Goal: Task Accomplishment & Management: Complete application form

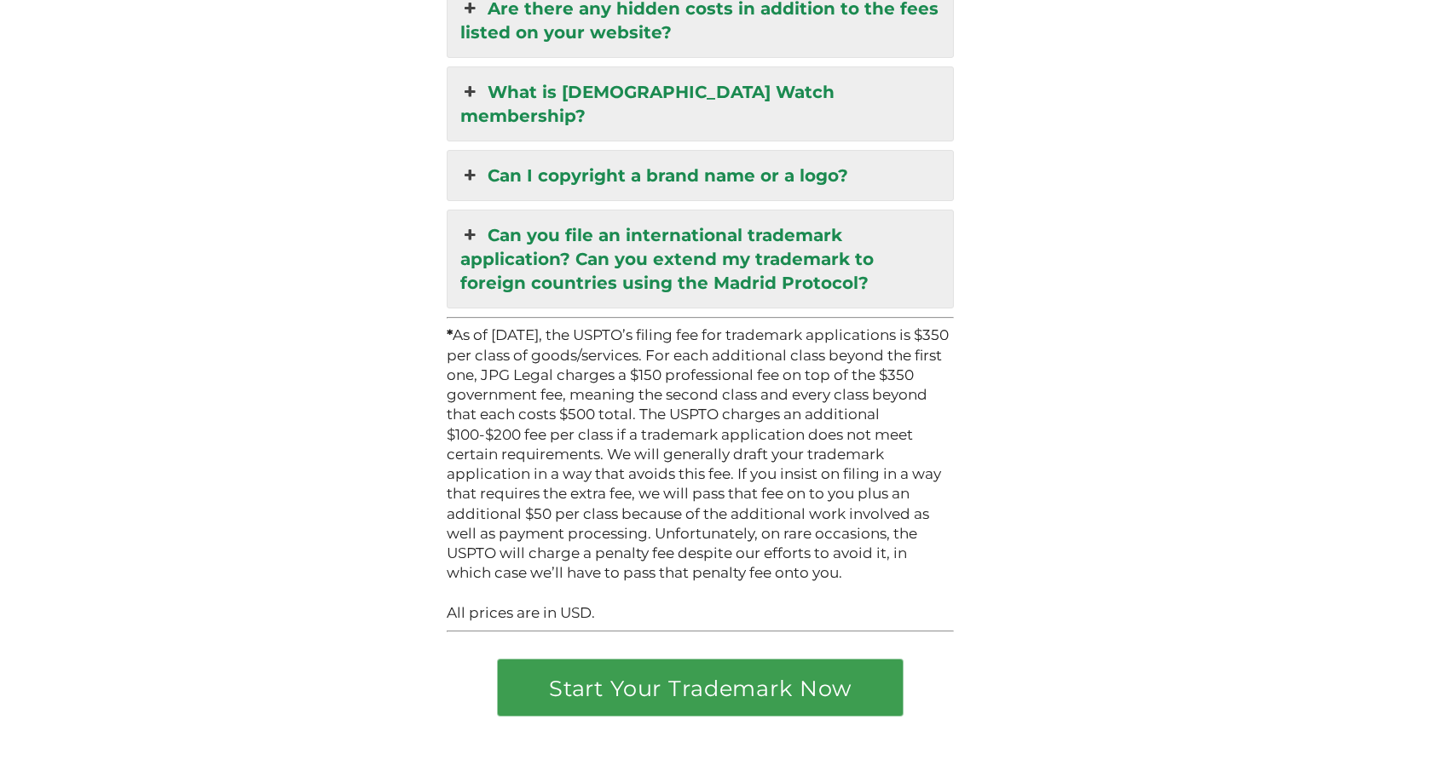
scroll to position [4737, 0]
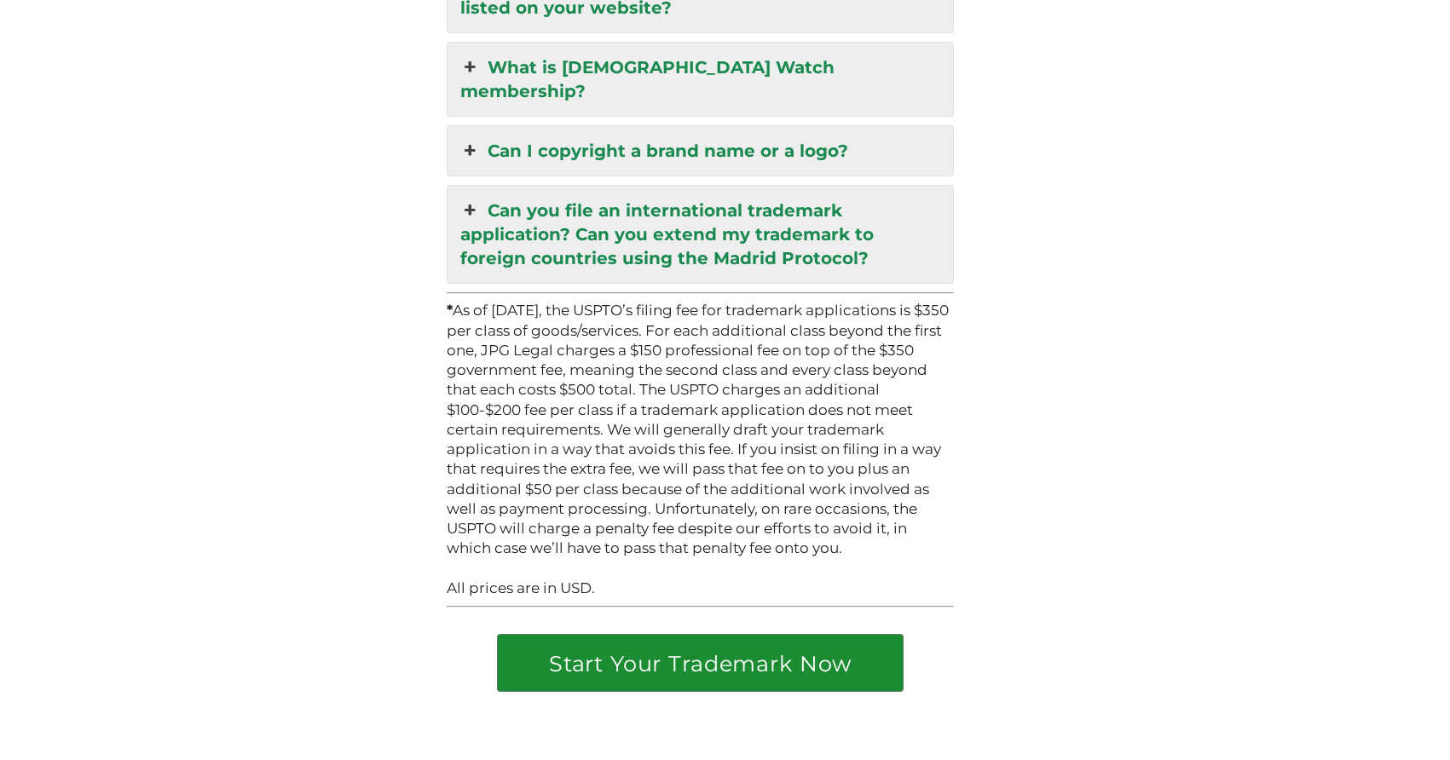
click at [684, 635] on link "Start Your Trademark Now" at bounding box center [700, 663] width 404 height 56
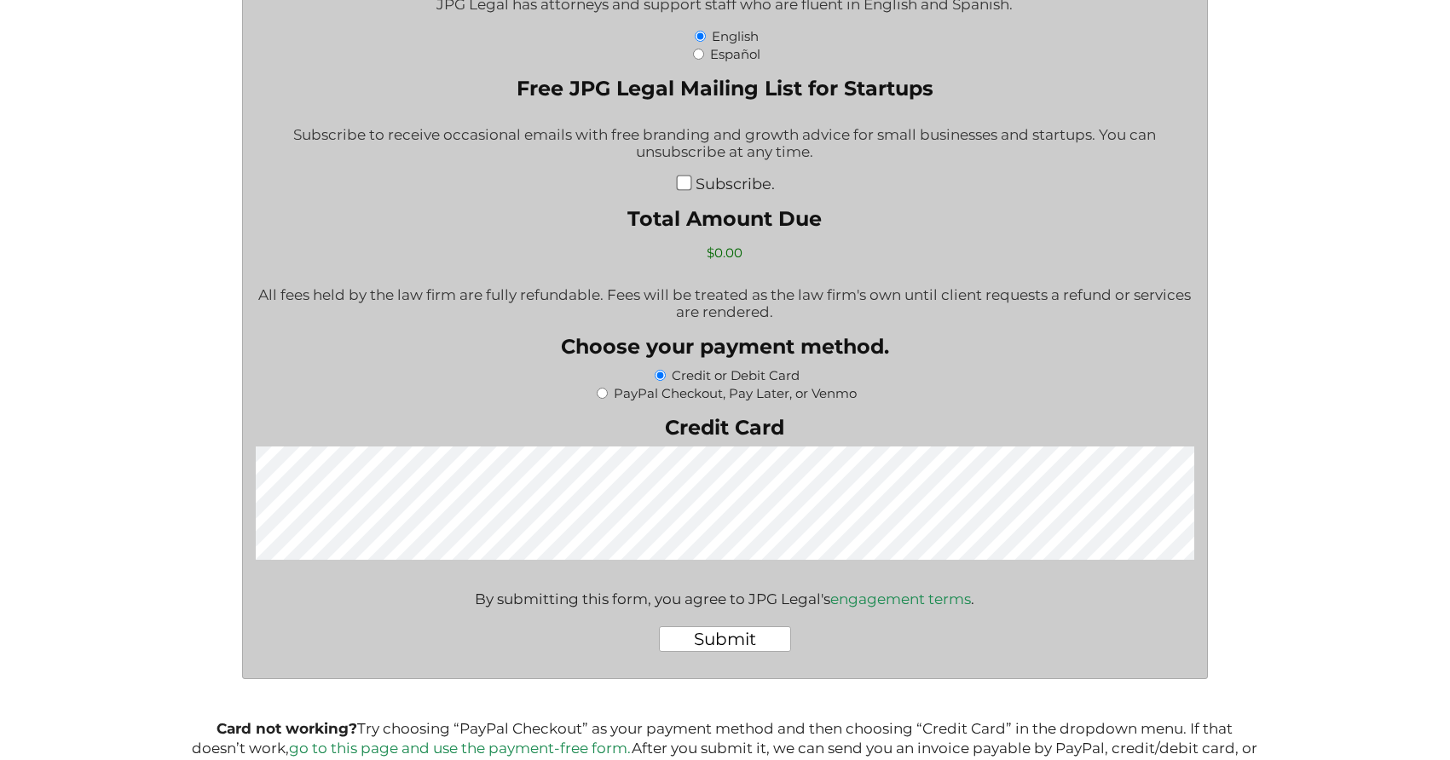
scroll to position [2654, 0]
click at [626, 393] on label "PayPal Checkout, Pay Later, or Venmo" at bounding box center [735, 394] width 243 height 16
click at [608, 393] on input "PayPal Checkout, Pay Later, or Venmo" at bounding box center [602, 394] width 11 height 11
radio input "true"
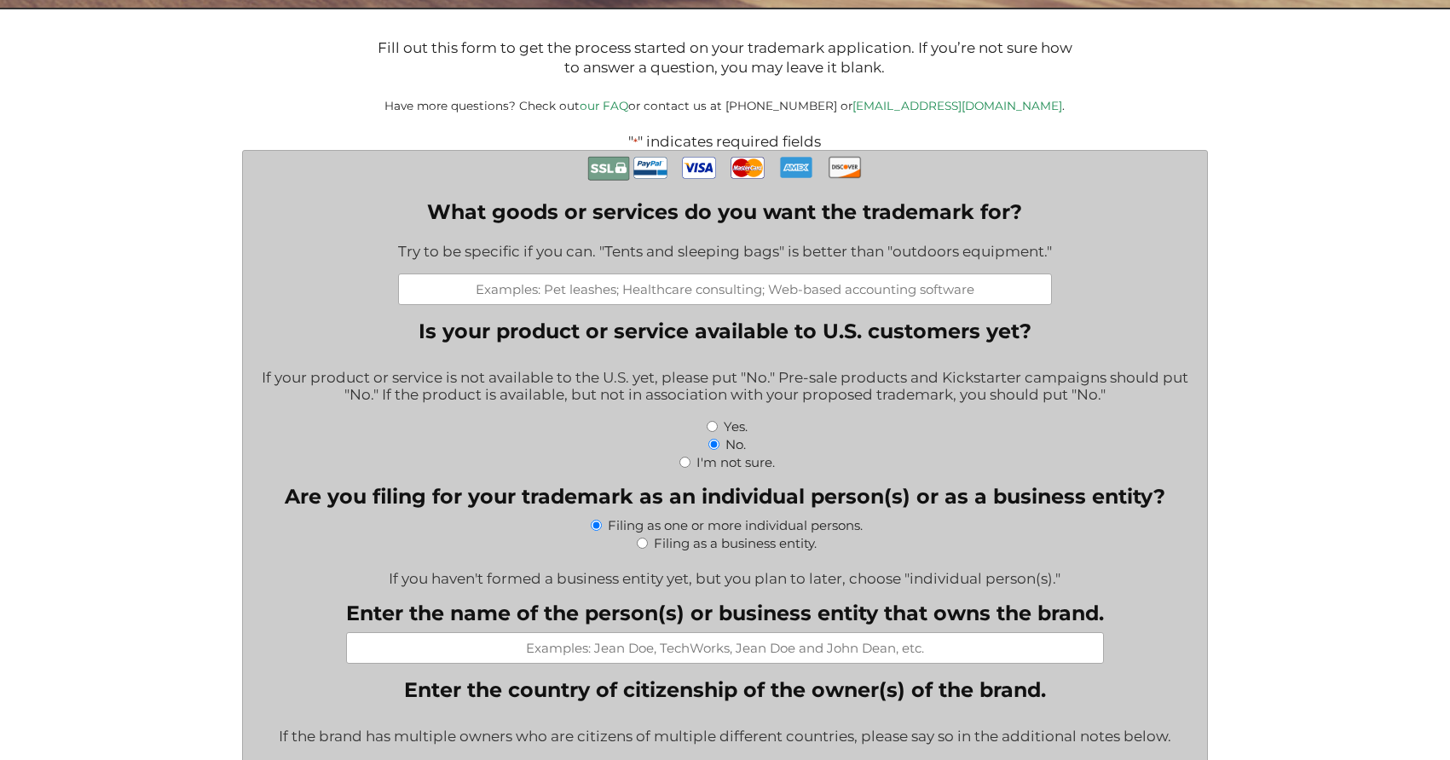
scroll to position [286, 0]
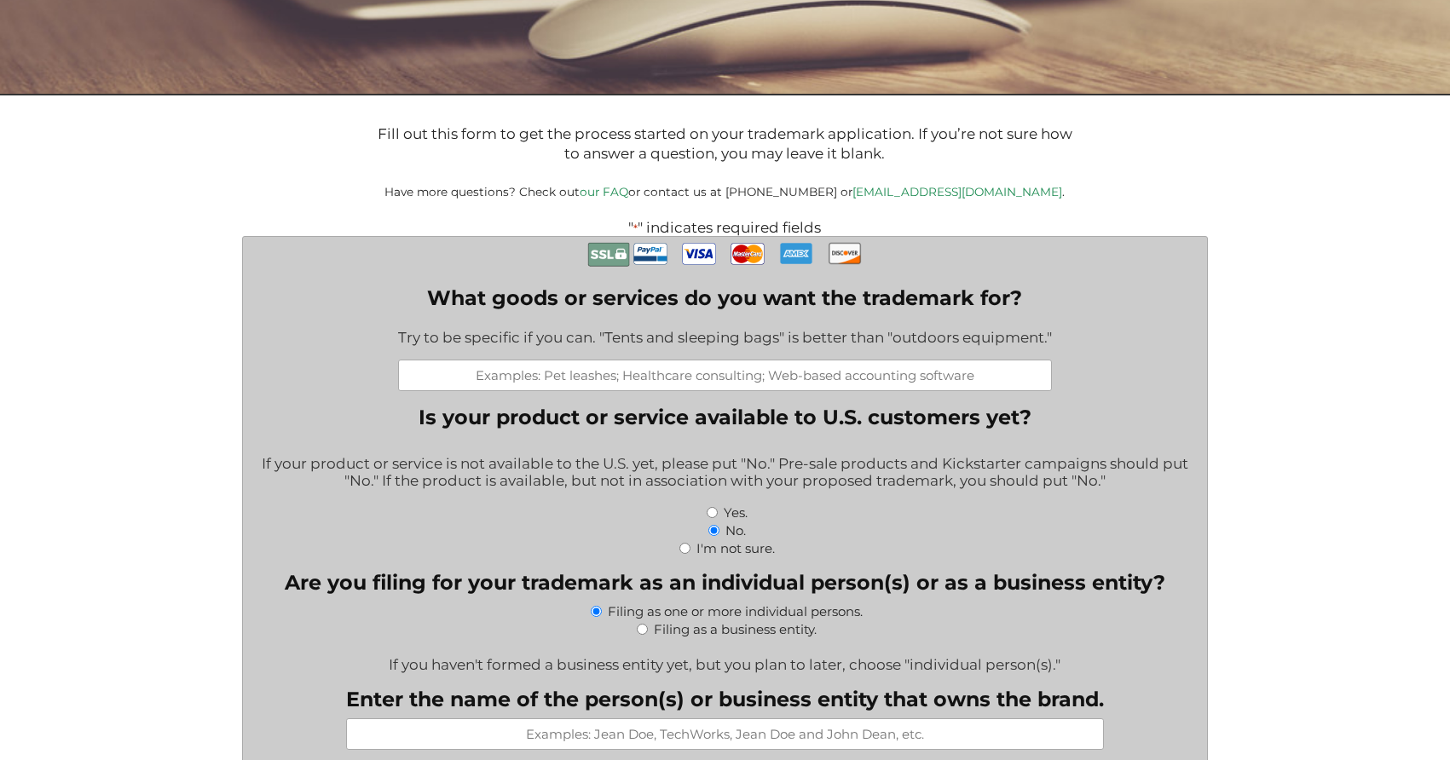
click at [573, 375] on input "What goods or services do you want the trademark for?" at bounding box center [725, 376] width 654 height 32
paste input "1. "Serene Clean" as our cleaning brand name, this would be at a federal level …"
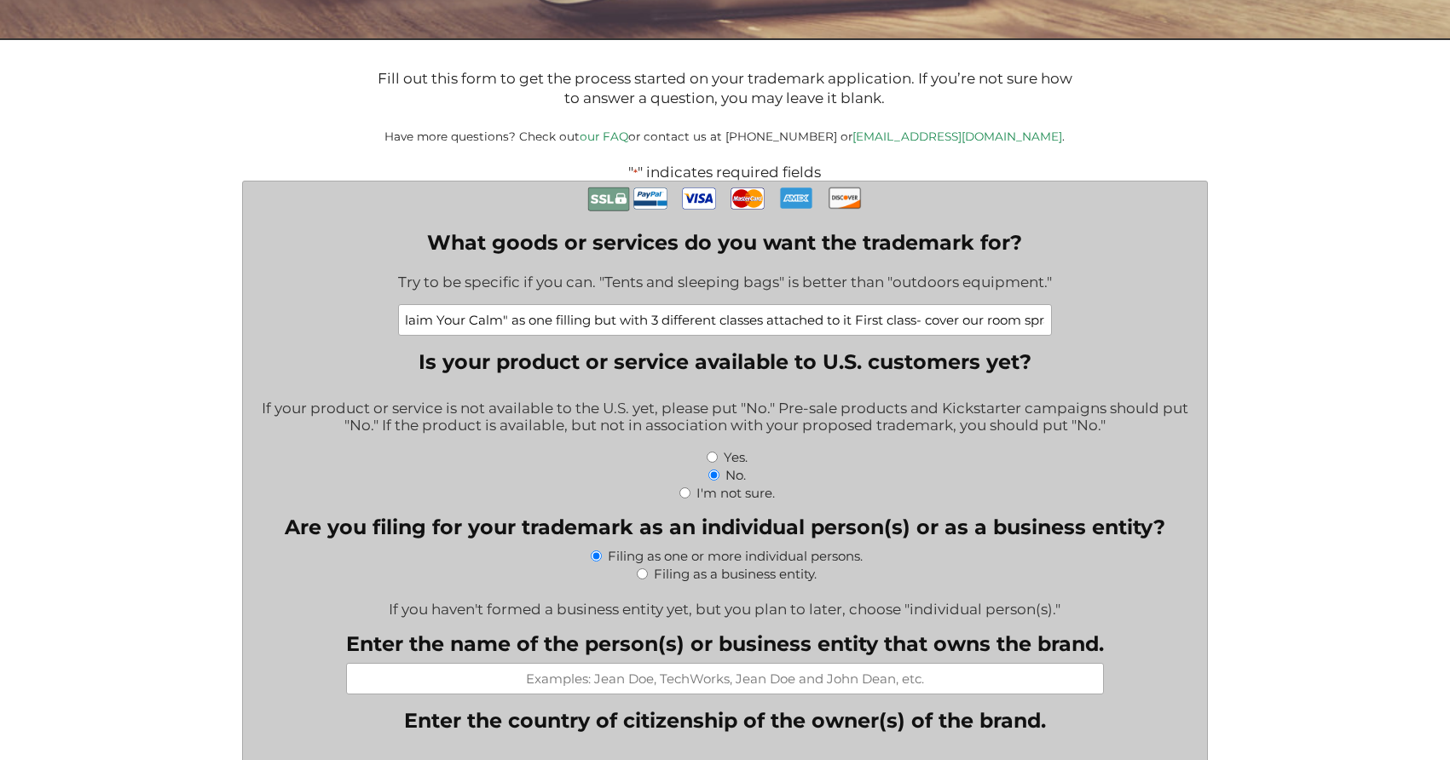
scroll to position [0, 0]
drag, startPoint x: 694, startPoint y: 323, endPoint x: 361, endPoint y: 309, distance: 333.6
click at [505, 315] on input "1. "Serene Clean" as our cleaning brand name, this would be at a federal level …" at bounding box center [725, 320] width 654 height 32
type input "1. "Serene Clean" as our cleaning brand name, this would be at a federal level …"
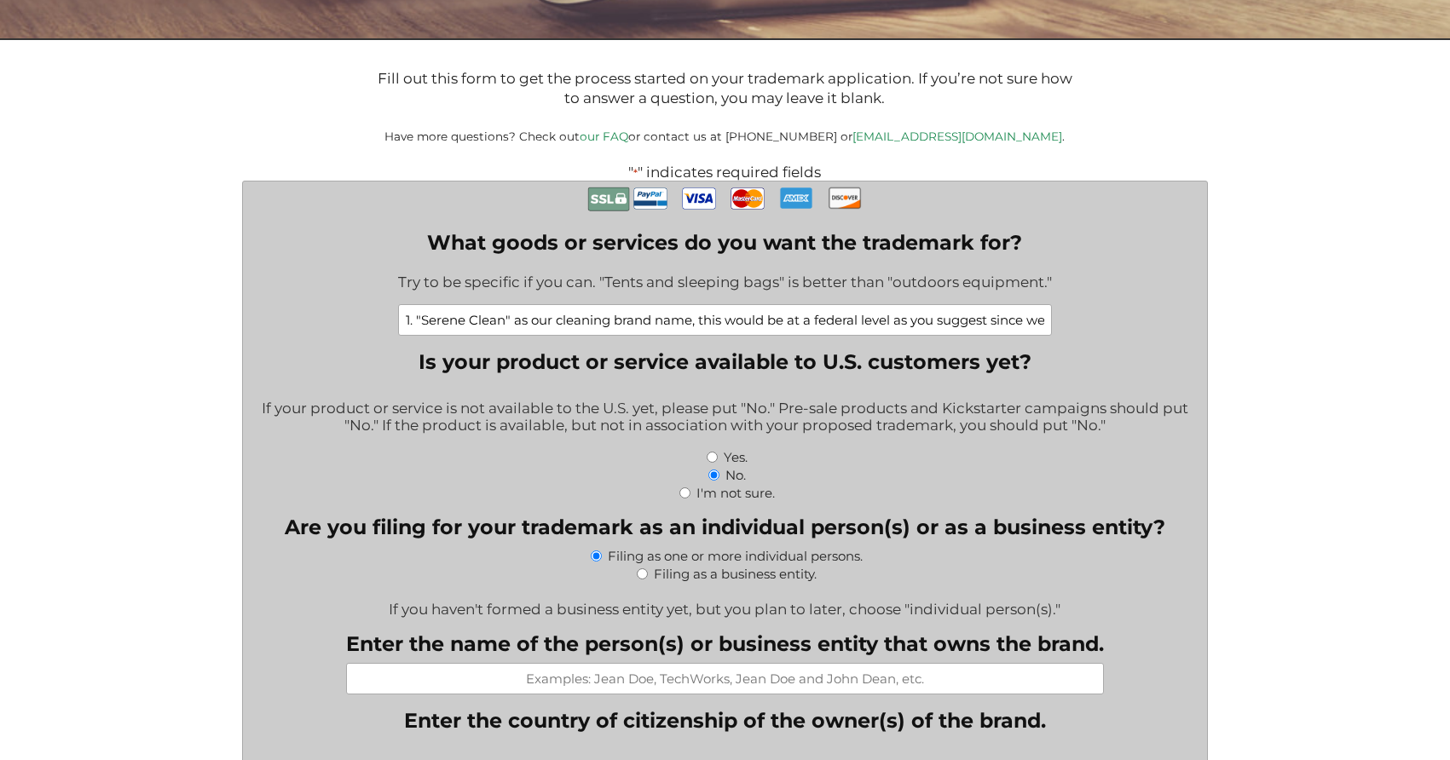
click at [714, 462] on input "Yes." at bounding box center [712, 457] width 11 height 11
radio input "true"
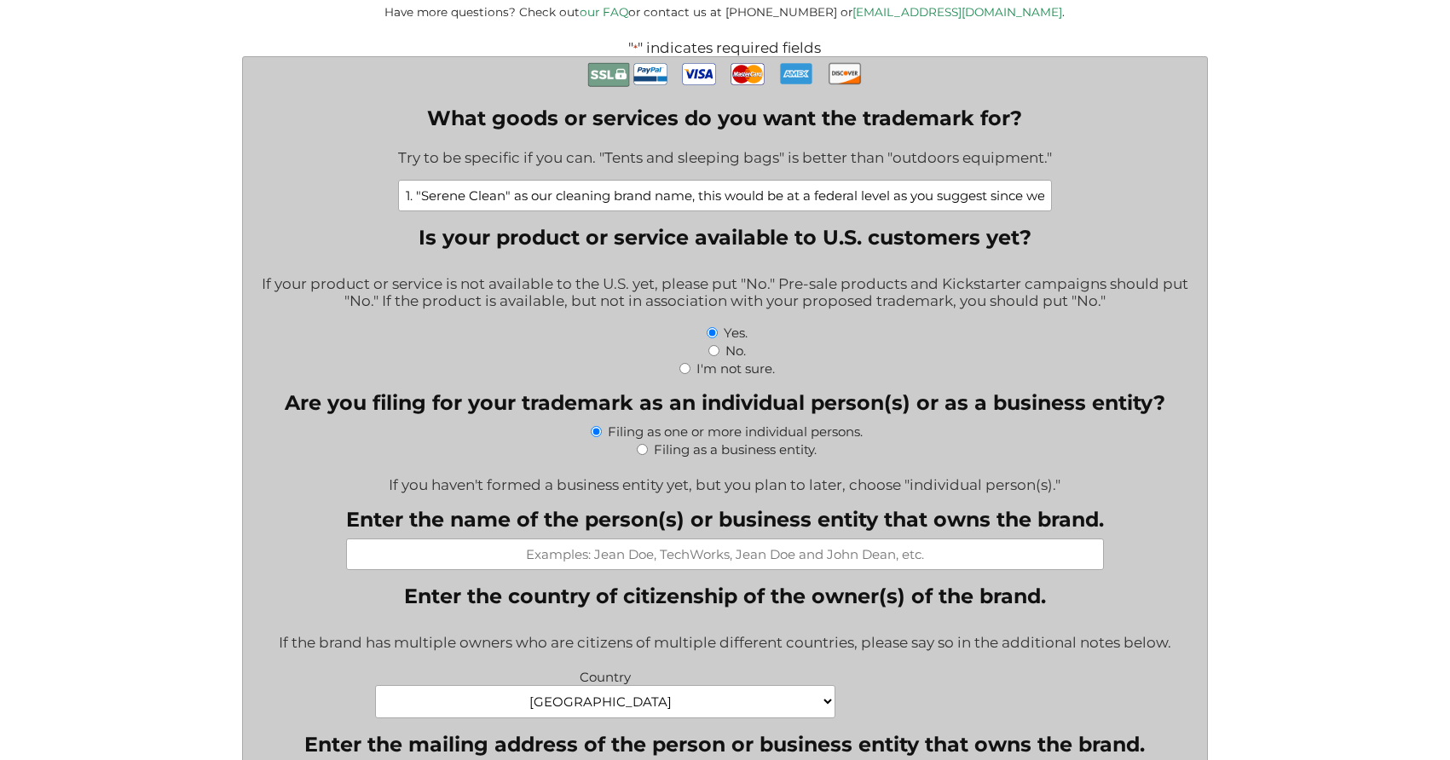
scroll to position [469, 0]
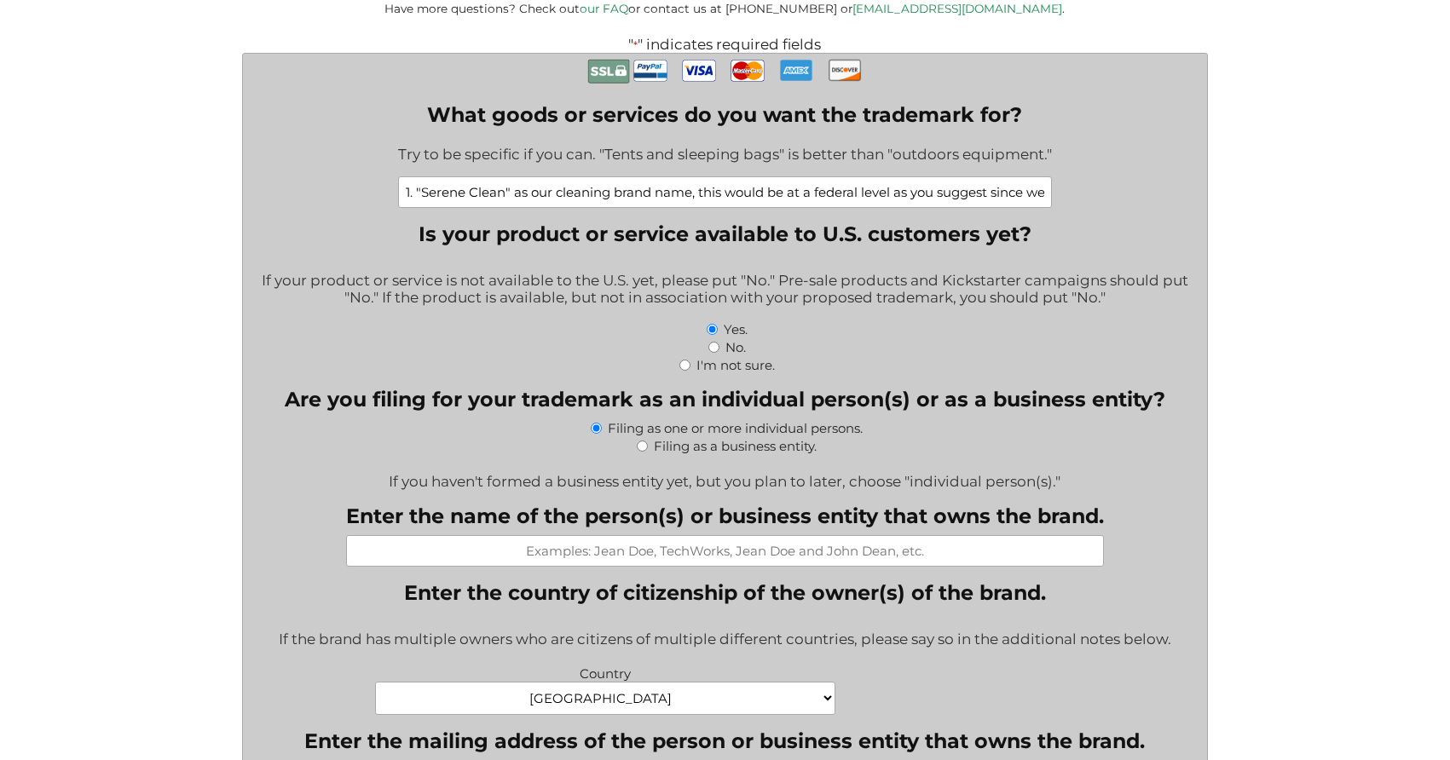
click at [637, 445] on input "Filing as a business entity." at bounding box center [642, 446] width 11 height 11
radio input "true"
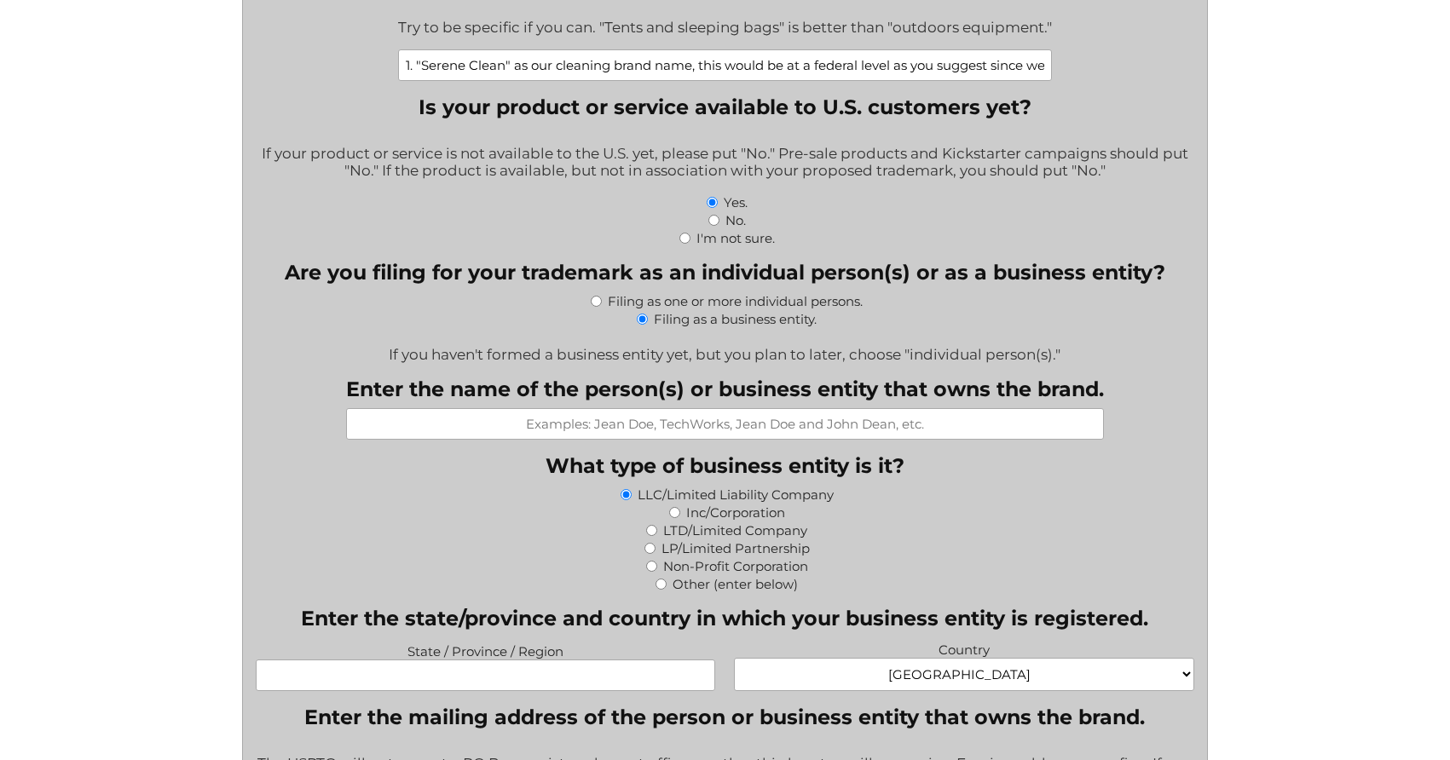
scroll to position [614, 0]
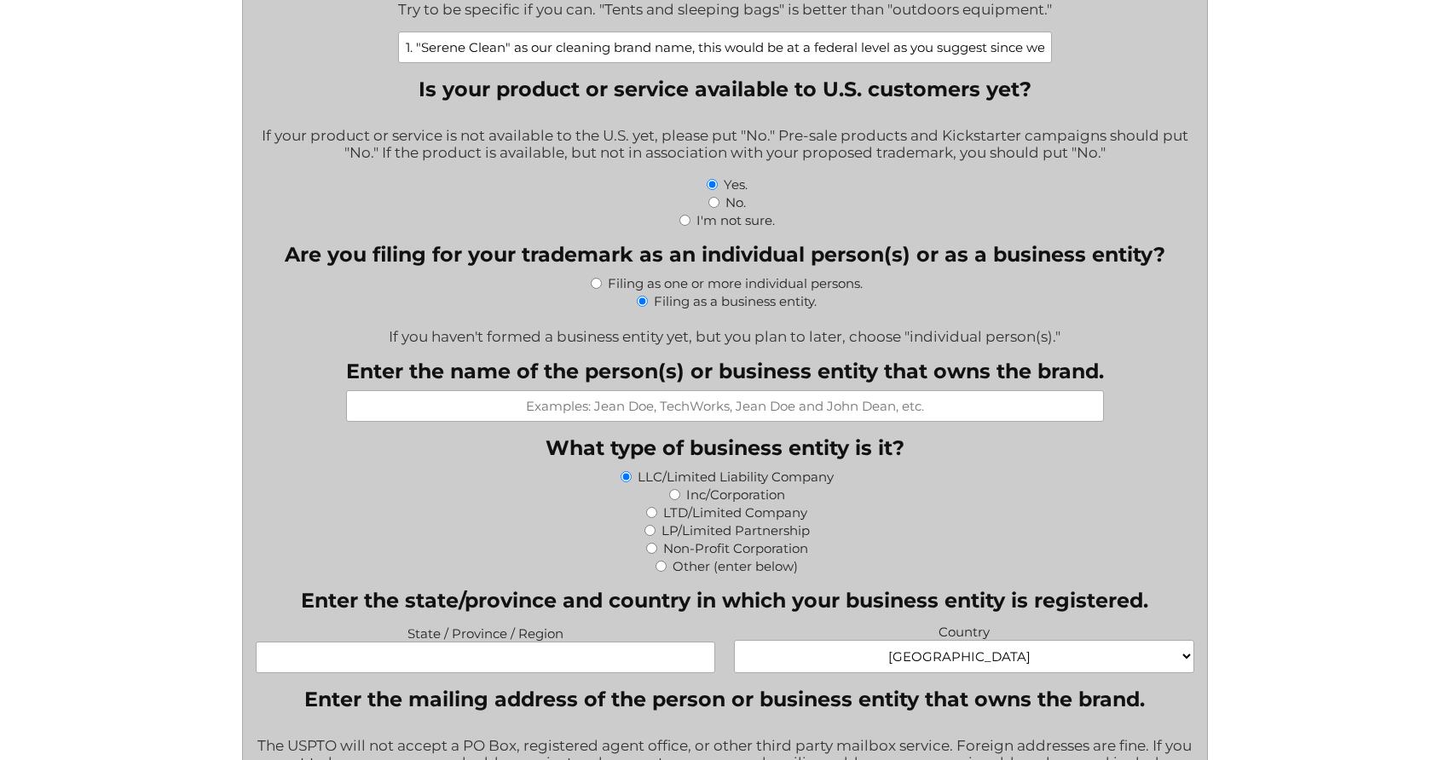
click at [692, 439] on legend "What type of business entity is it?" at bounding box center [725, 448] width 359 height 25
click at [690, 400] on input "Enter the name of the person(s) or business entity that owns the brand." at bounding box center [725, 406] width 758 height 32
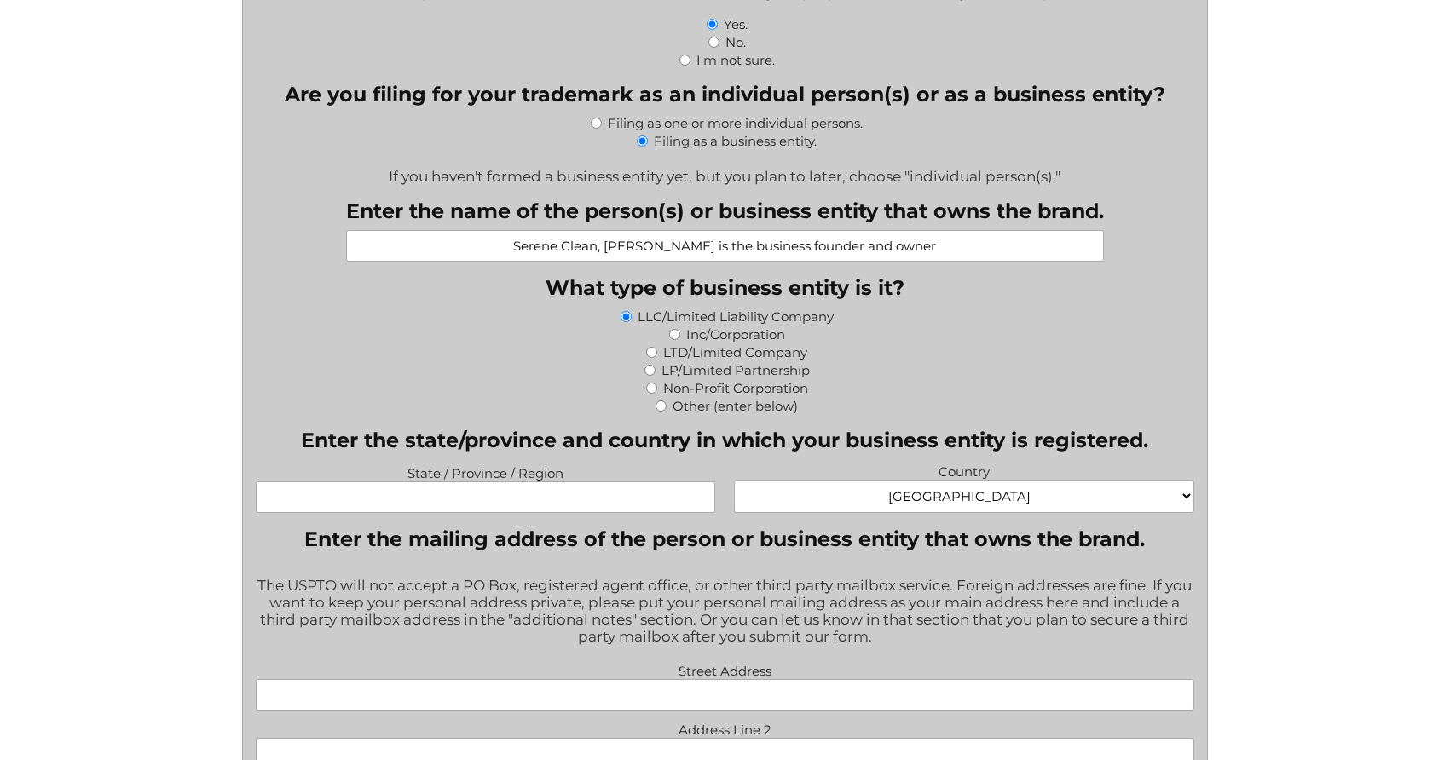
scroll to position [800, 0]
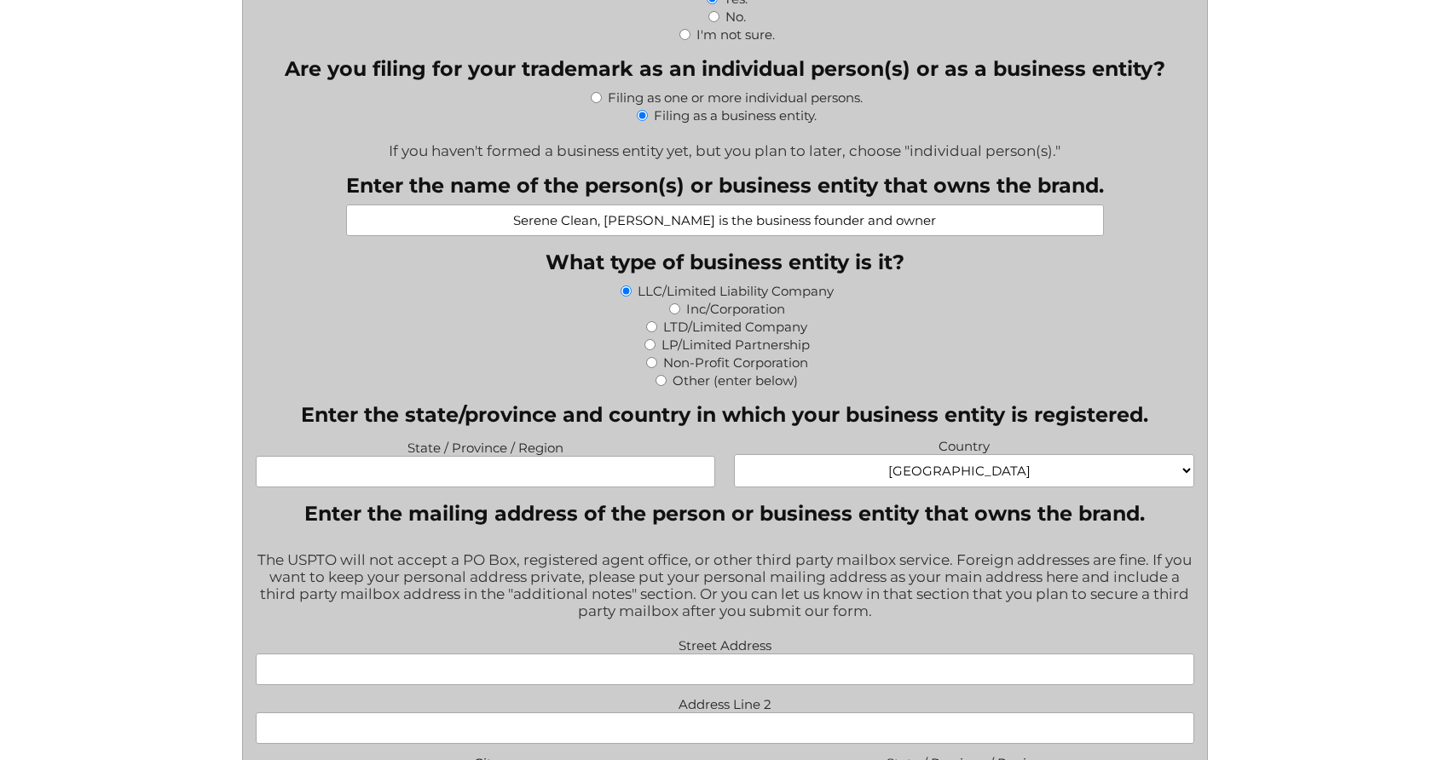
type input "Serene Clean, Stephanie Pipkin is the business founder and owner"
click at [534, 474] on input "State / Province / Region" at bounding box center [485, 472] width 459 height 32
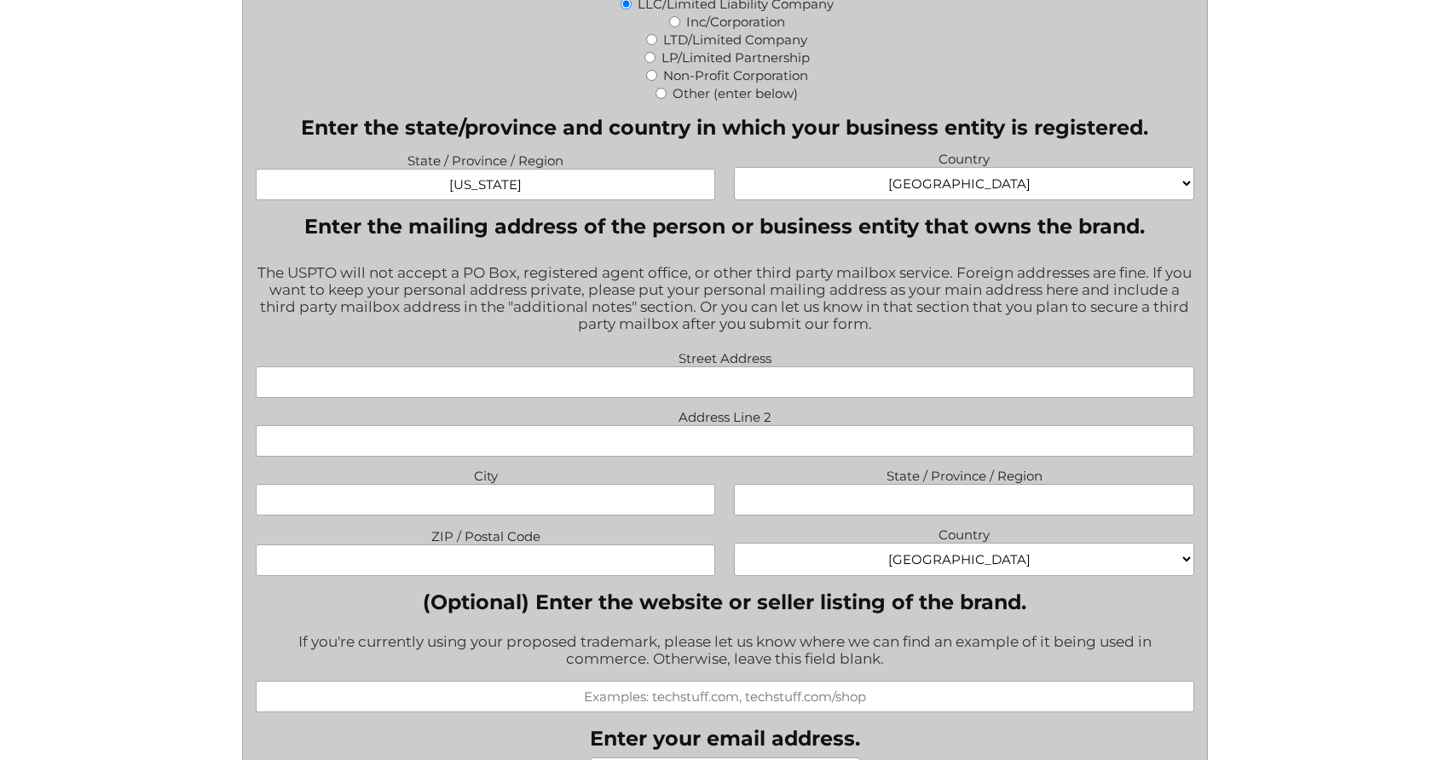
scroll to position [1089, 0]
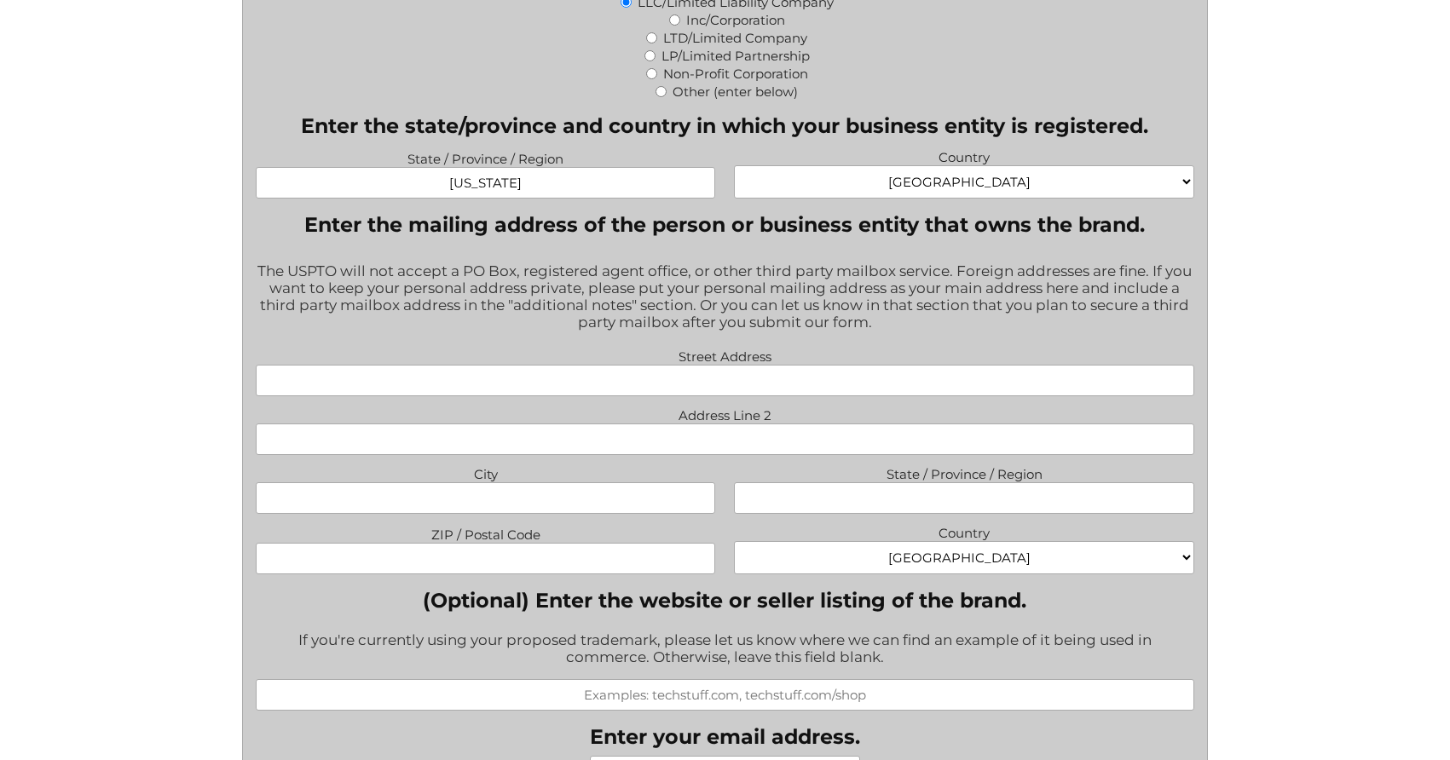
type input "Wisconsin"
click at [655, 382] on input "Street Address" at bounding box center [725, 381] width 939 height 32
paste input "206 S Roosevelt Rd Suite 107, Black River Falls, WI 54615, United States"
drag, startPoint x: 965, startPoint y: 380, endPoint x: 863, endPoint y: 379, distance: 102.3
click at [863, 379] on input "206 S Roosevelt Rd Suite 107, Black River Falls, WI 54615, United States" at bounding box center [725, 381] width 939 height 32
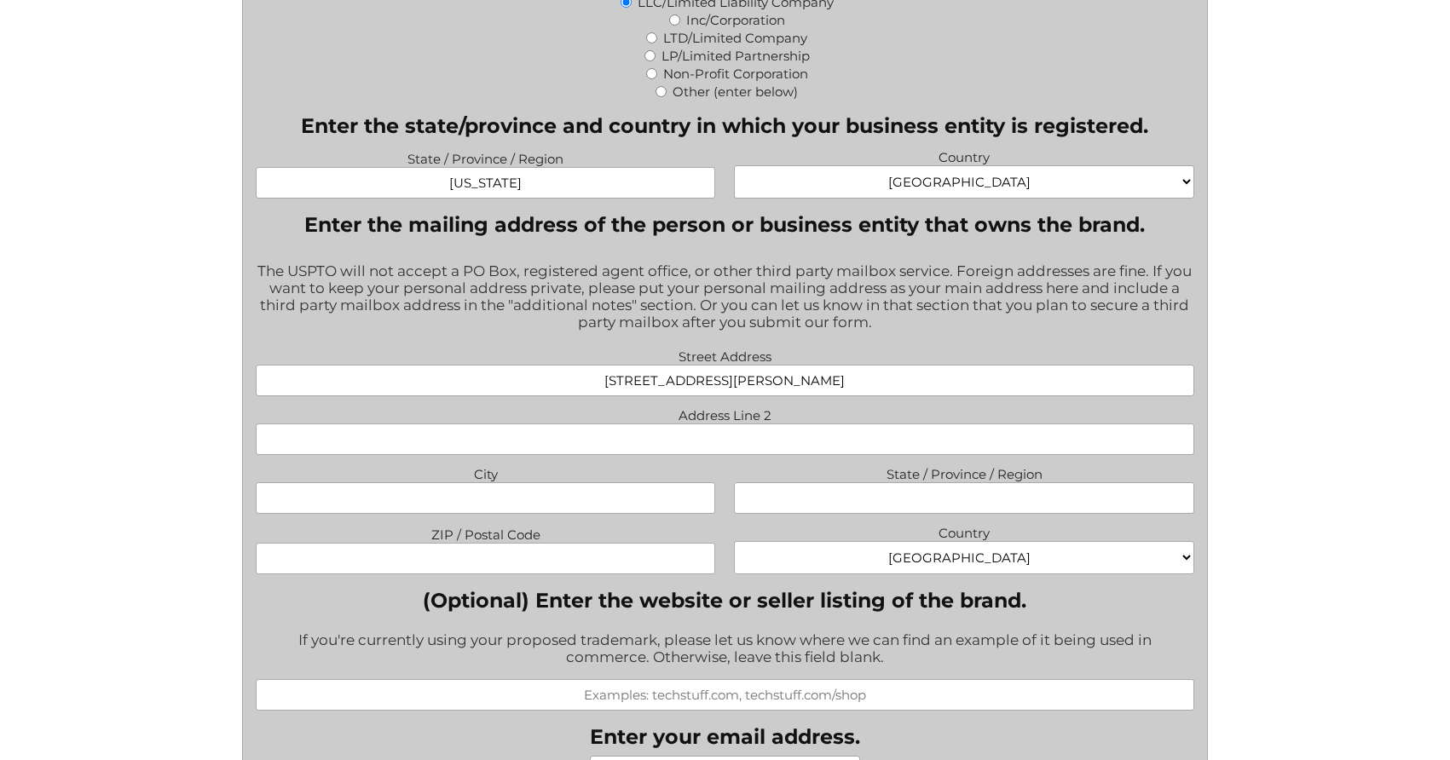
drag, startPoint x: 929, startPoint y: 381, endPoint x: 866, endPoint y: 381, distance: 63.1
click at [866, 381] on input "206 S Roosevelt Rd Suite 107, Black River Falls, WI 54615" at bounding box center [725, 381] width 939 height 32
type input "206 S Roosevelt Rd Suite 107, Black River Falls, WI 54615"
click at [557, 554] on input "ZIP / Postal Code" at bounding box center [485, 559] width 459 height 32
paste input "54615"
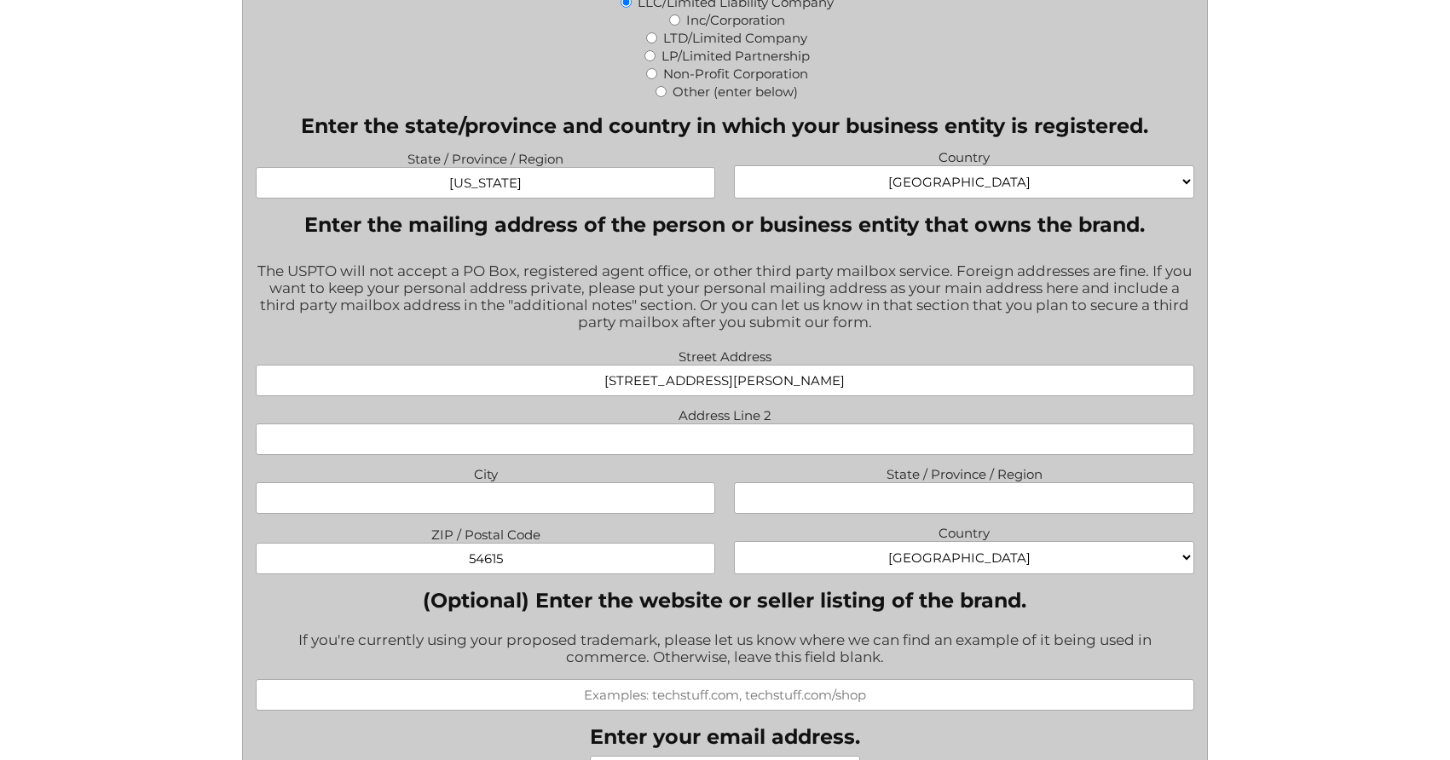
type input "54615"
drag, startPoint x: 912, startPoint y: 382, endPoint x: 846, endPoint y: 383, distance: 66.5
click at [846, 382] on input "206 S Roosevelt Rd Suite 107, Black River Falls, WI 54615" at bounding box center [725, 381] width 939 height 32
type input "206 S Roosevelt Rd Suite 107, Black River Falls"
click at [852, 496] on input "State / Province / Region" at bounding box center [963, 498] width 459 height 32
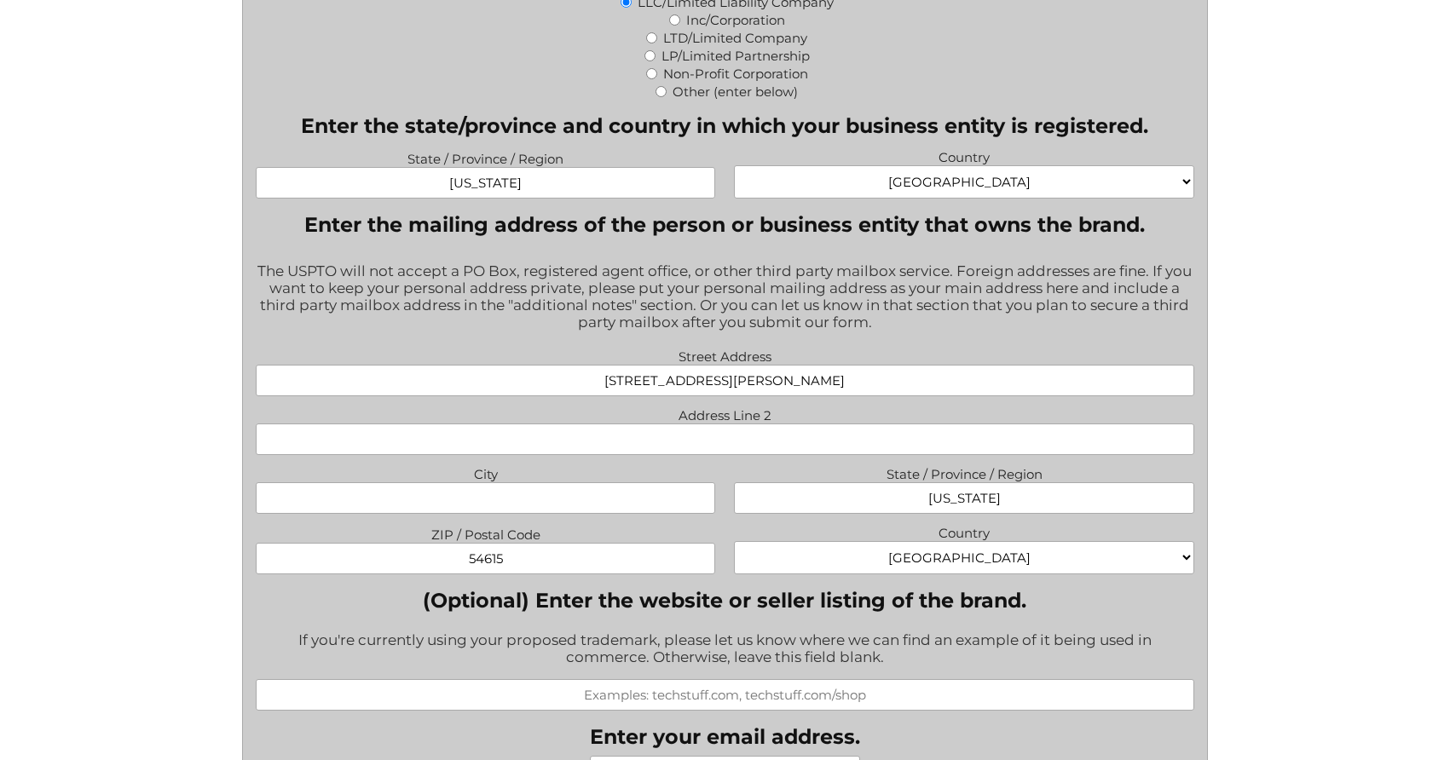
type input "Wisconsin"
drag, startPoint x: 856, startPoint y: 377, endPoint x: 769, endPoint y: 379, distance: 87.0
click at [769, 379] on input "206 S Roosevelt Rd Suite 107, Black River Falls" at bounding box center [725, 381] width 939 height 32
type input "206 S Roosevelt Rd Suite 107"
click at [591, 498] on input "City" at bounding box center [485, 498] width 459 height 32
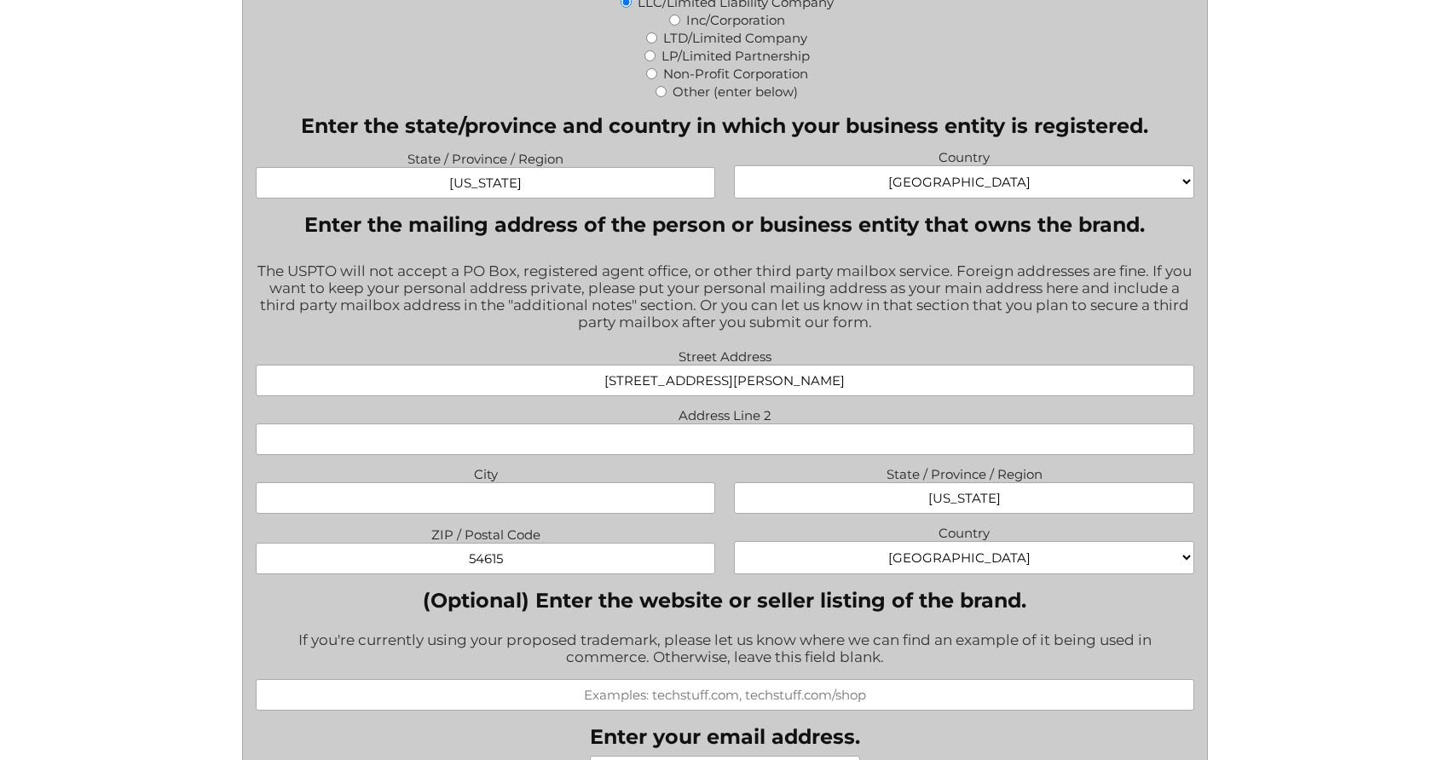
paste input "Black River Falls"
type input "Black River Falls"
drag, startPoint x: 809, startPoint y: 381, endPoint x: 762, endPoint y: 382, distance: 46.9
click at [762, 382] on input "206 S Roosevelt Rd Suite 107" at bounding box center [725, 381] width 939 height 32
type input "206 S Roosevelt Rd"
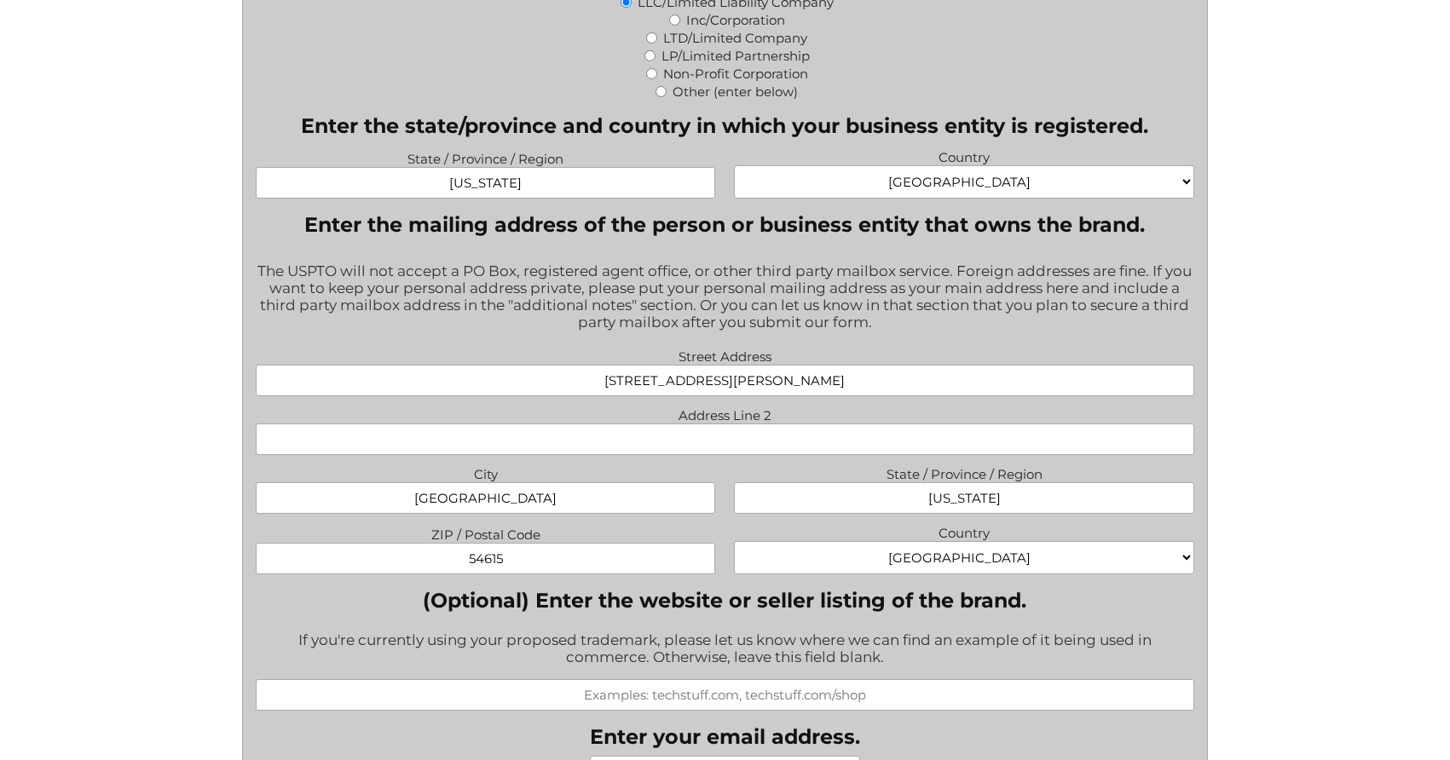
paste input "Suite 107"
type input "Suite 107"
click at [863, 377] on input "206 S Roosevelt Rd" at bounding box center [725, 381] width 939 height 32
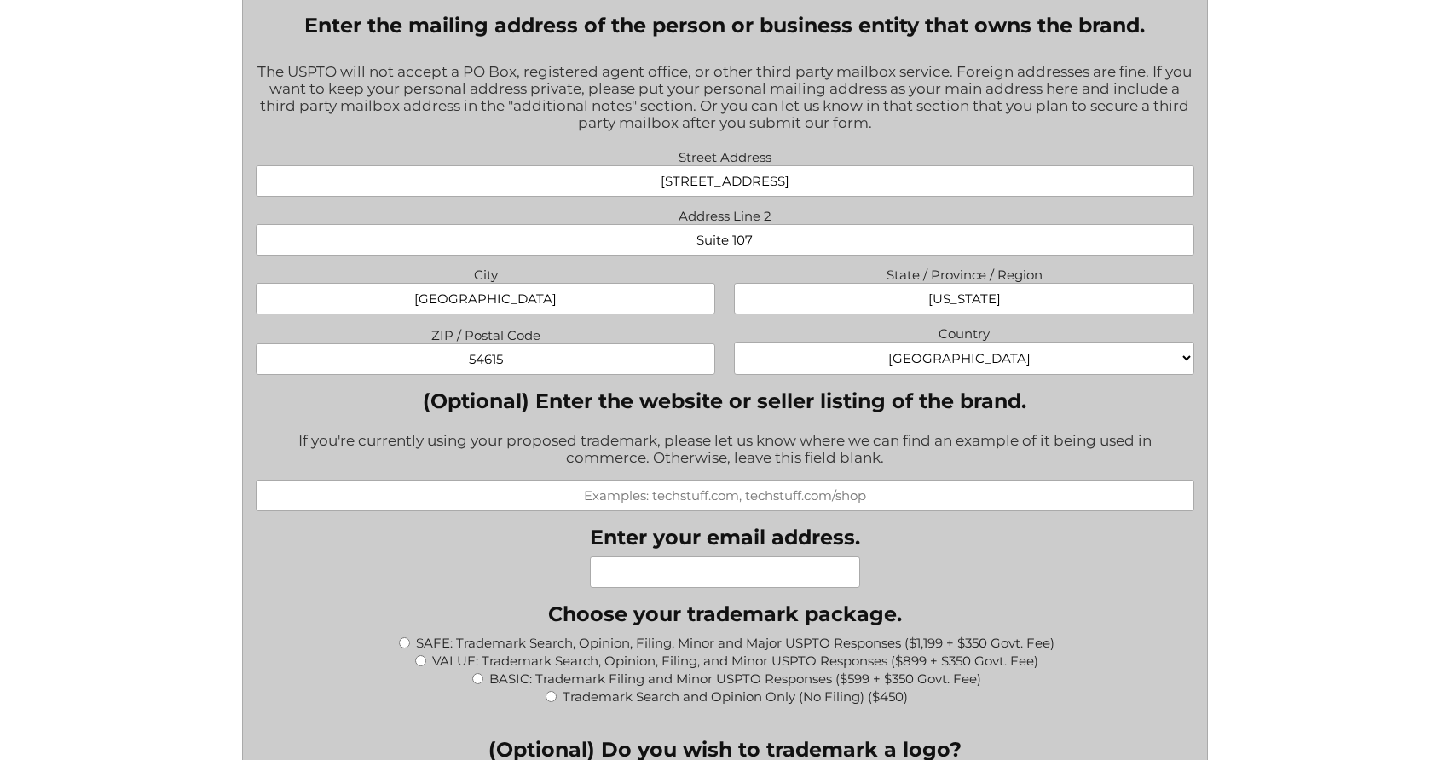
scroll to position [1366, 0]
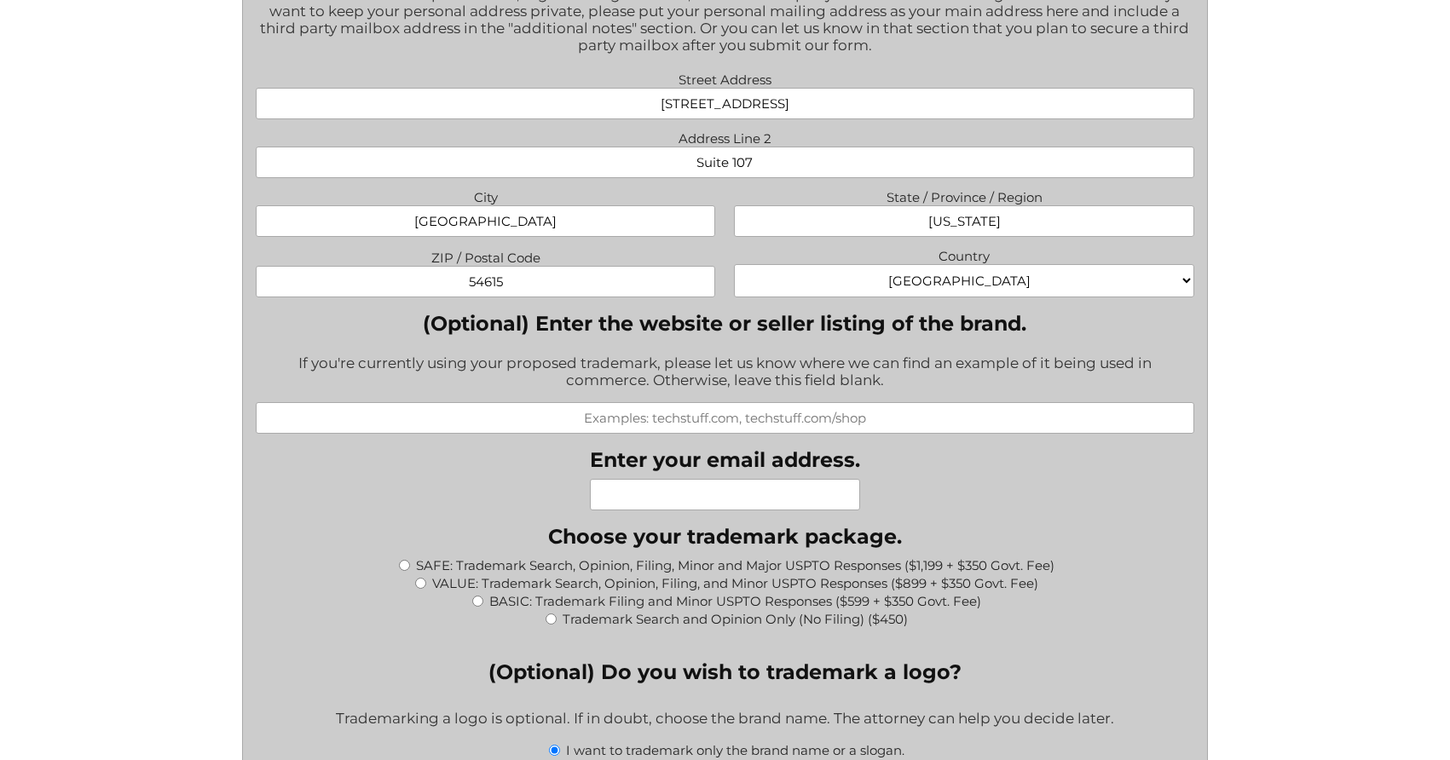
type input "206 S Roosevelt Road"
click at [577, 413] on input "(Optional) Enter the website or seller listing of the brand." at bounding box center [725, 418] width 939 height 32
paste input "https://serene-clean.com/"
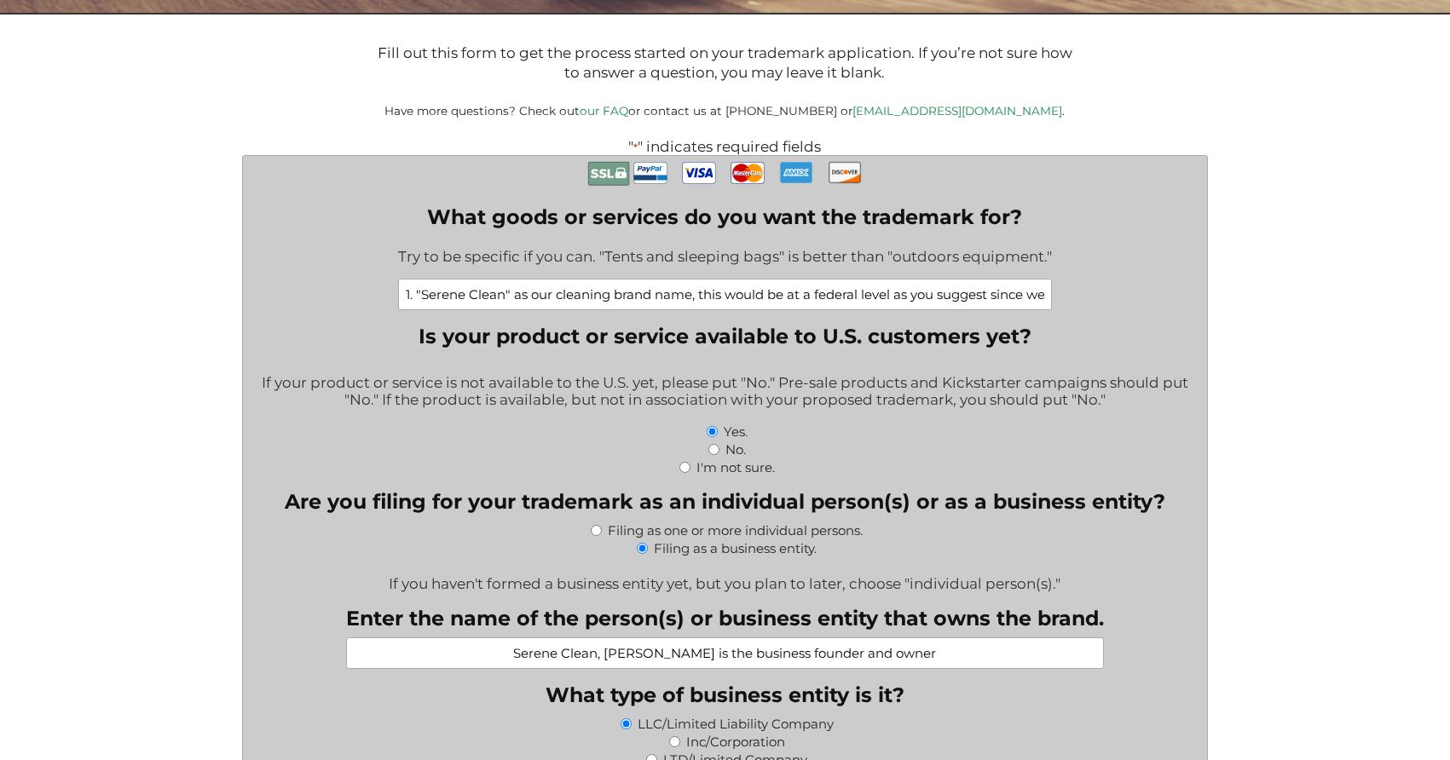
scroll to position [362, 0]
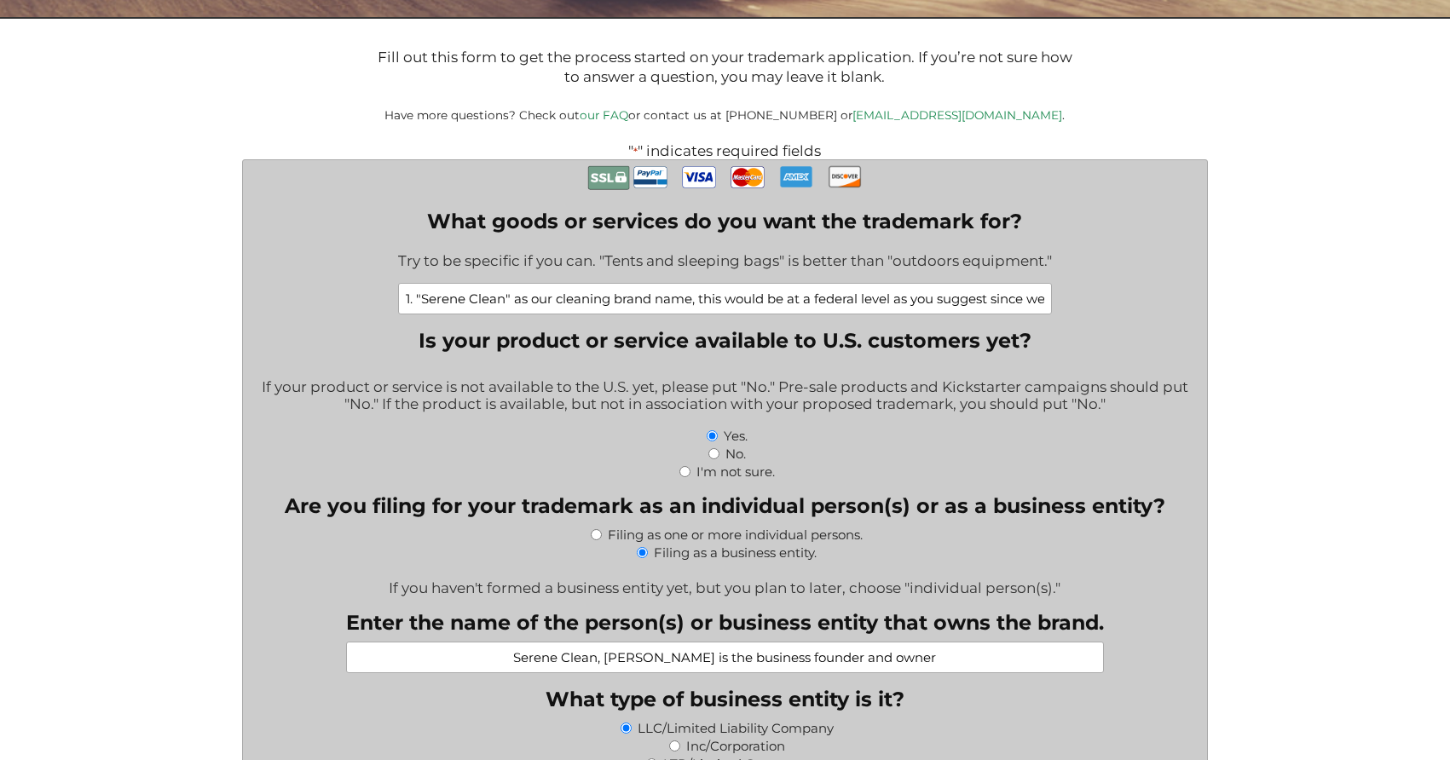
type input "https://serene-clean.com/"
click at [812, 297] on input "1. "Serene Clean" as our cleaning brand name, this would be at a federal level …" at bounding box center [725, 299] width 654 height 32
drag, startPoint x: 859, startPoint y: 305, endPoint x: 1110, endPoint y: 300, distance: 250.7
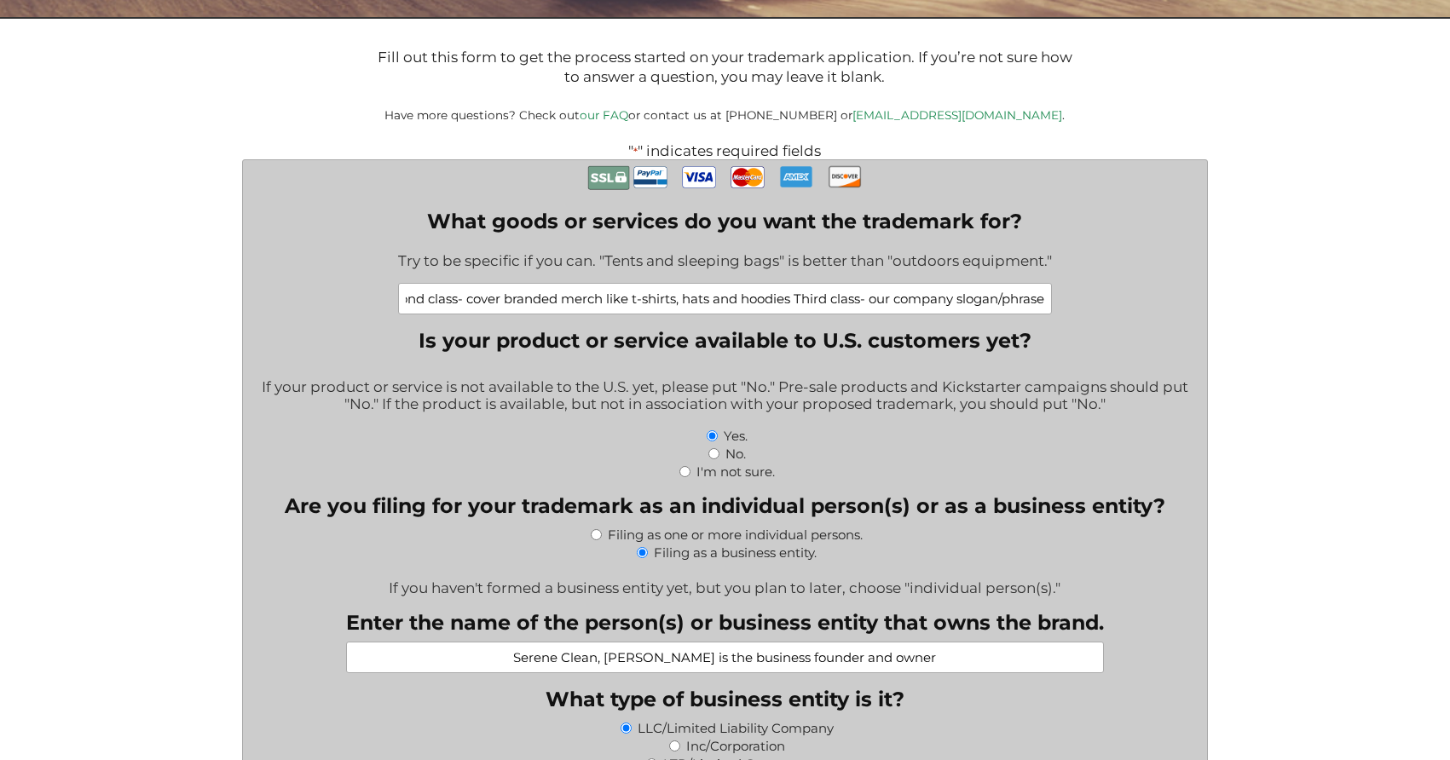
click at [1040, 300] on input "1. "Serene Clean" as our cleaning brand name, this would be at a federal level …" at bounding box center [725, 299] width 654 height 32
click at [1044, 303] on input "1. "Serene Clean" as our cleaning brand name, this would be at a federal level …" at bounding box center [725, 299] width 654 height 32
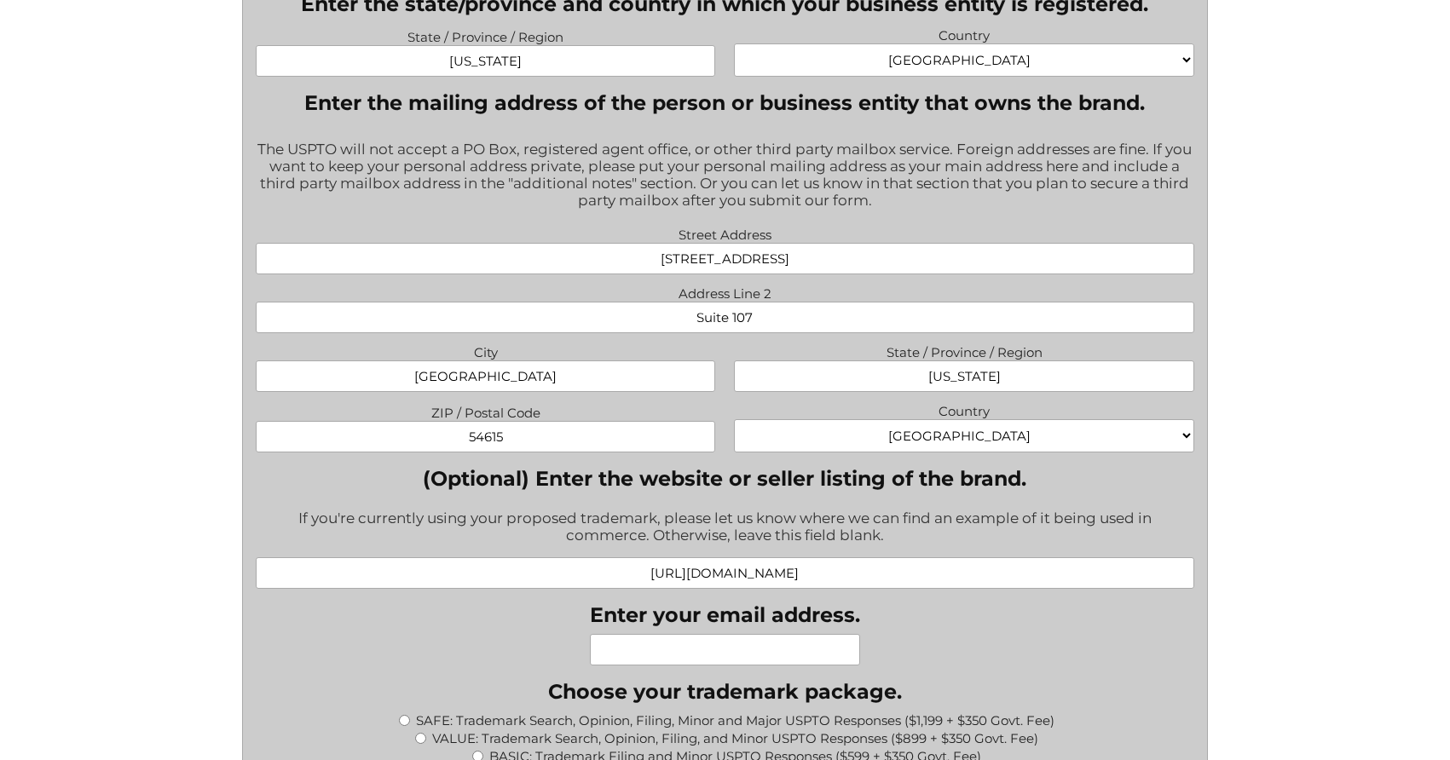
scroll to position [1363, 0]
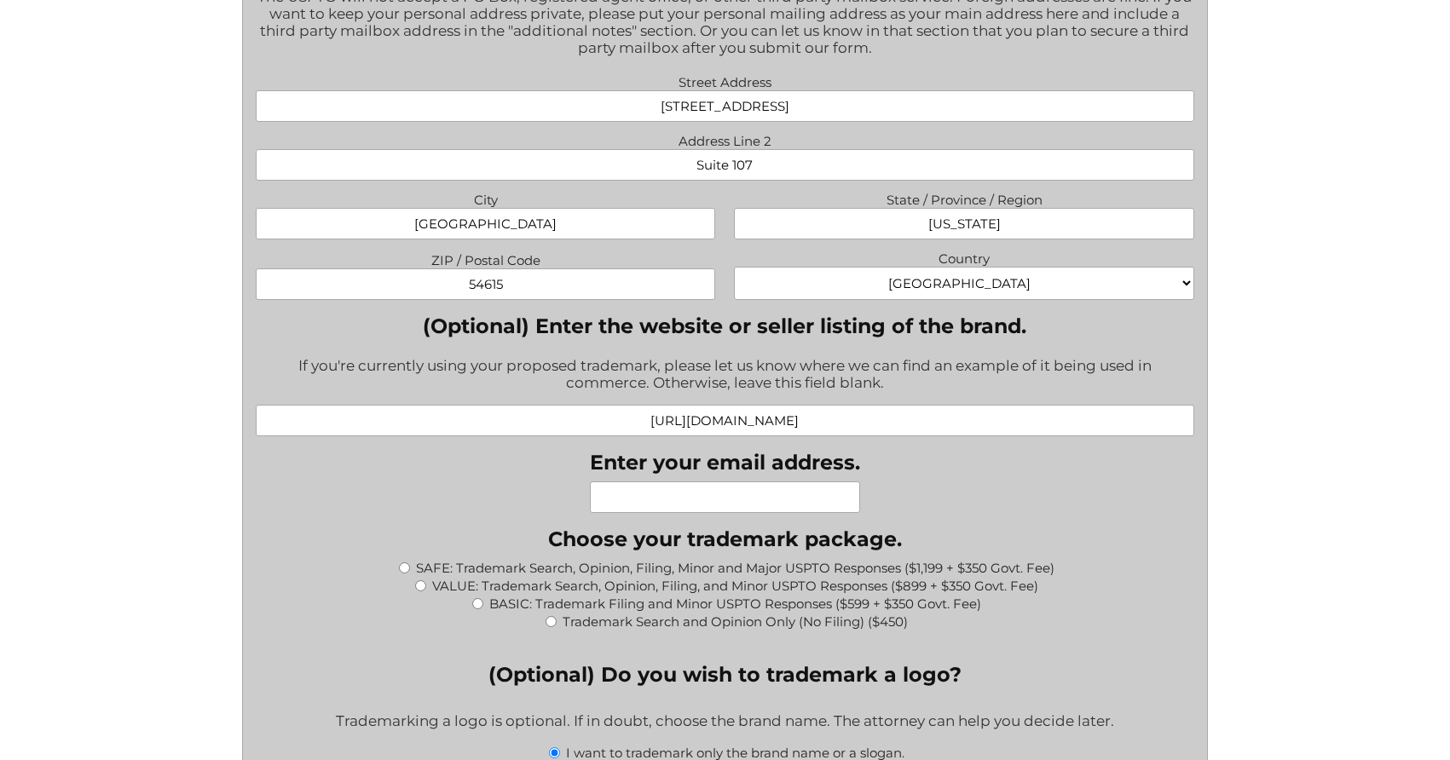
type input "1. "Serene Clean" as our cleaning brand name, this would be at a federal level …"
click at [765, 500] on input "Enter your email address." at bounding box center [725, 498] width 270 height 32
click at [1004, 514] on div "What goods or services do you want the trademark for? Try to be specific if you…" at bounding box center [725, 502] width 939 height 2685
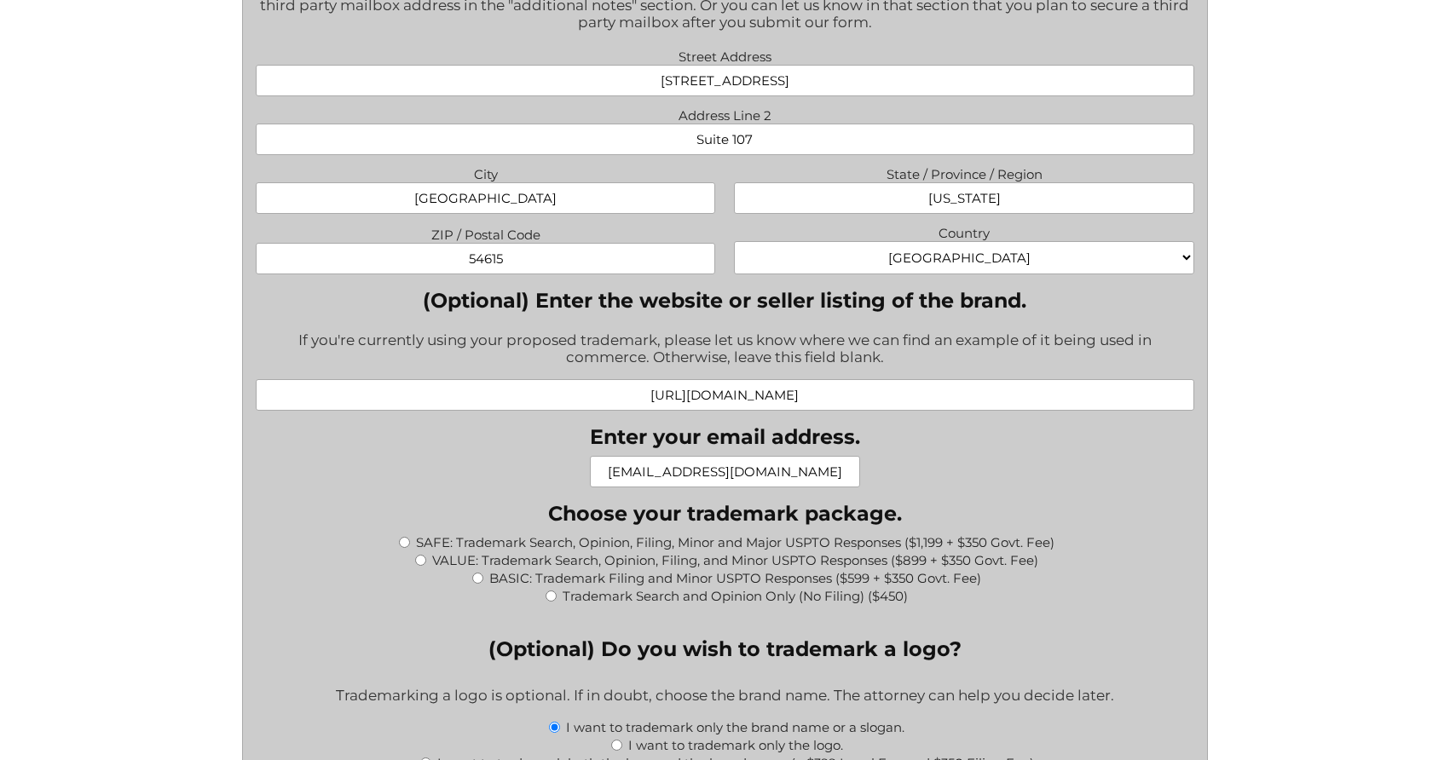
scroll to position [1406, 0]
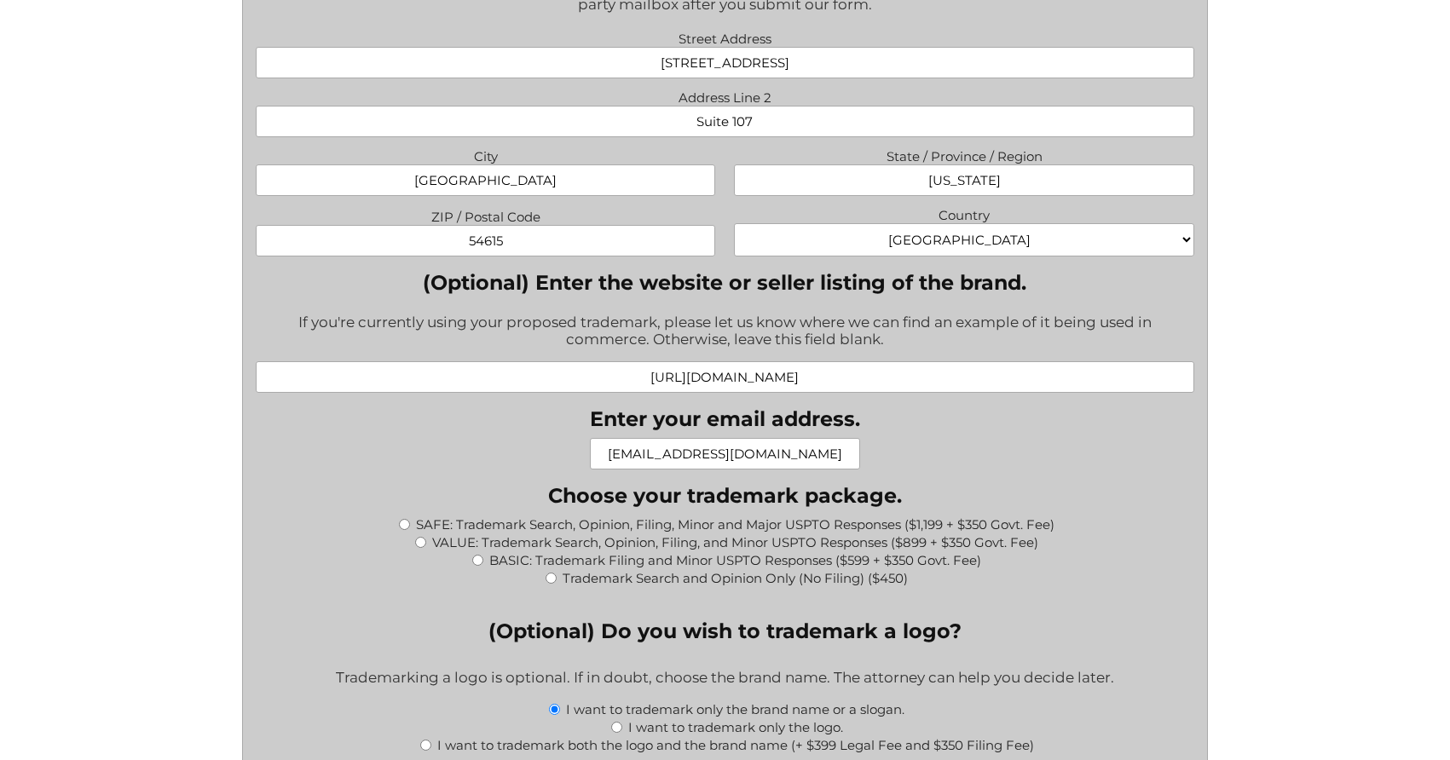
drag, startPoint x: 789, startPoint y: 453, endPoint x: 656, endPoint y: 453, distance: 133.8
click at [656, 453] on input "vimurray@gmail.com" at bounding box center [725, 454] width 270 height 32
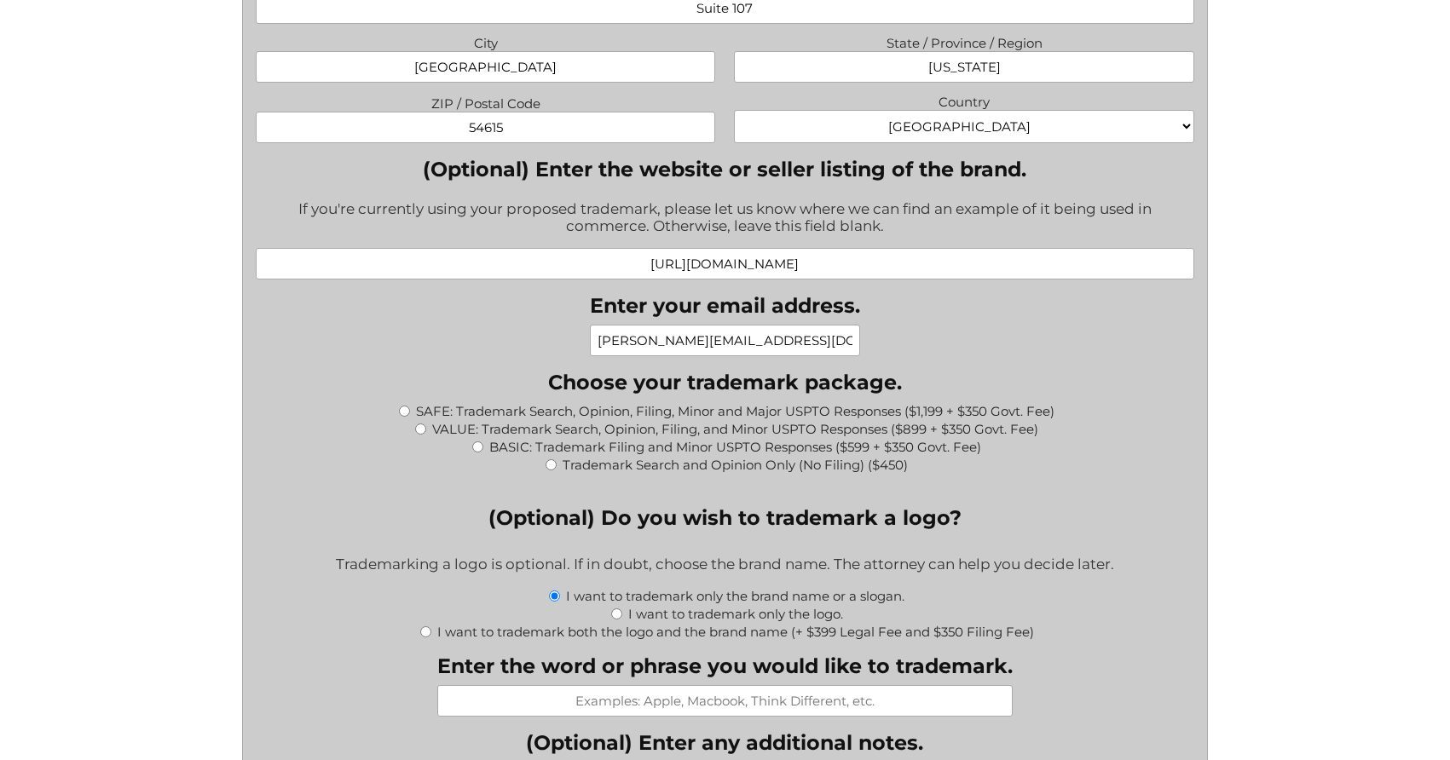
scroll to position [1514, 0]
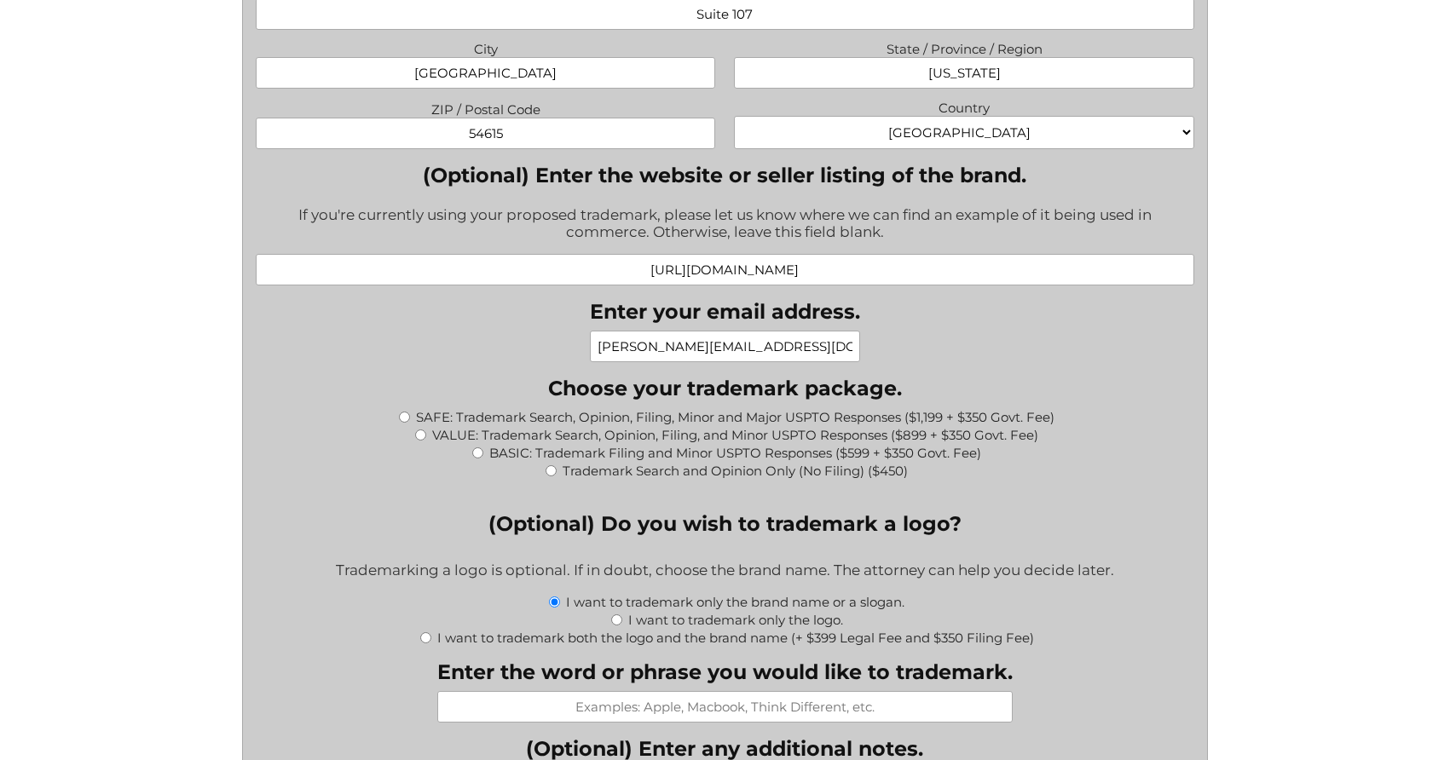
type input "stephanie@serene-clean.com"
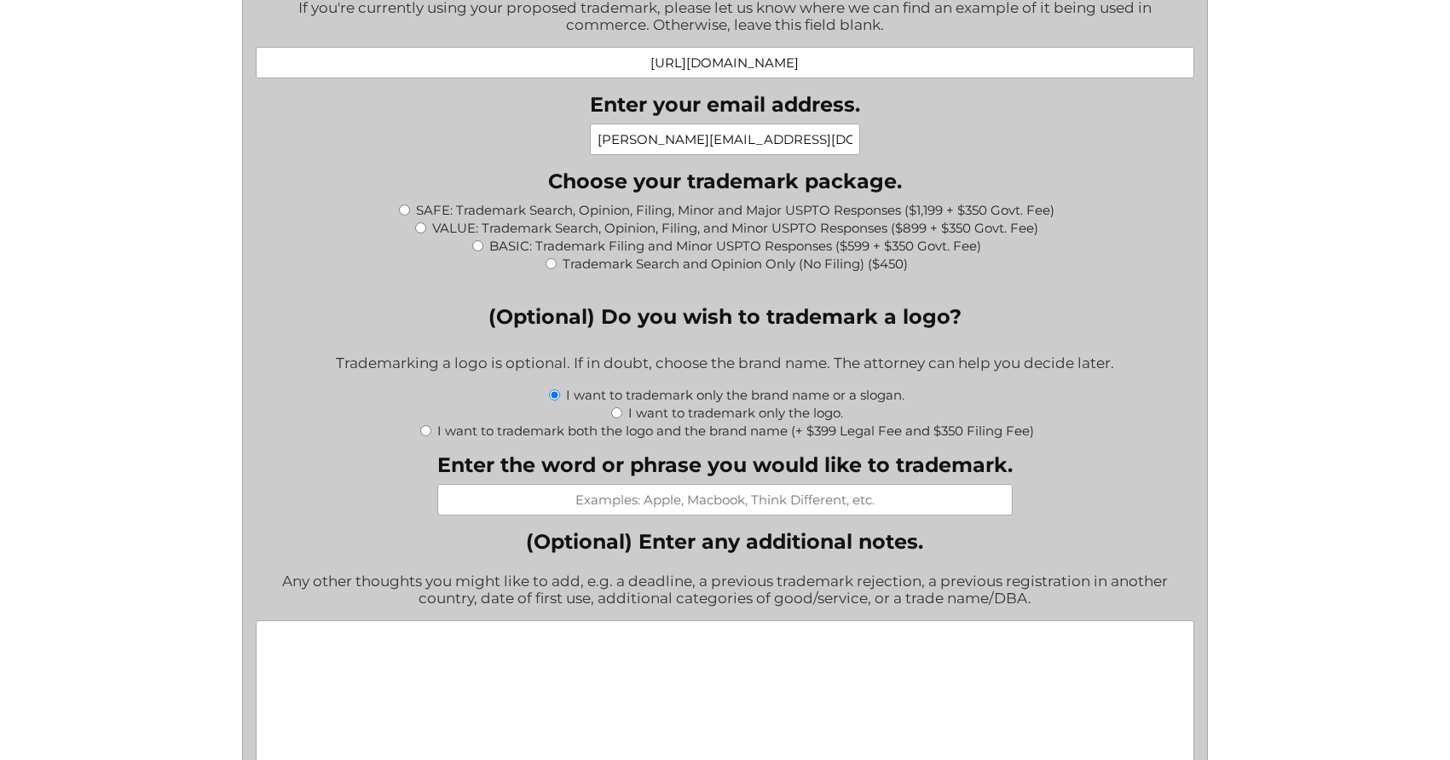
scroll to position [1722, 0]
click at [405, 210] on input "SAFE: Trademark Search, Opinion, Filing, Minor and Major USPTO Responses ($1,19…" at bounding box center [404, 209] width 11 height 11
radio input "true"
type input "$1,549.00"
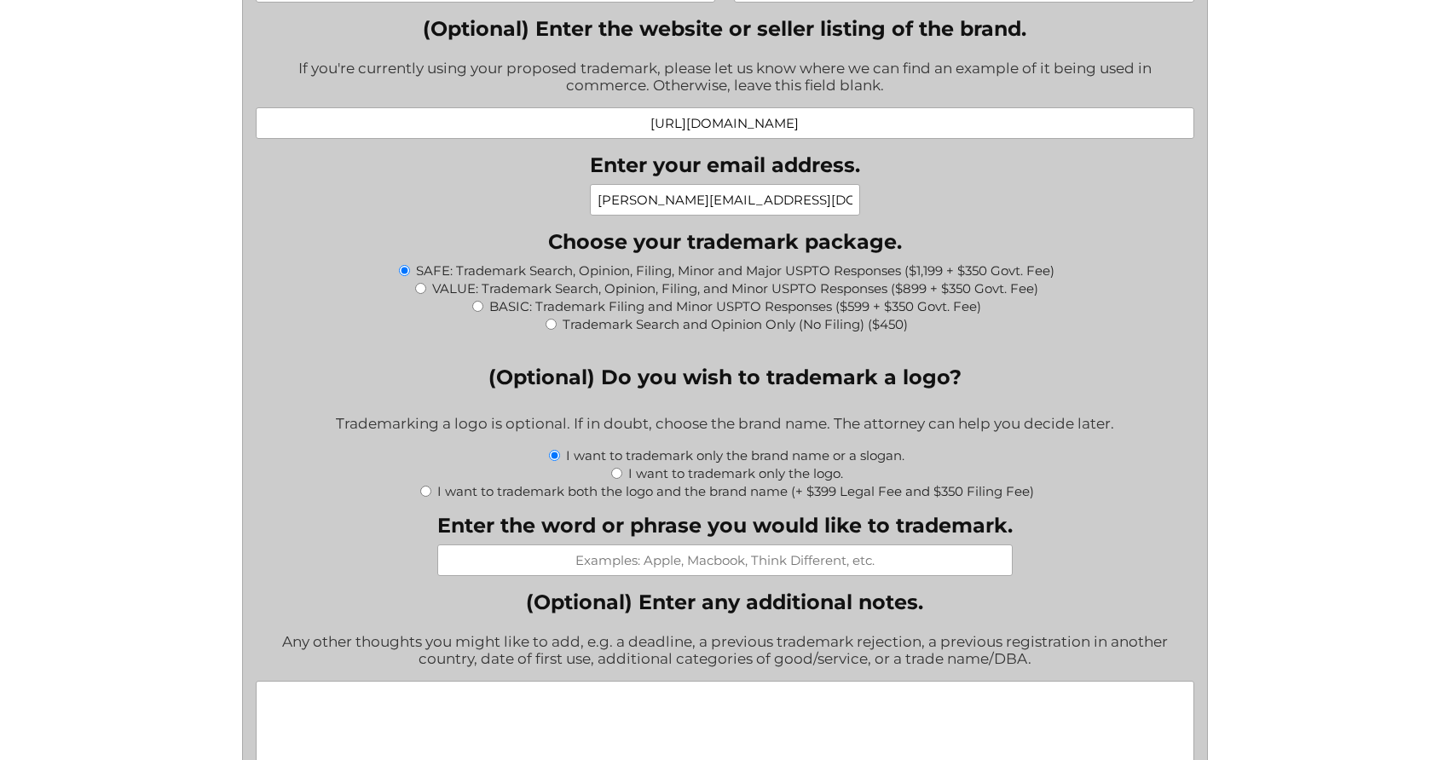
scroll to position [1652, 0]
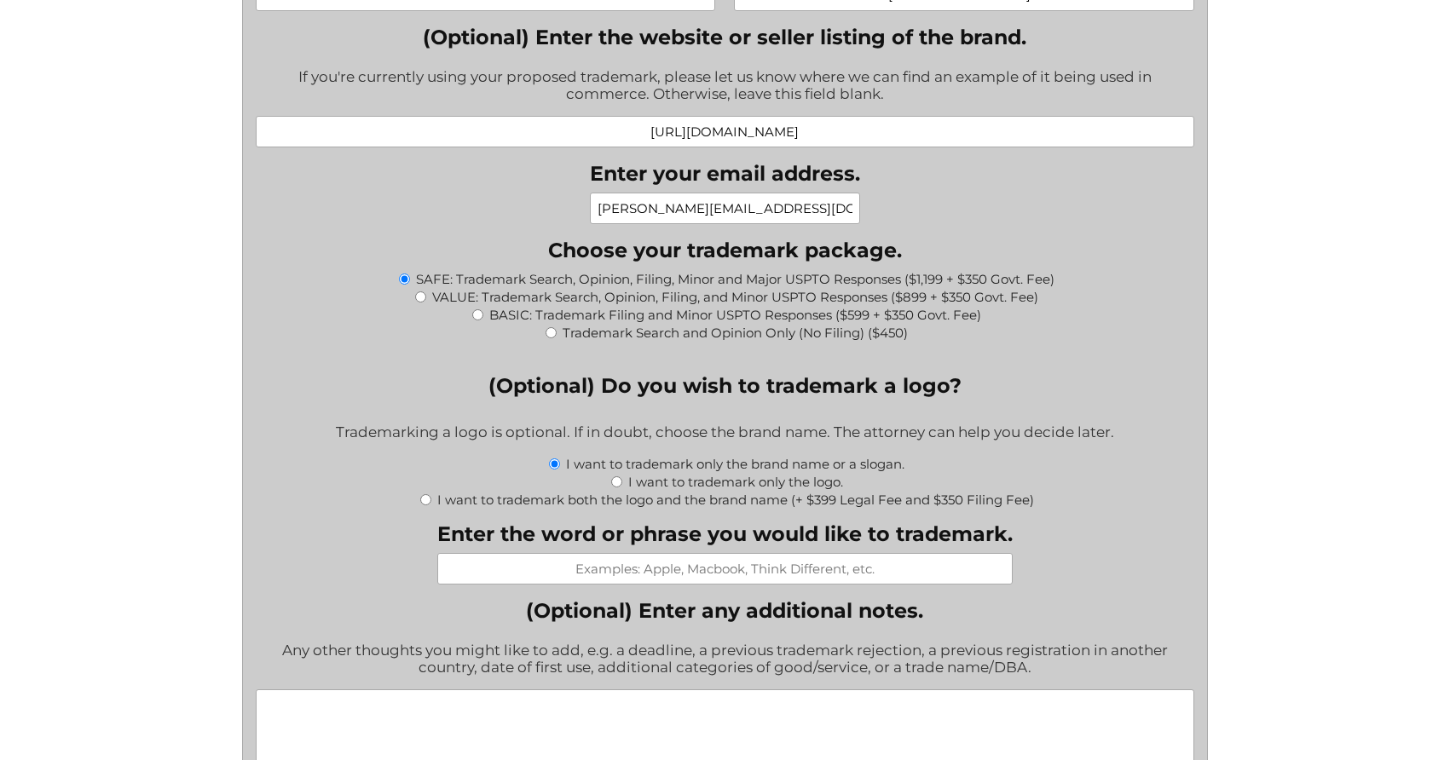
click at [417, 294] on input "VALUE: Trademark Search, Opinion, Filing, and Minor USPTO Responses ($899 + $35…" at bounding box center [420, 297] width 11 height 11
radio input "true"
type input "$1,249.00"
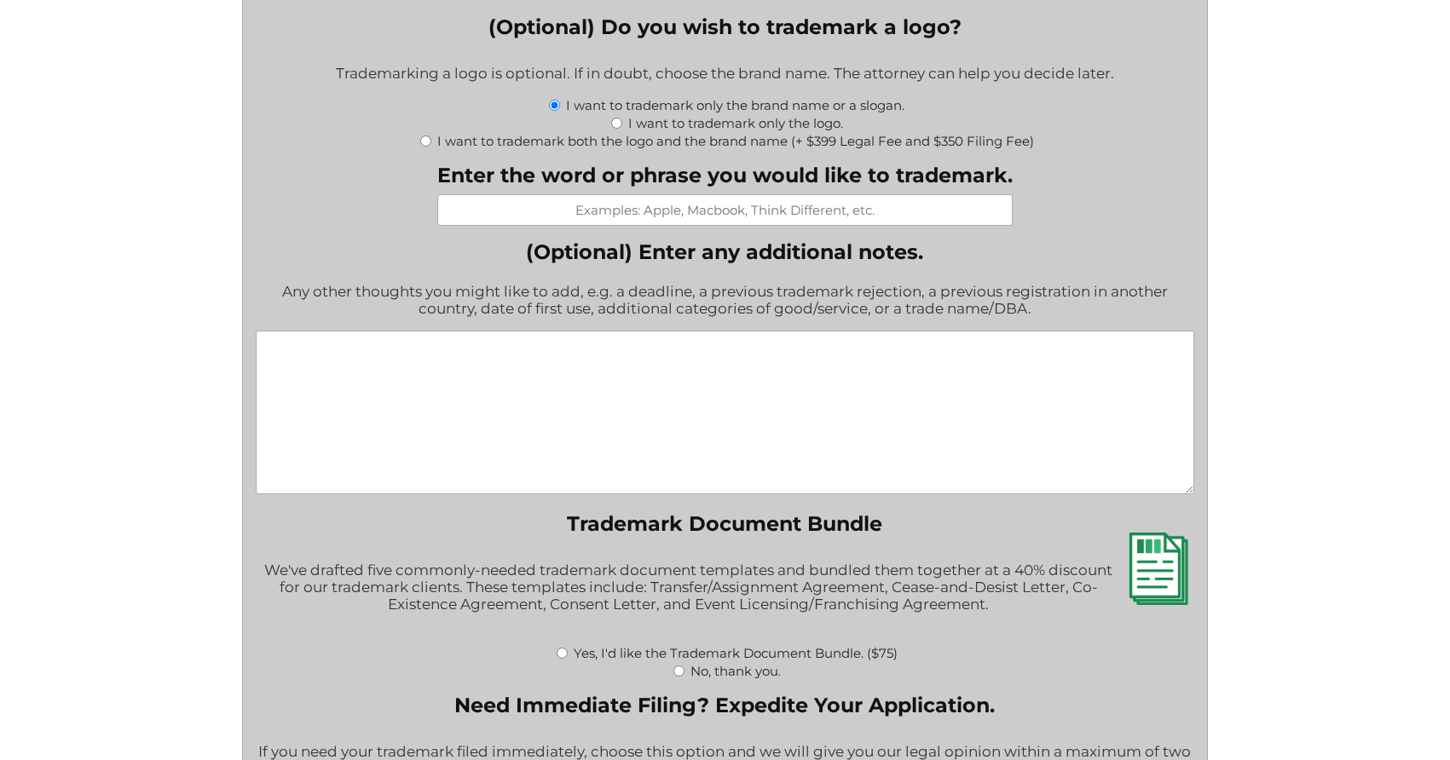
scroll to position [2019, 0]
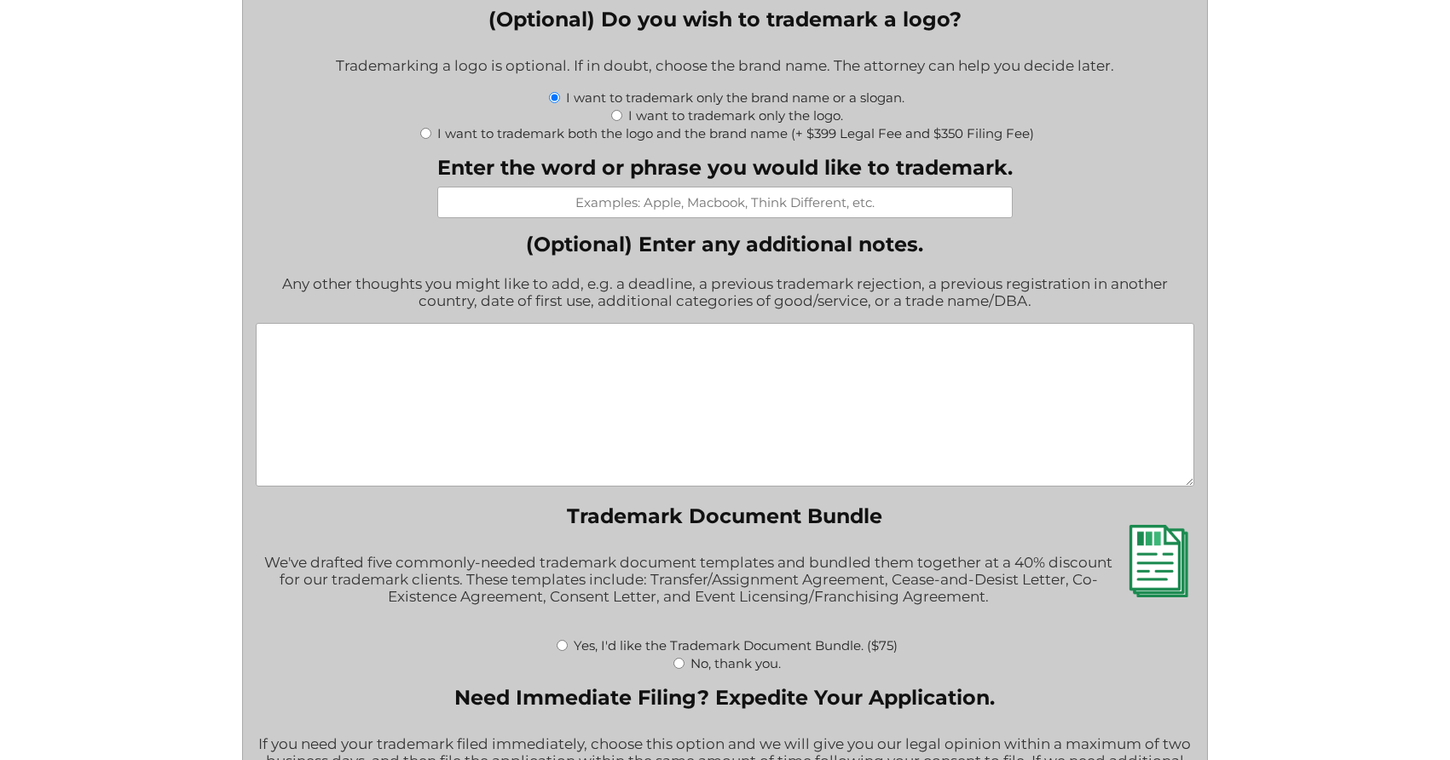
click at [618, 361] on textarea "(Optional) Enter any additional notes." at bounding box center [725, 405] width 939 height 164
type textarea "F"
paste textarea "Option 1: Two Value Packages + One Safe Package"
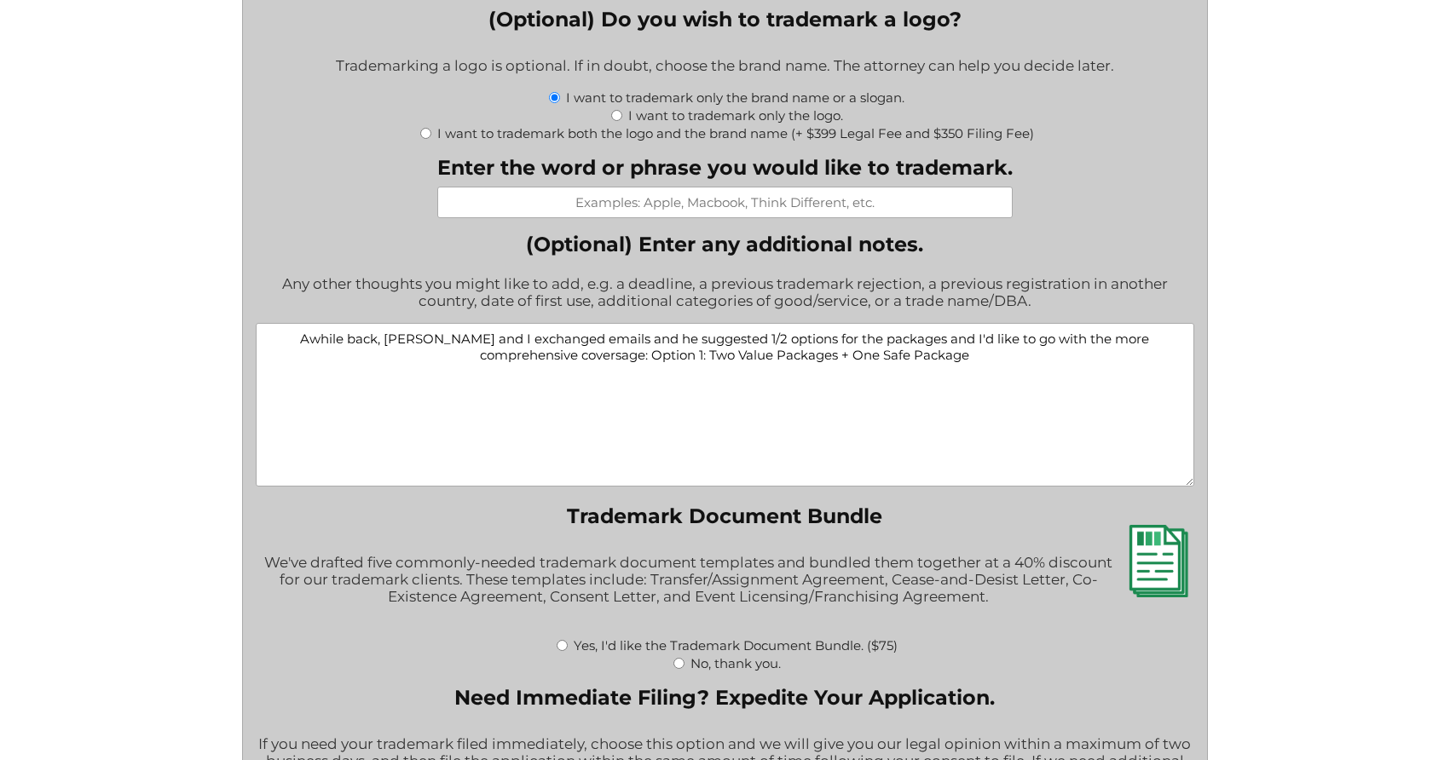
click at [567, 366] on textarea "Awhile back, Jeremy and I exchanged emails and he suggested 1/2 options for the…" at bounding box center [725, 405] width 939 height 164
click at [564, 354] on textarea "Awhile back, Jeremy and I exchanged emails and he suggested 1/2 options for the…" at bounding box center [725, 405] width 939 height 164
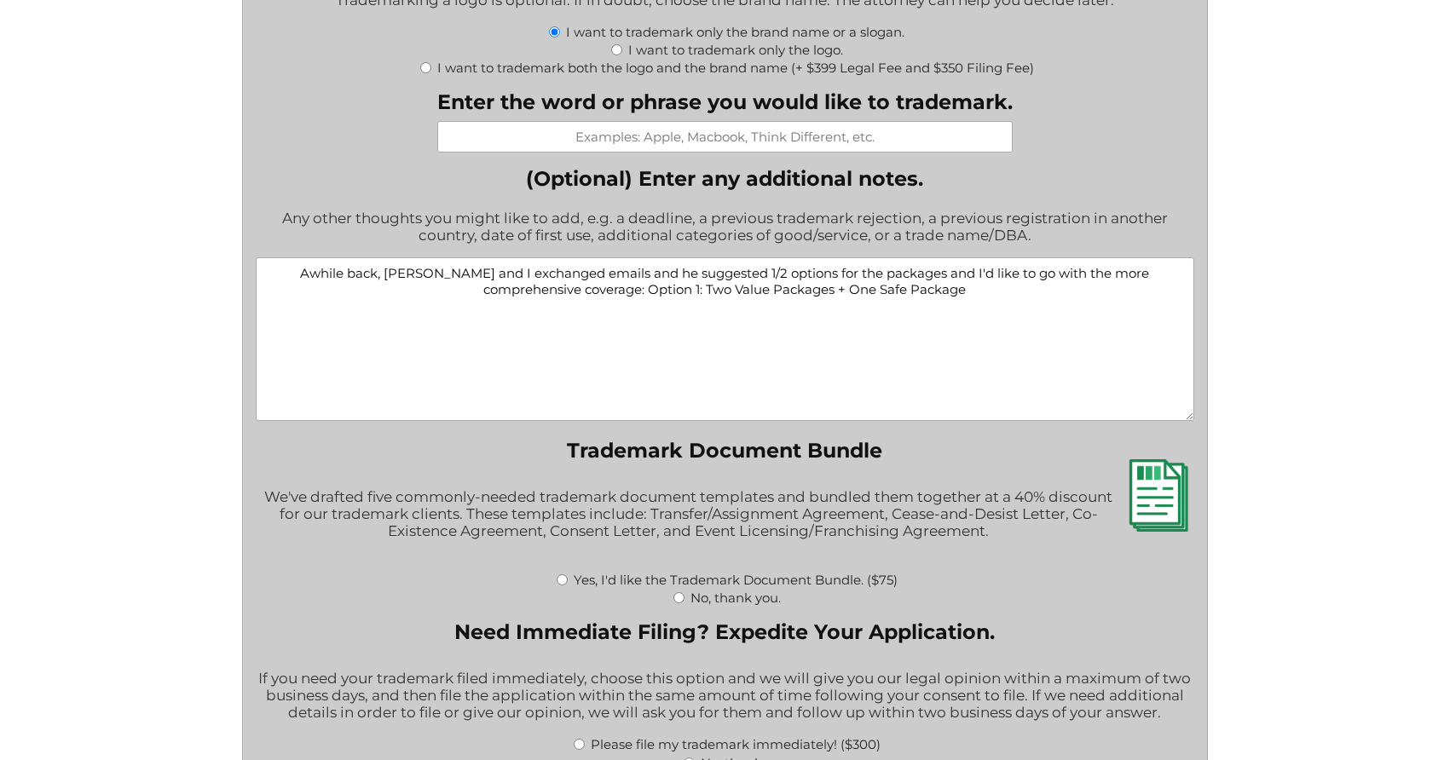
scroll to position [2132, 0]
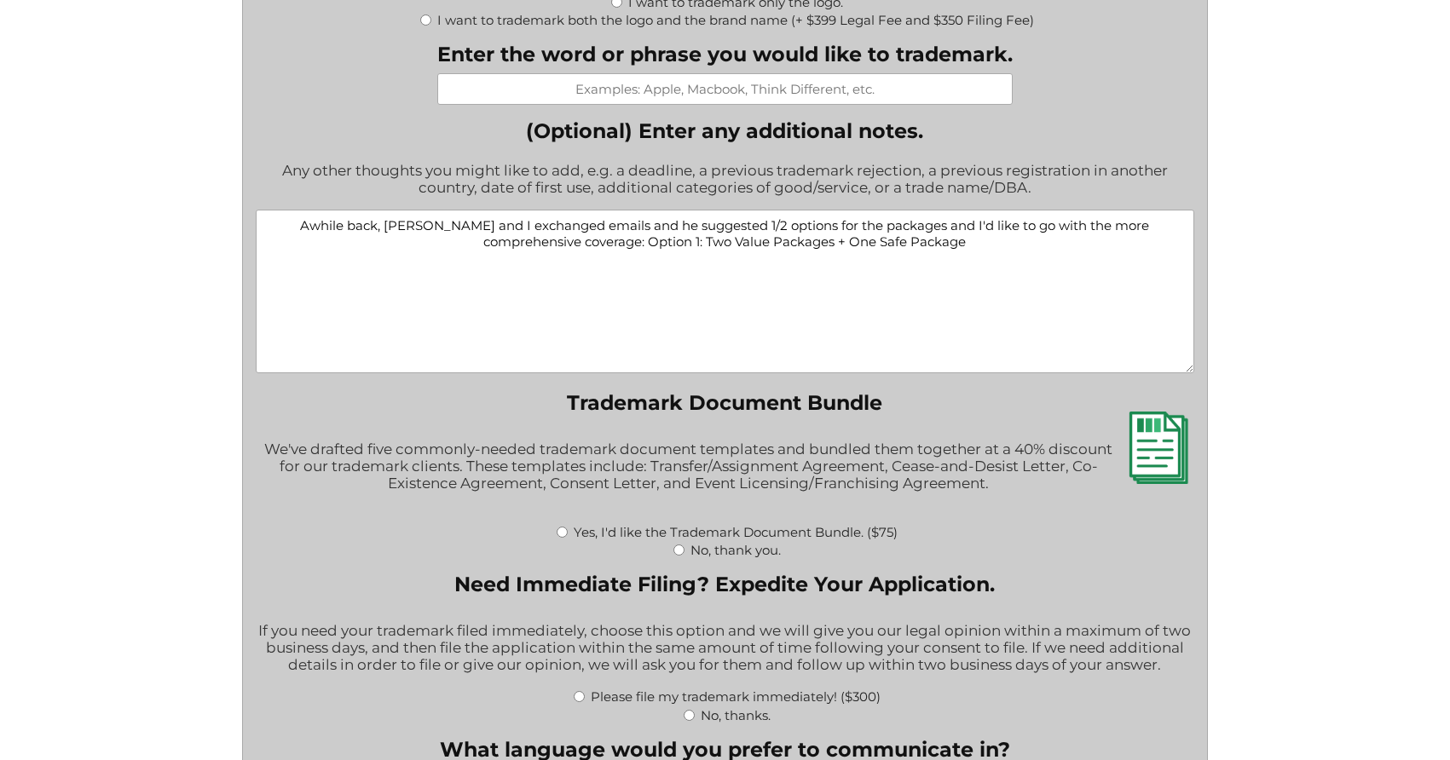
click at [946, 257] on textarea "Awhile back, Jeremy and I exchanged emails and he suggested 1/2 options for the…" at bounding box center [725, 292] width 939 height 164
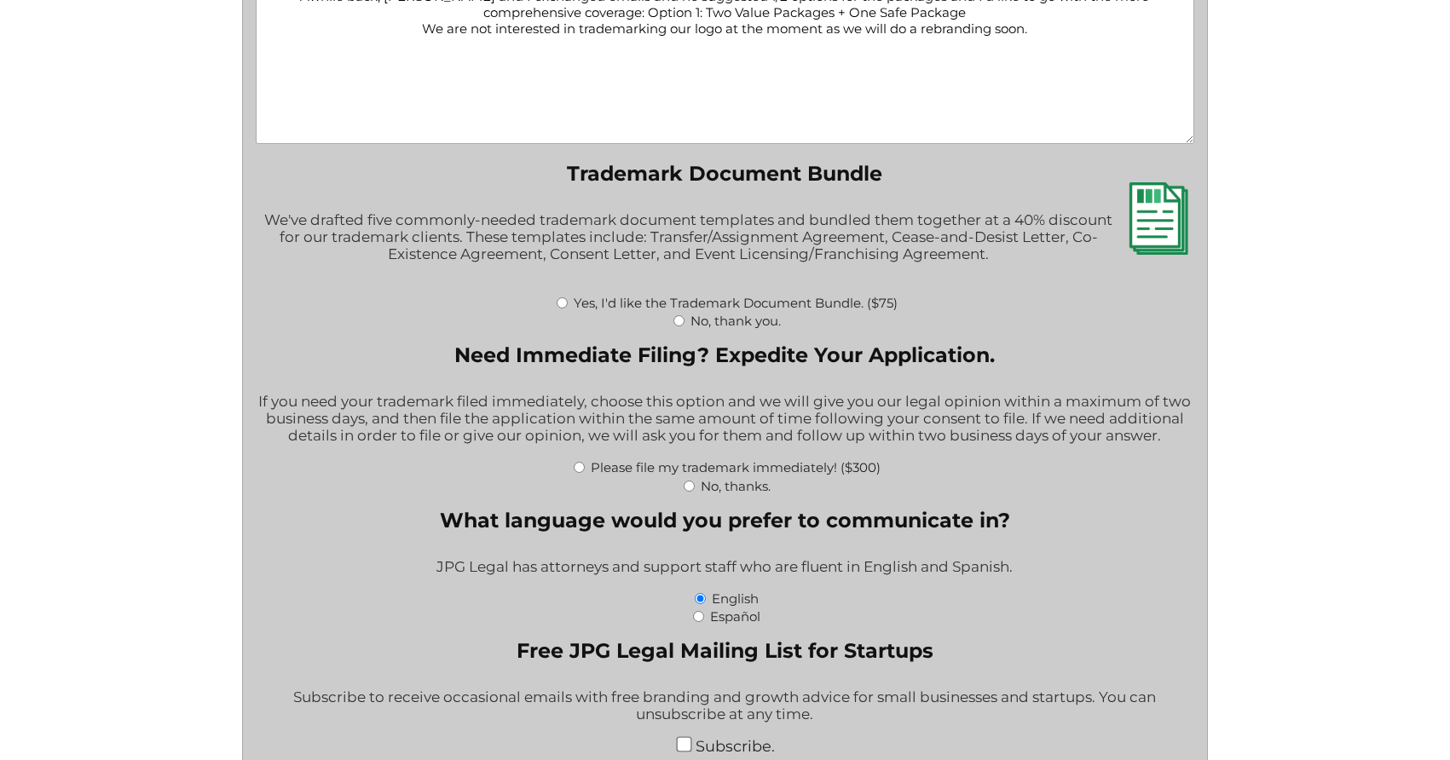
scroll to position [2365, 0]
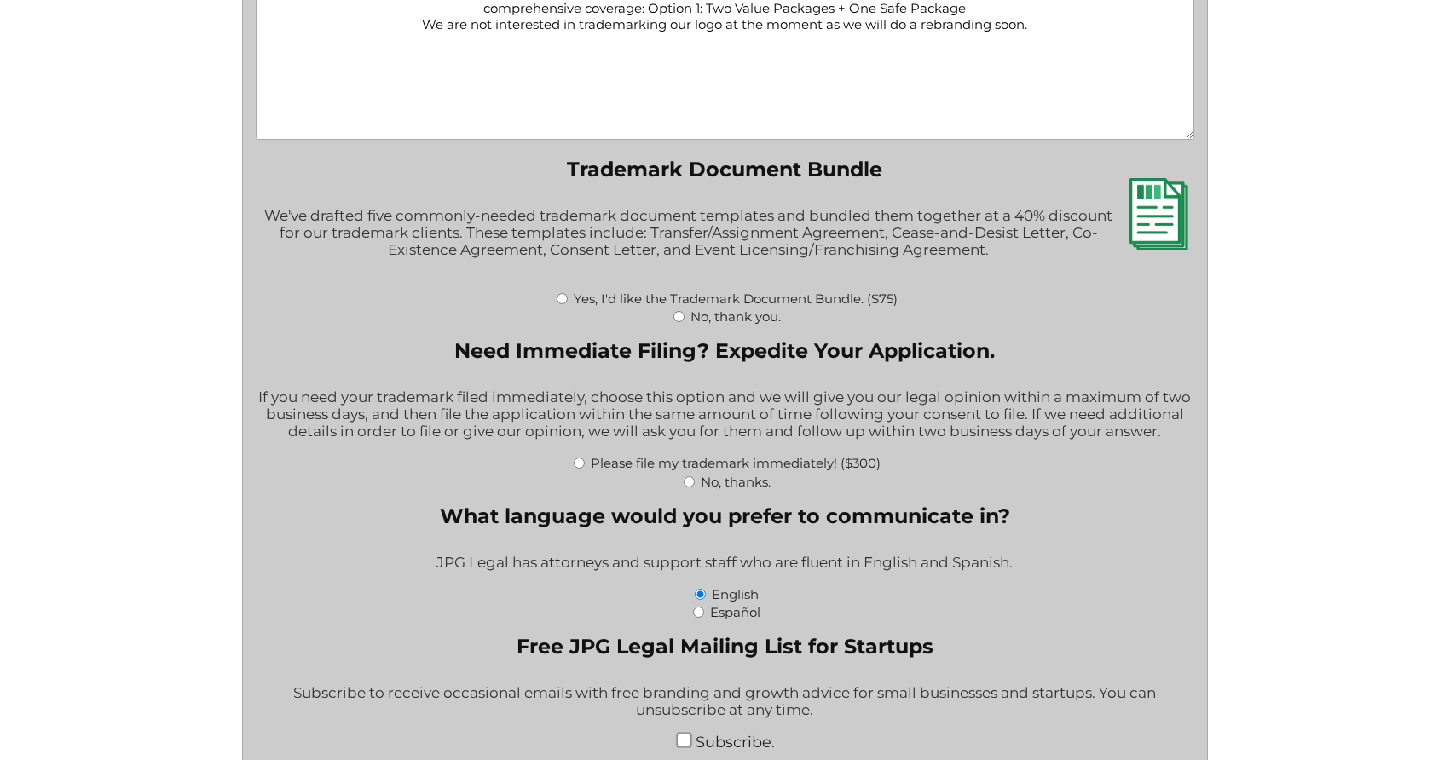
type textarea "Awhile back, Jeremy and I exchanged emails and he suggested 1/2 options for the…"
click at [693, 485] on input "No, thanks." at bounding box center [689, 482] width 11 height 11
radio input "true"
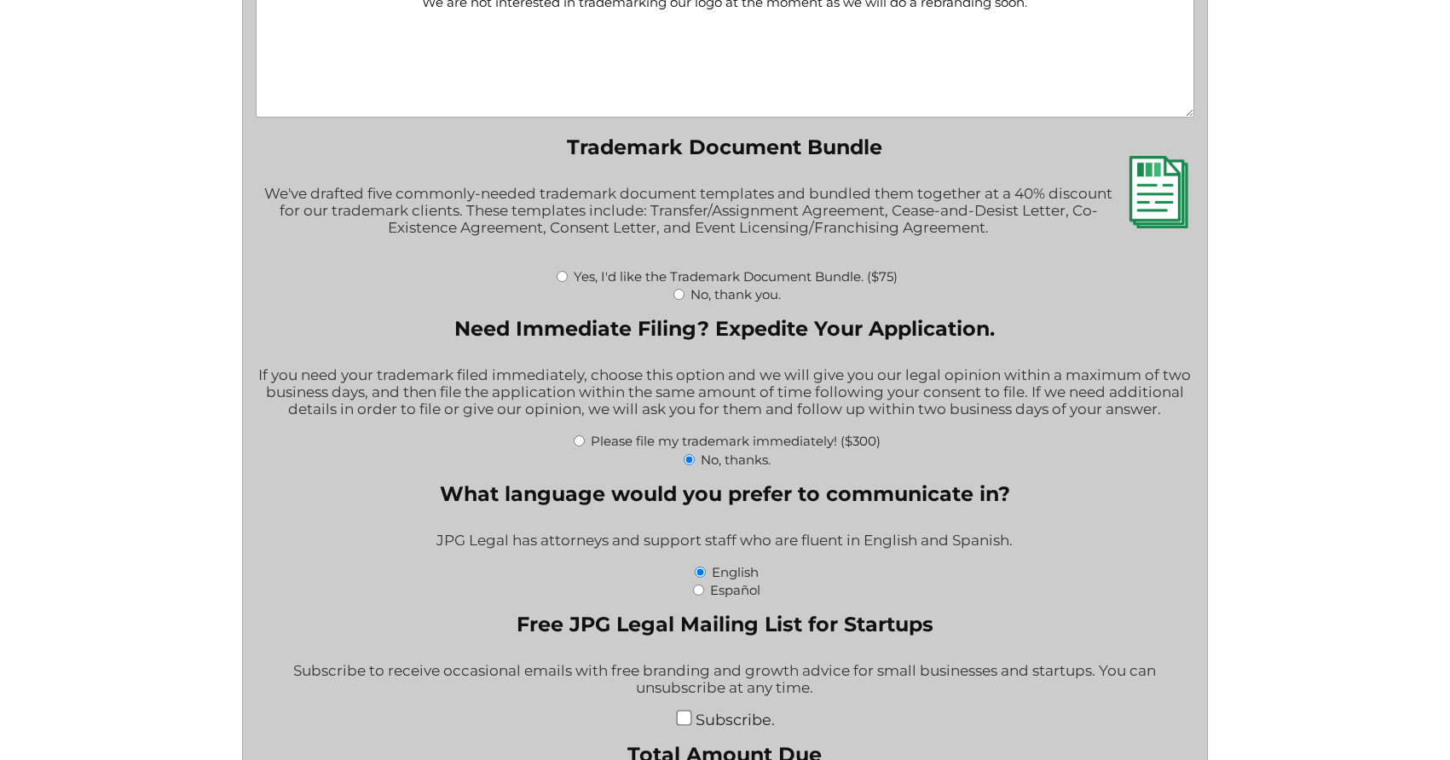
scroll to position [2394, 0]
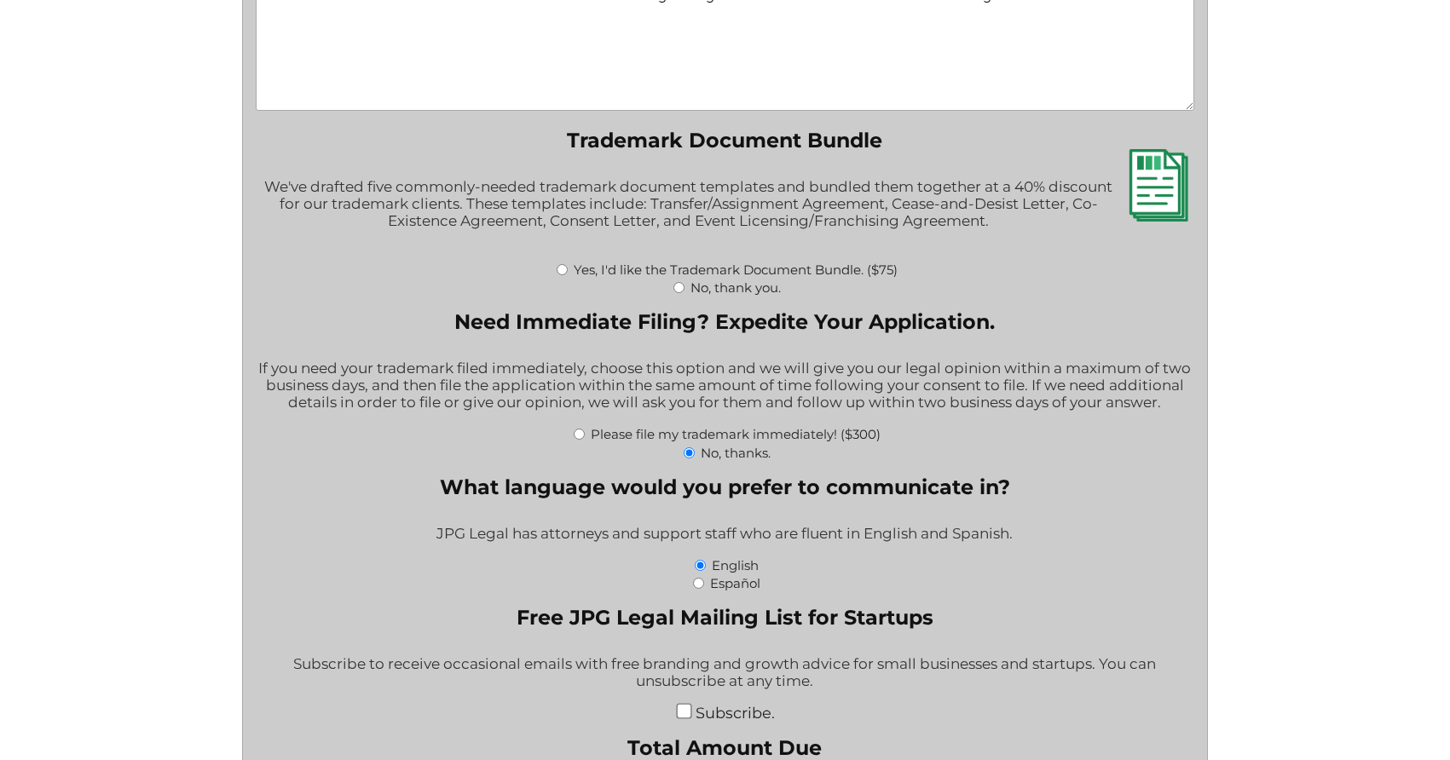
click at [676, 287] on input "No, thank you." at bounding box center [678, 287] width 11 height 11
radio input "true"
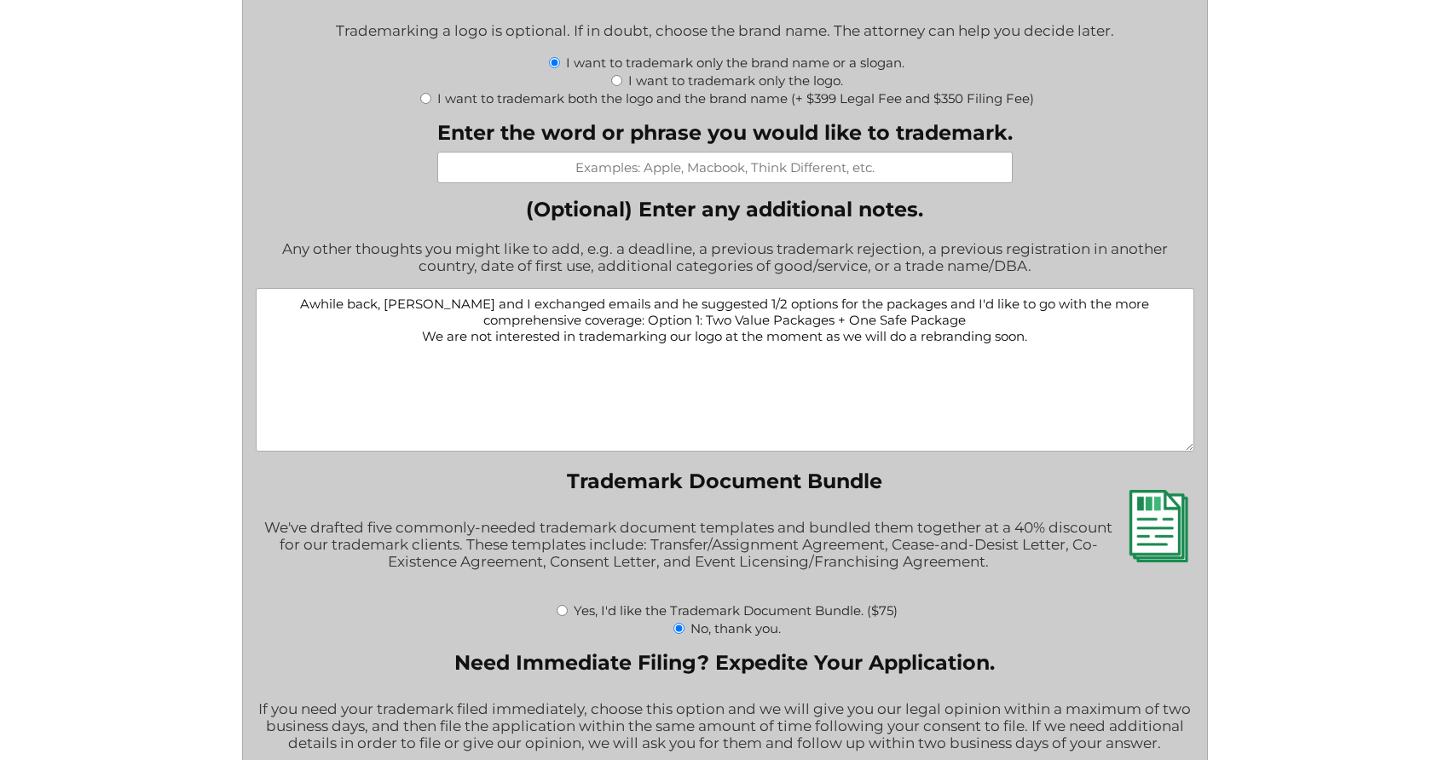
scroll to position [2026, 0]
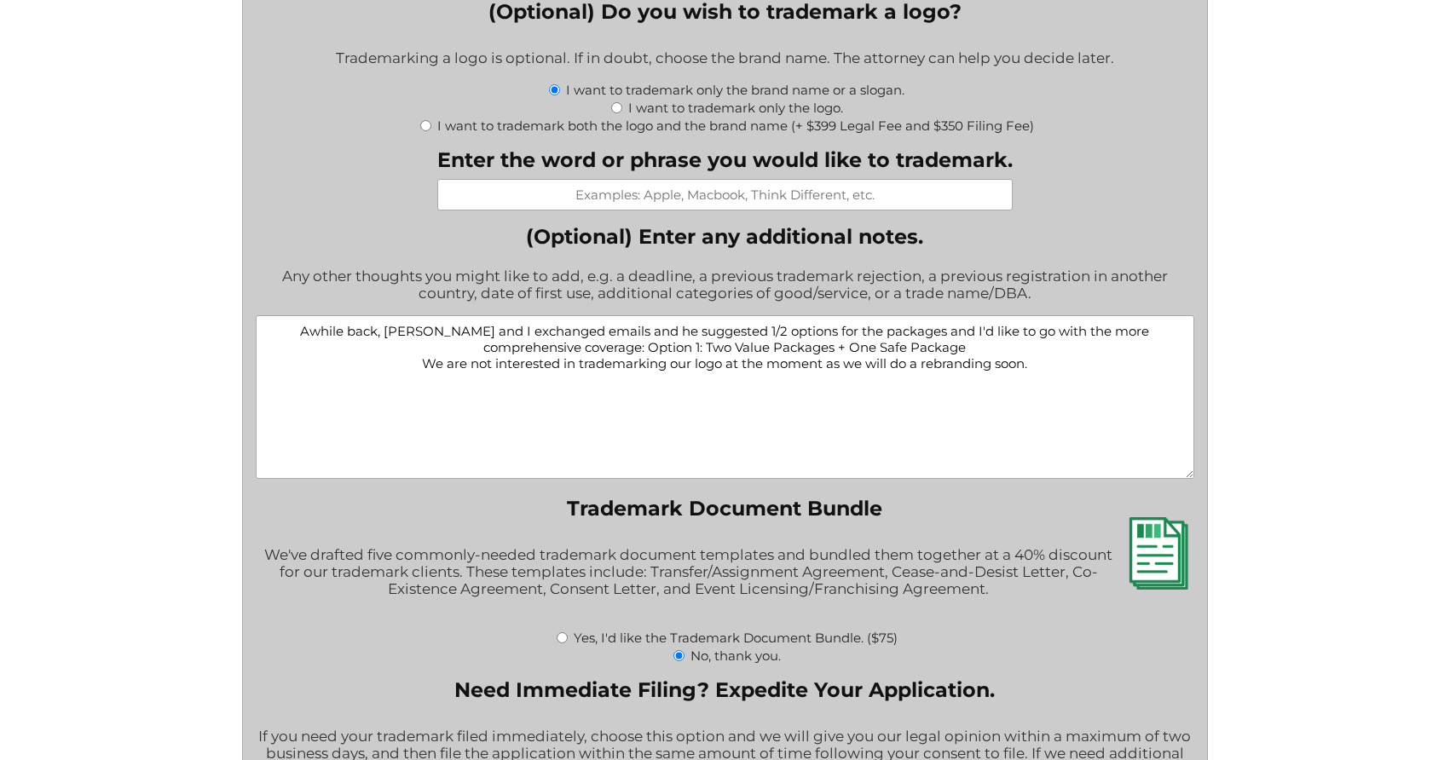
click at [1082, 386] on textarea "Awhile back, Jeremy and I exchanged emails and he suggested 1/2 options for the…" at bounding box center [725, 397] width 939 height 164
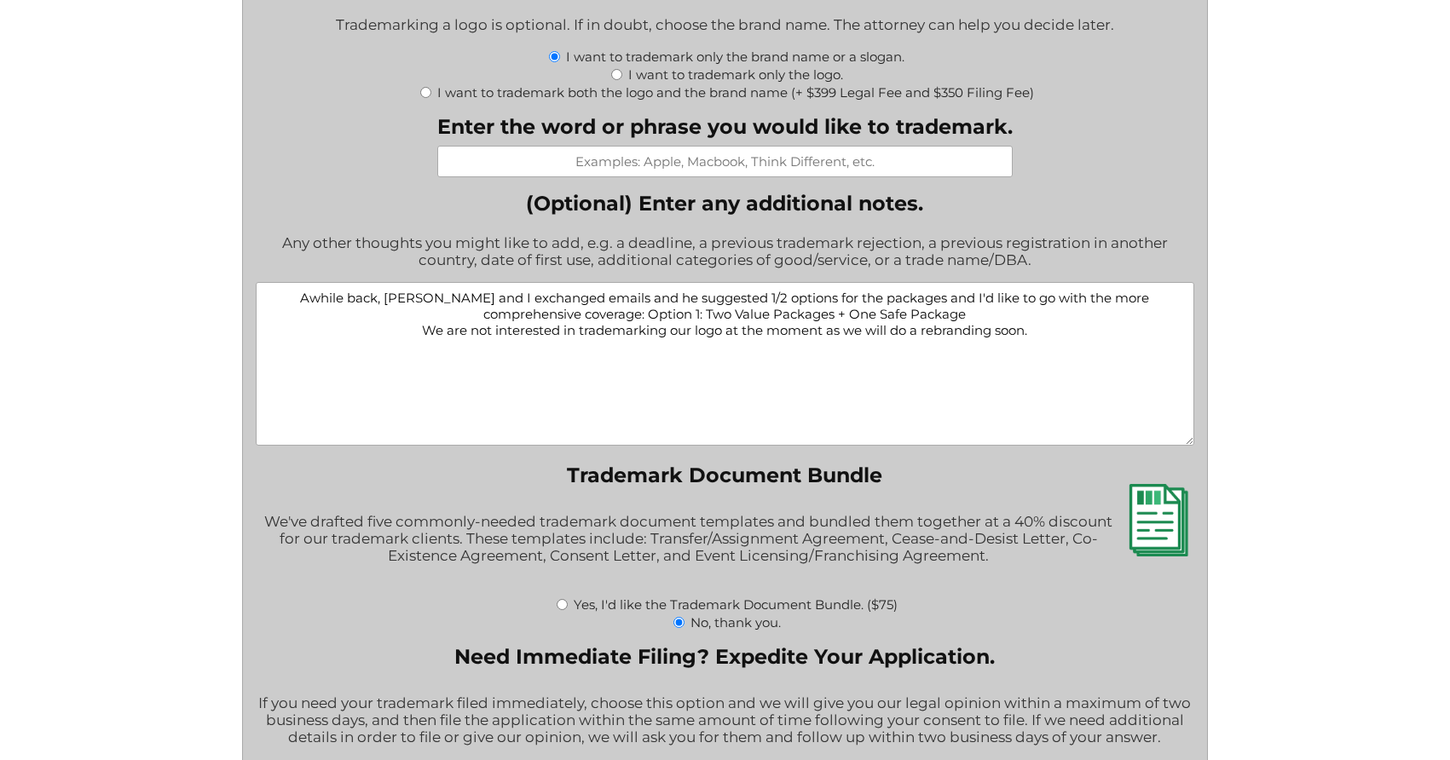
scroll to position [2071, 0]
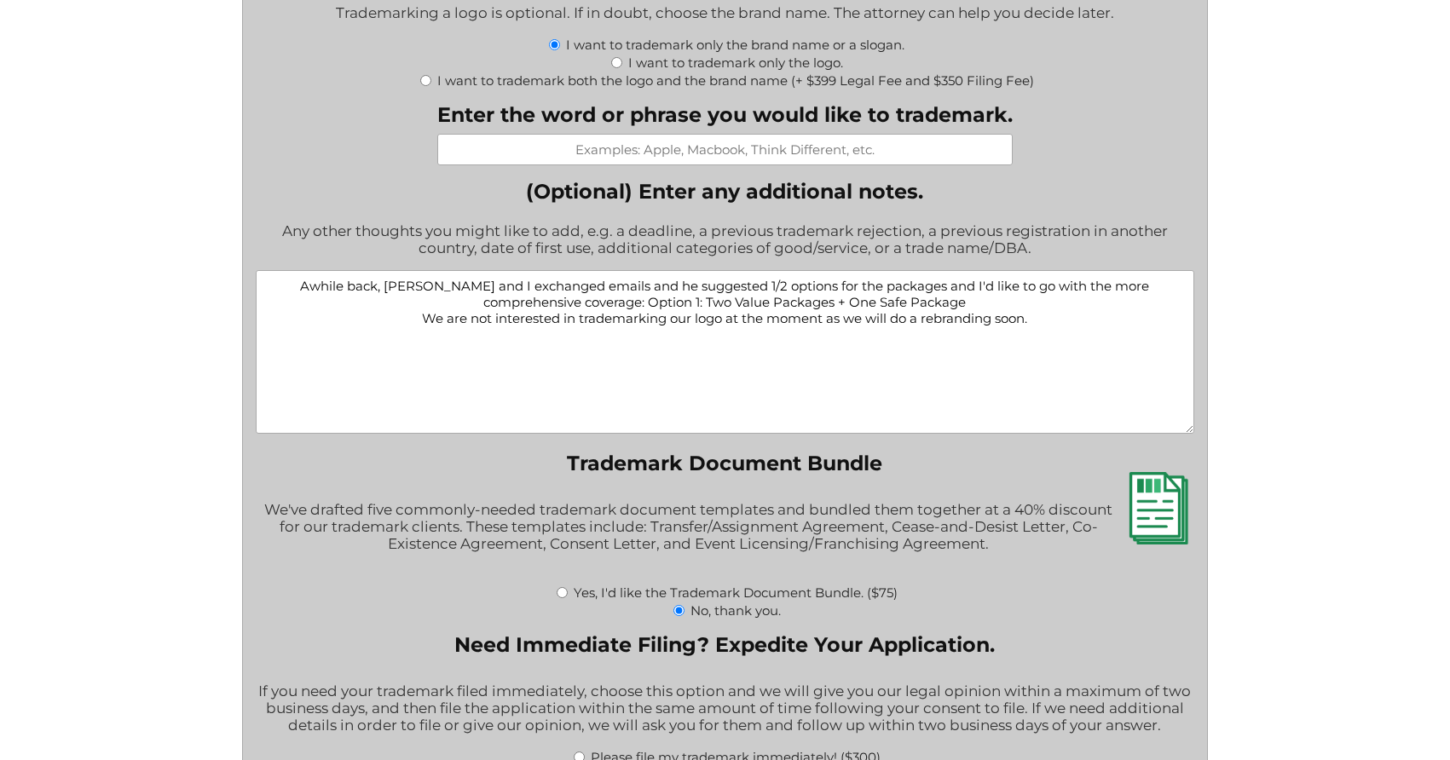
click at [1035, 339] on textarea "Awhile back, Jeremy and I exchanged emails and he suggested 1/2 options for the…" at bounding box center [725, 352] width 939 height 164
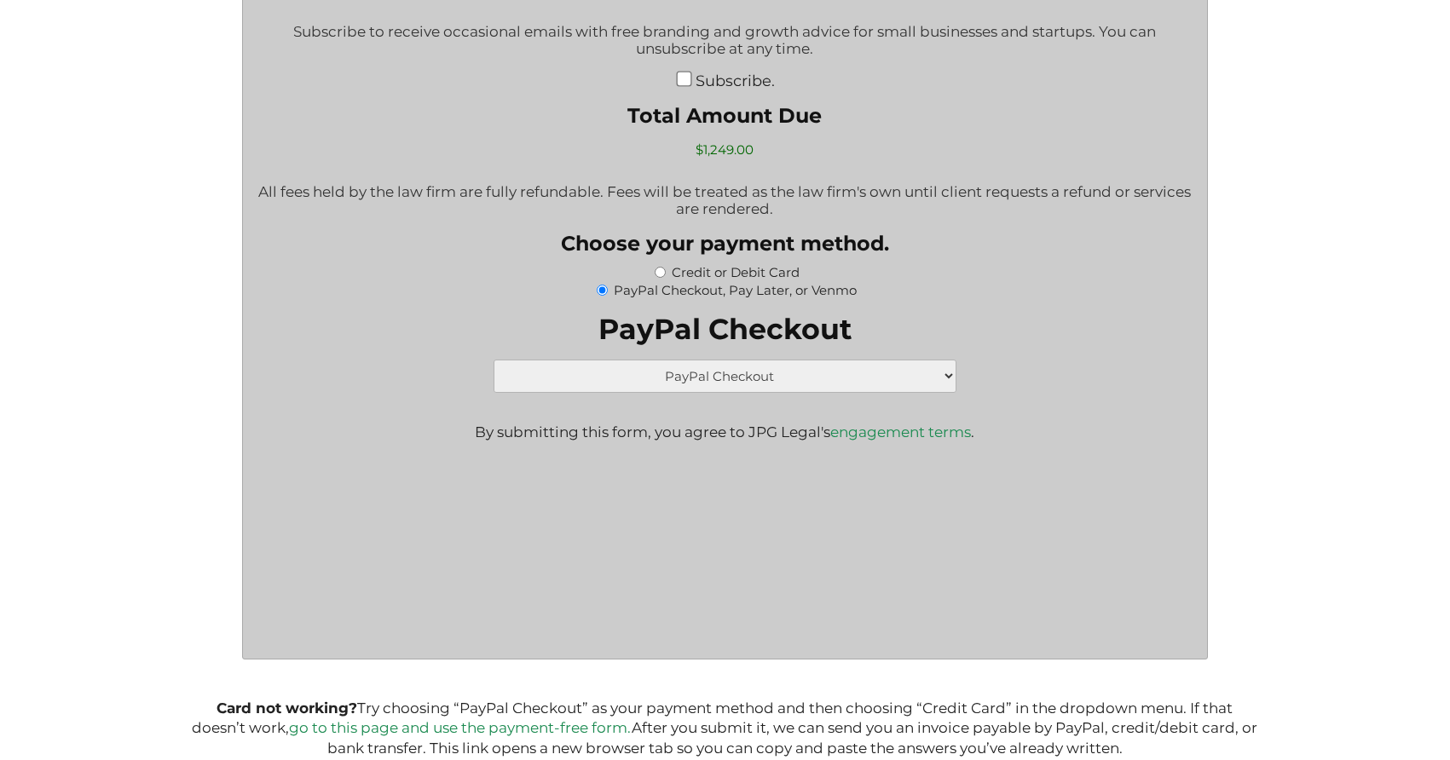
scroll to position [3112, 0]
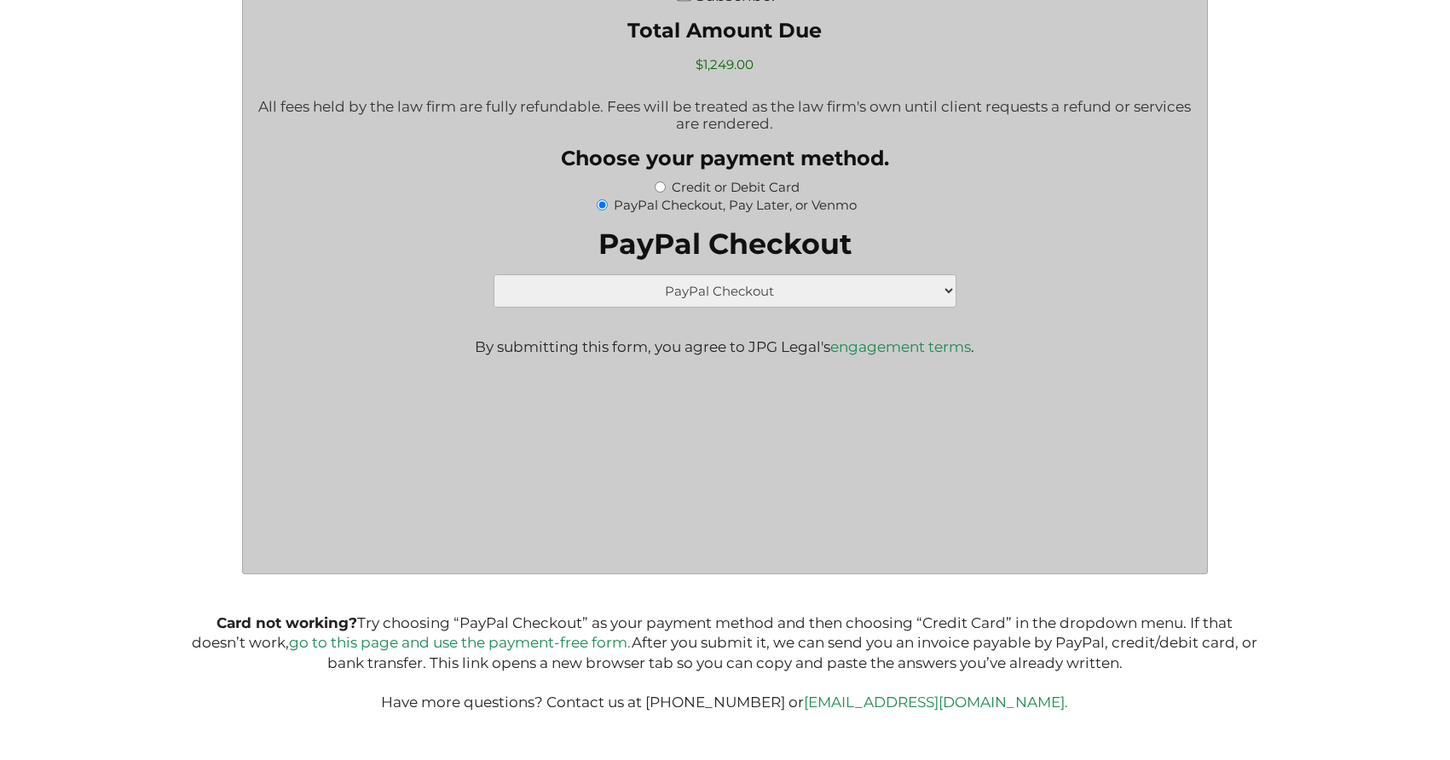
type textarea "Awhile back, Jeremy and I exchanged emails and he suggested 1/2 options for the…"
click at [529, 649] on link "go to this page and use the payment-free form." at bounding box center [460, 642] width 343 height 17
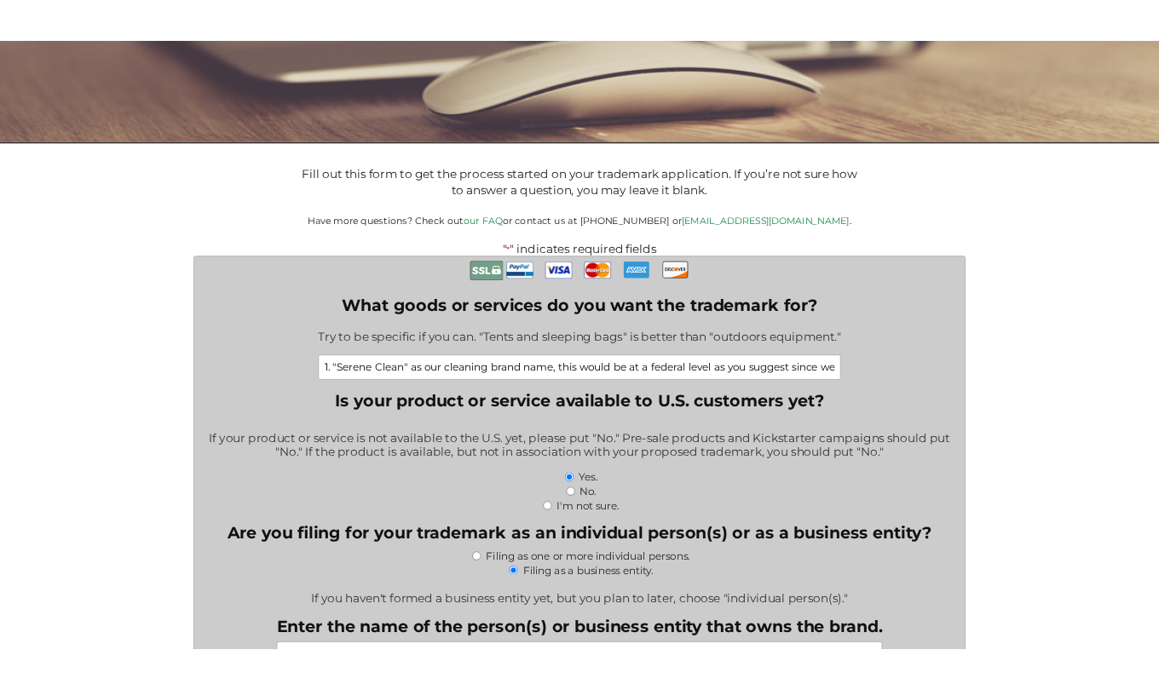
scroll to position [274, 0]
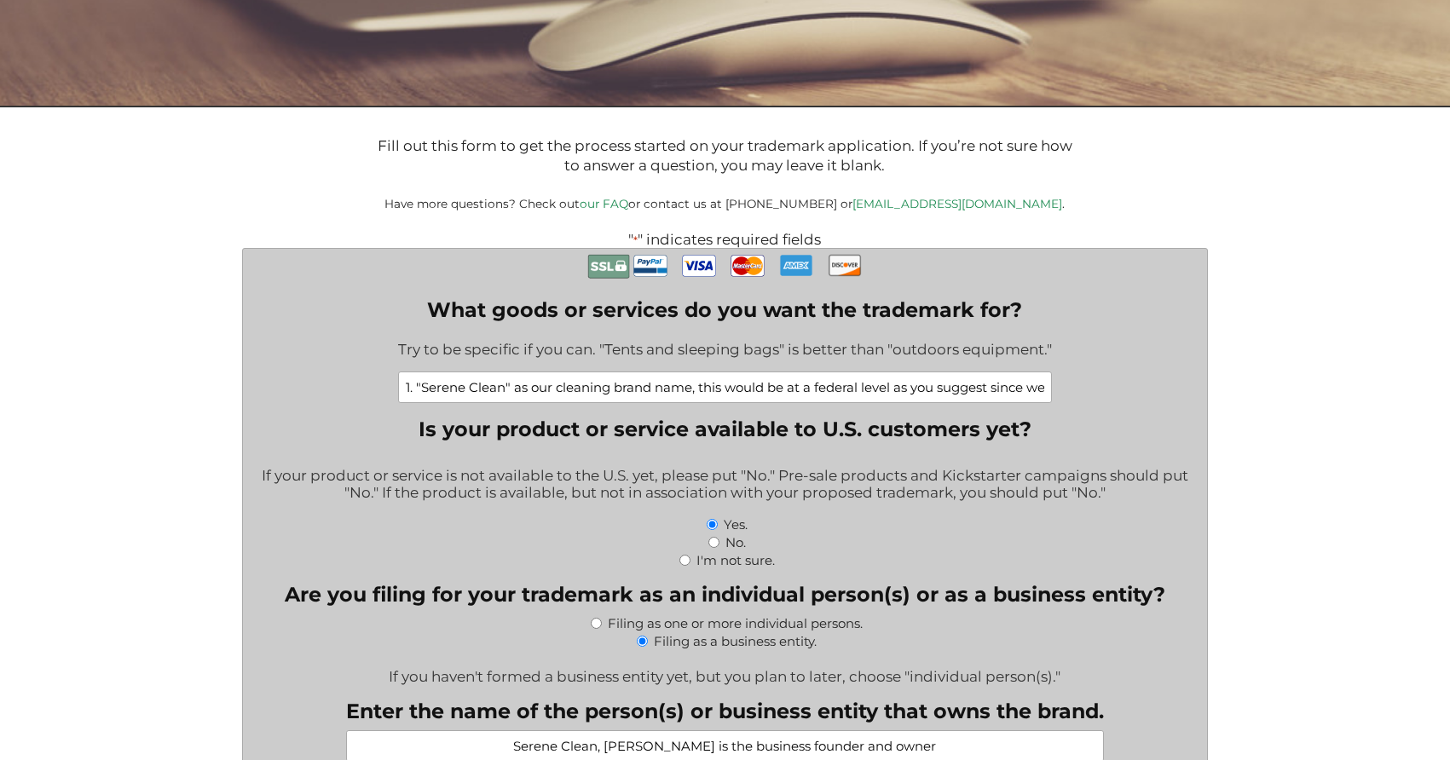
click at [754, 380] on input "1. "Serene Clean" as our cleaning brand name, this would be at a federal level …" at bounding box center [725, 388] width 654 height 32
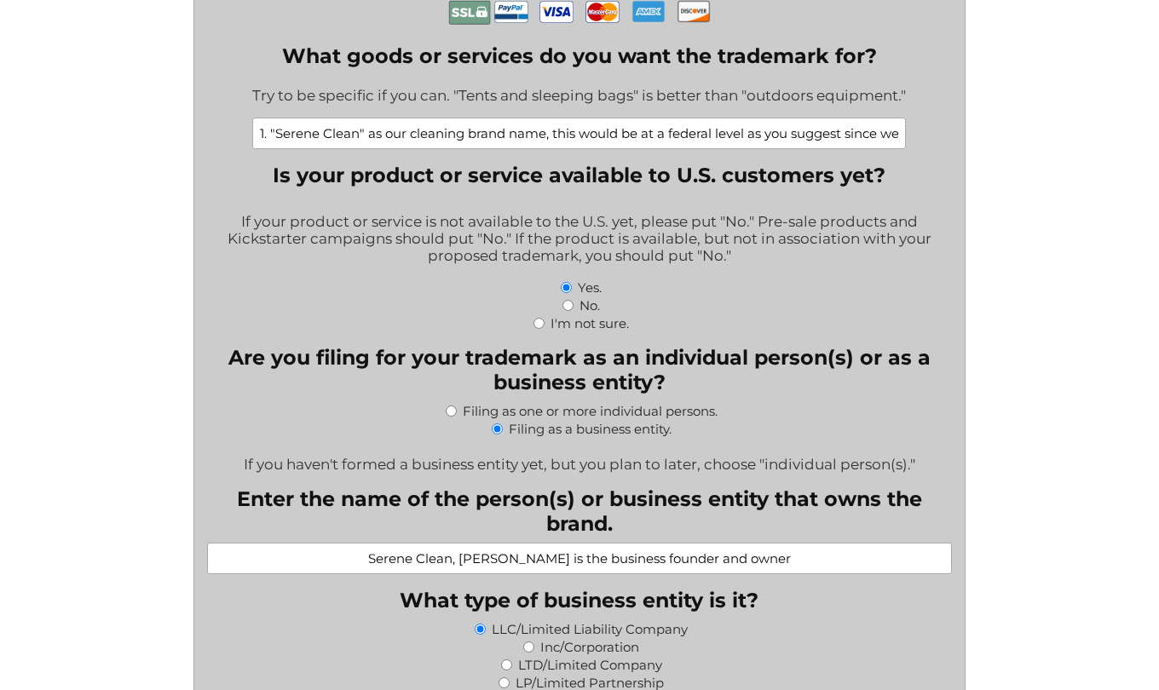
scroll to position [571, 0]
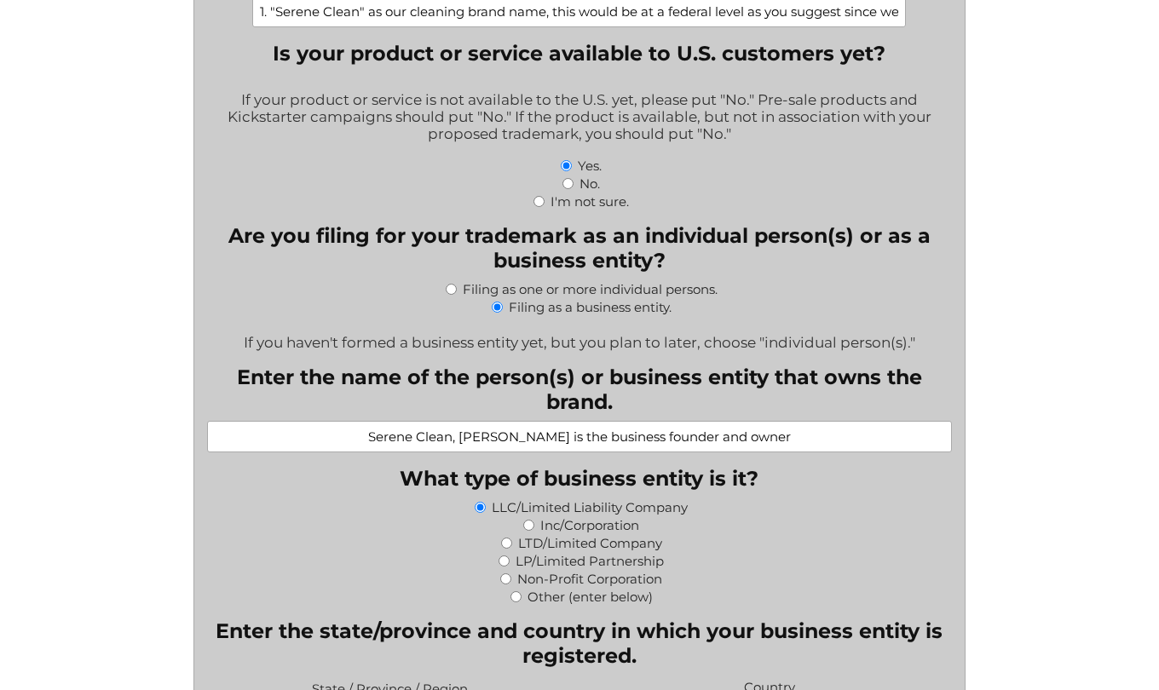
click at [600, 442] on input "Serene Clean, Stephanie Pipkin is the business founder and owner" at bounding box center [579, 437] width 745 height 32
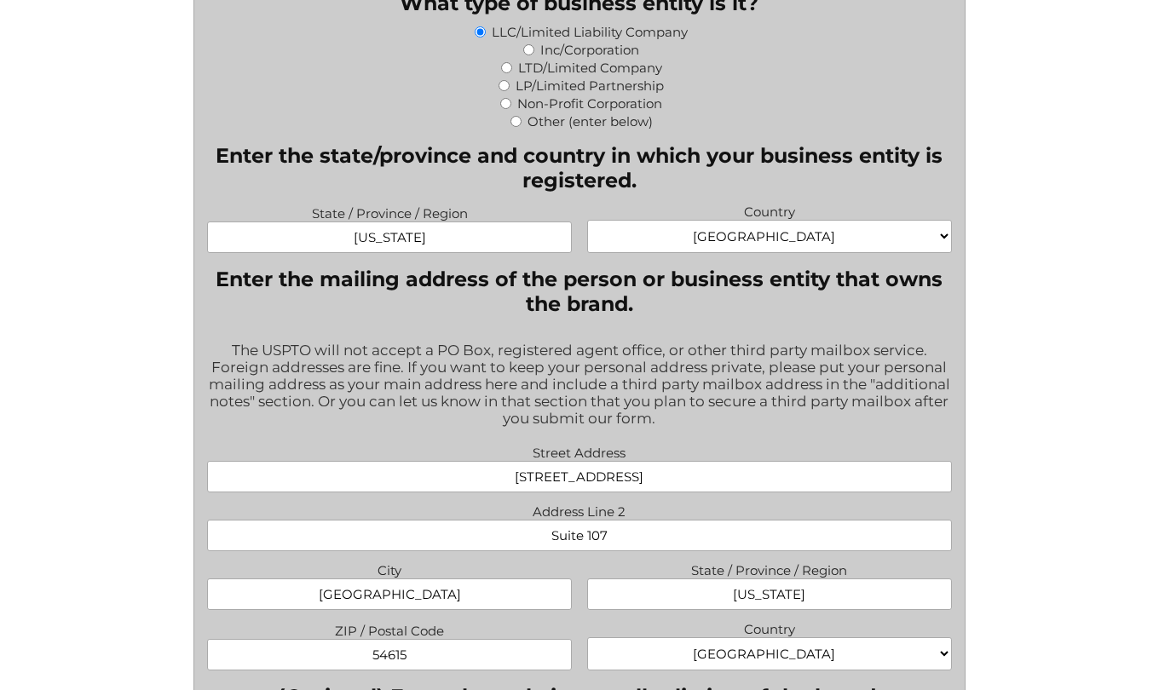
scroll to position [1189, 0]
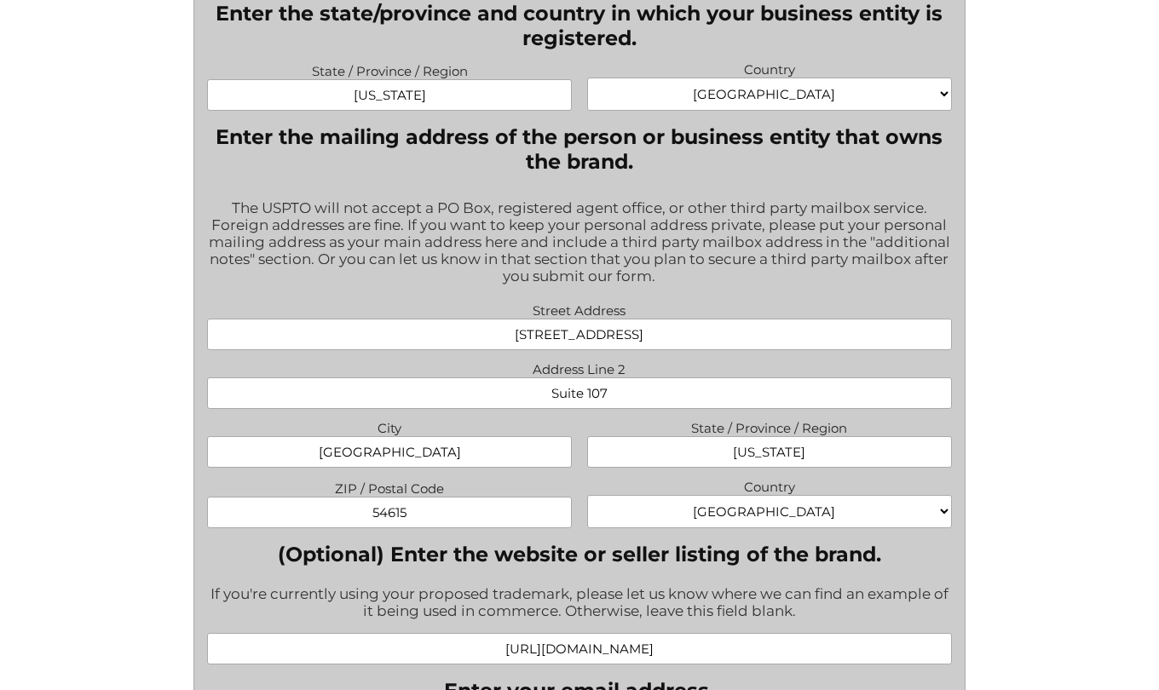
click at [563, 350] on input "206 S Roosevelt Road" at bounding box center [579, 335] width 745 height 32
click at [587, 404] on input "Suite 107" at bounding box center [579, 394] width 745 height 32
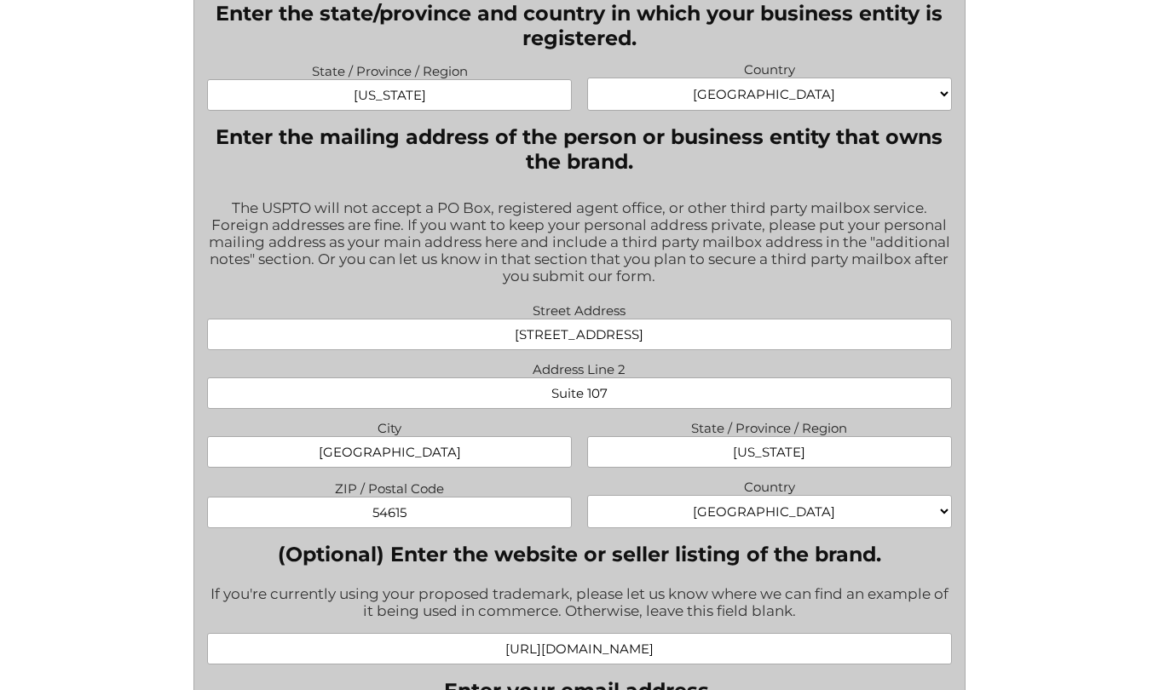
click at [587, 404] on input "Suite 107" at bounding box center [579, 394] width 745 height 32
click at [398, 514] on input "54615" at bounding box center [389, 513] width 365 height 32
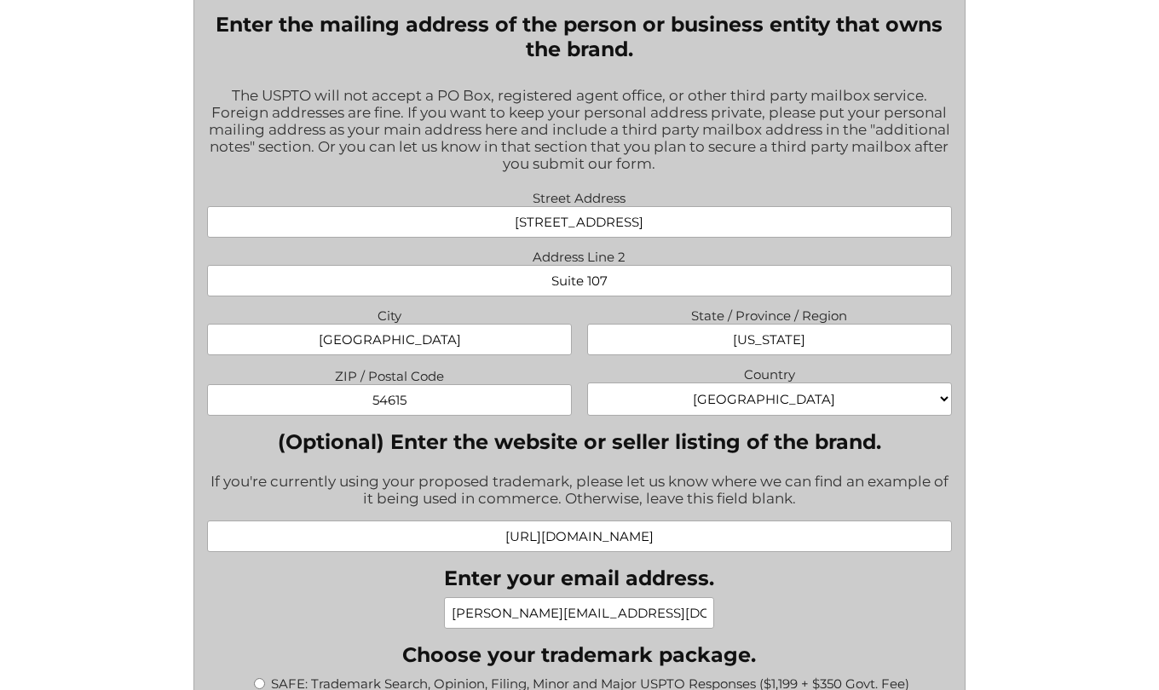
scroll to position [1365, 0]
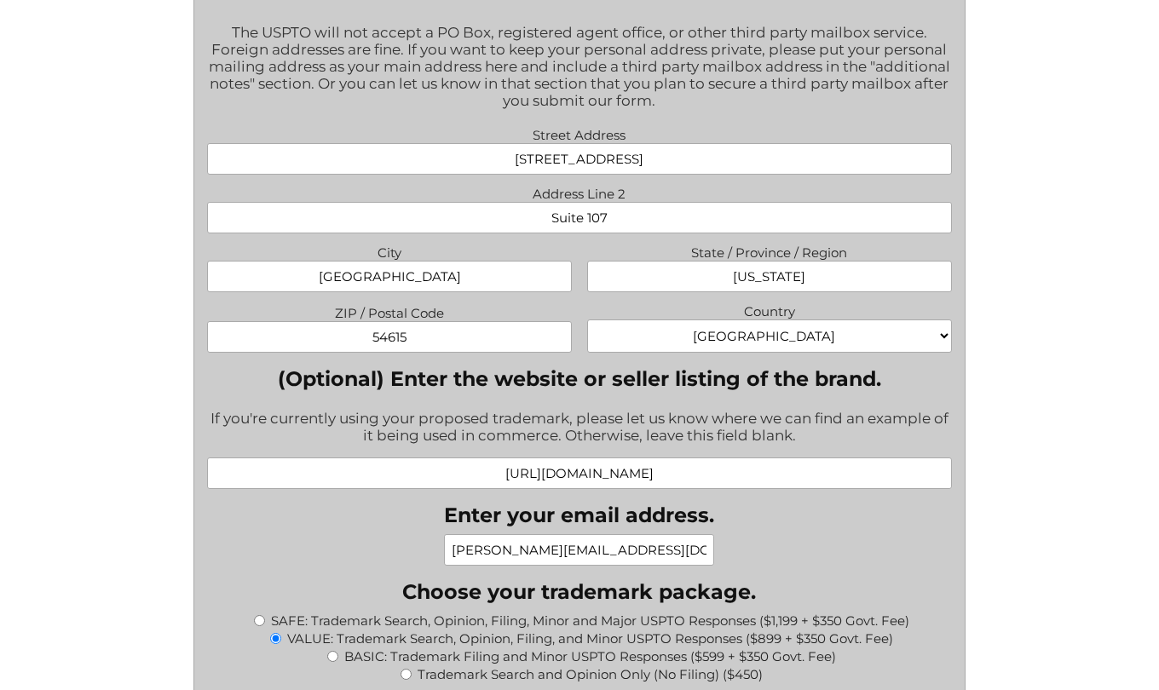
click at [591, 476] on input "https://serene-clean.com/" at bounding box center [579, 474] width 745 height 32
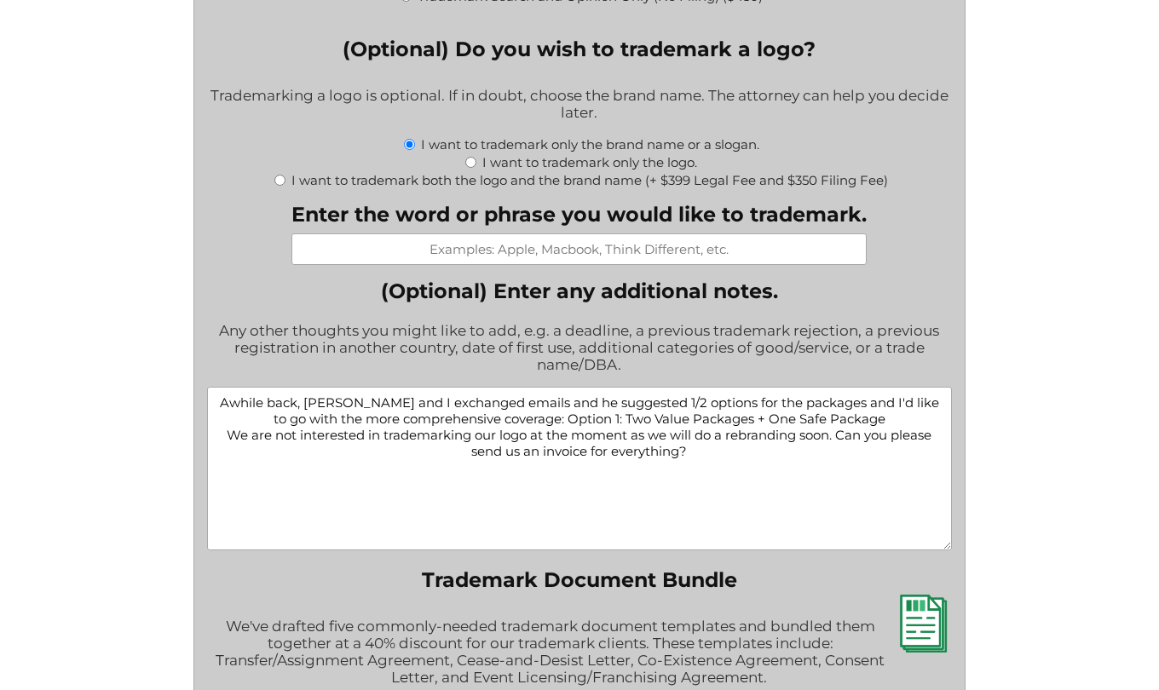
scroll to position [2048, 0]
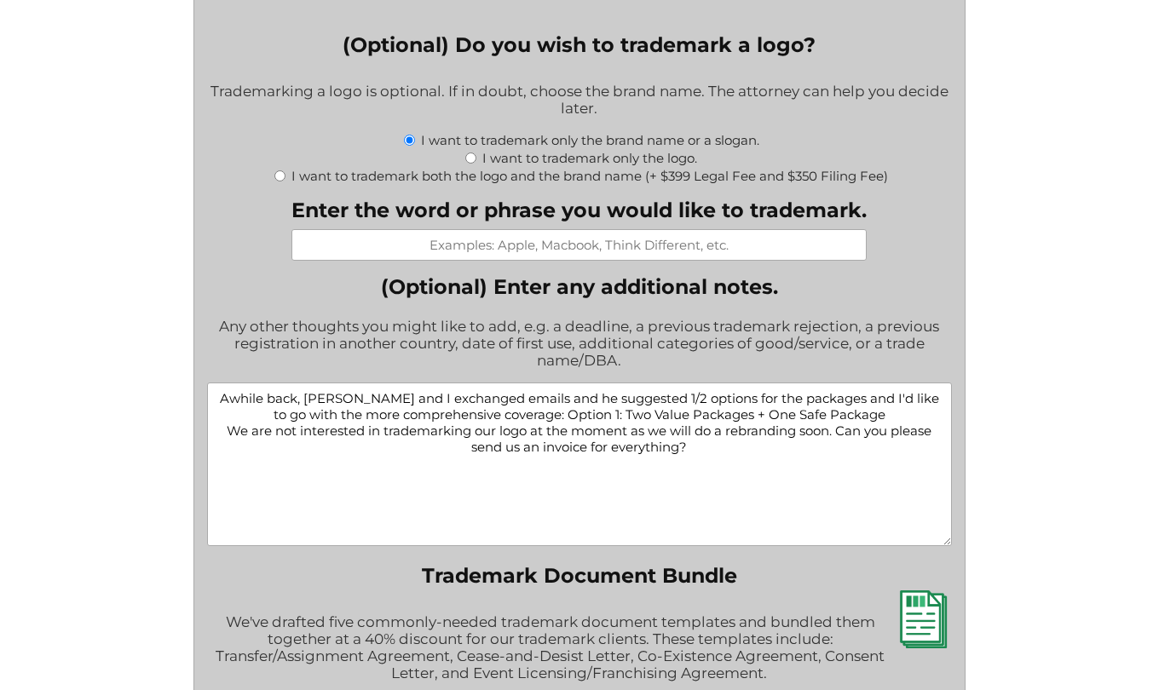
drag, startPoint x: 708, startPoint y: 475, endPoint x: 265, endPoint y: 401, distance: 448.6
click at [266, 401] on textarea "Awhile back, Jeremy and I exchanged emails and he suggested 1/2 options for the…" at bounding box center [579, 465] width 745 height 164
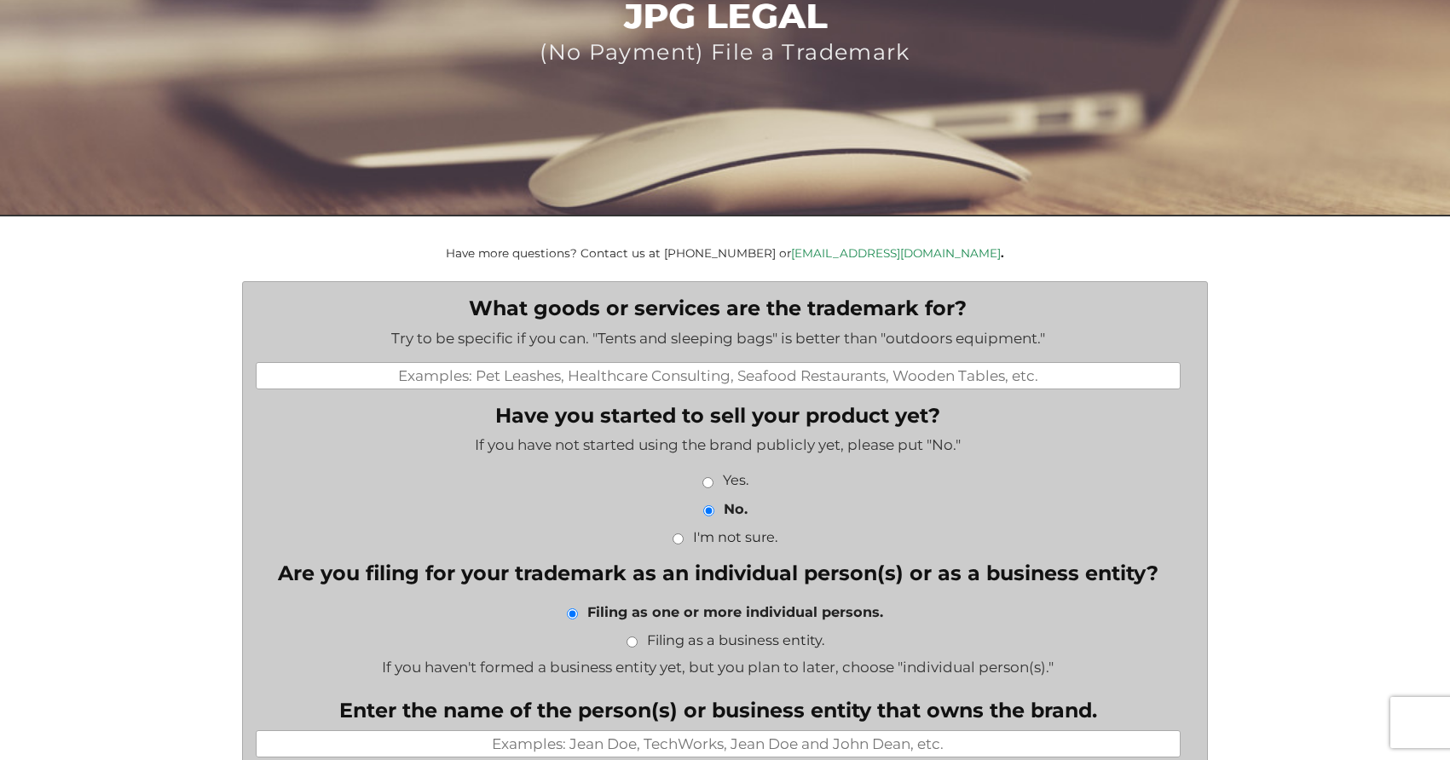
click at [575, 381] on input "What goods or services are the trademark for?" at bounding box center [718, 375] width 925 height 27
paste input "1. "Serene Clean" as our cleaning brand name, this would be at a federal level …"
type input "1. "Serene Clean" as our cleaning brand name, this would be at a federal level …"
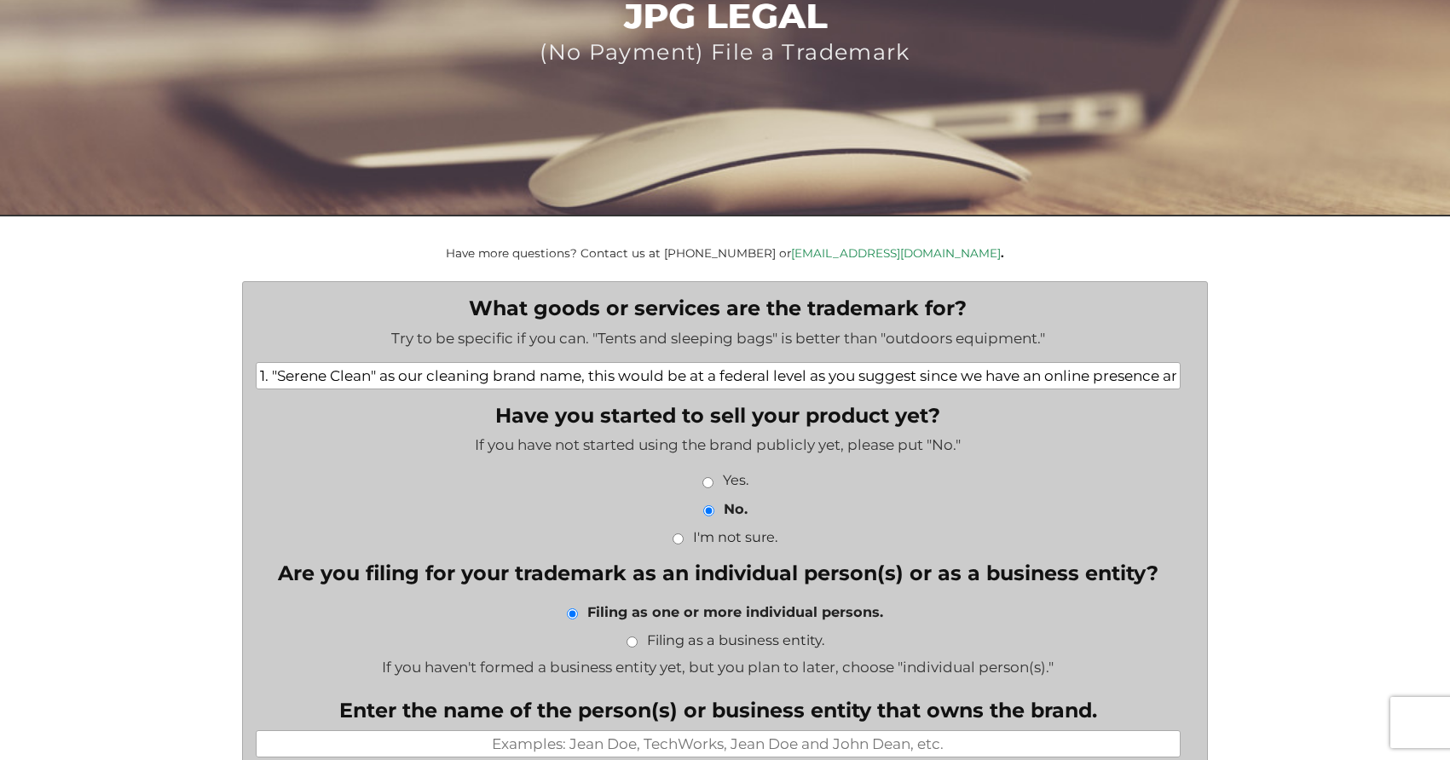
click at [706, 484] on input "Yes." at bounding box center [707, 482] width 11 height 11
radio input "true"
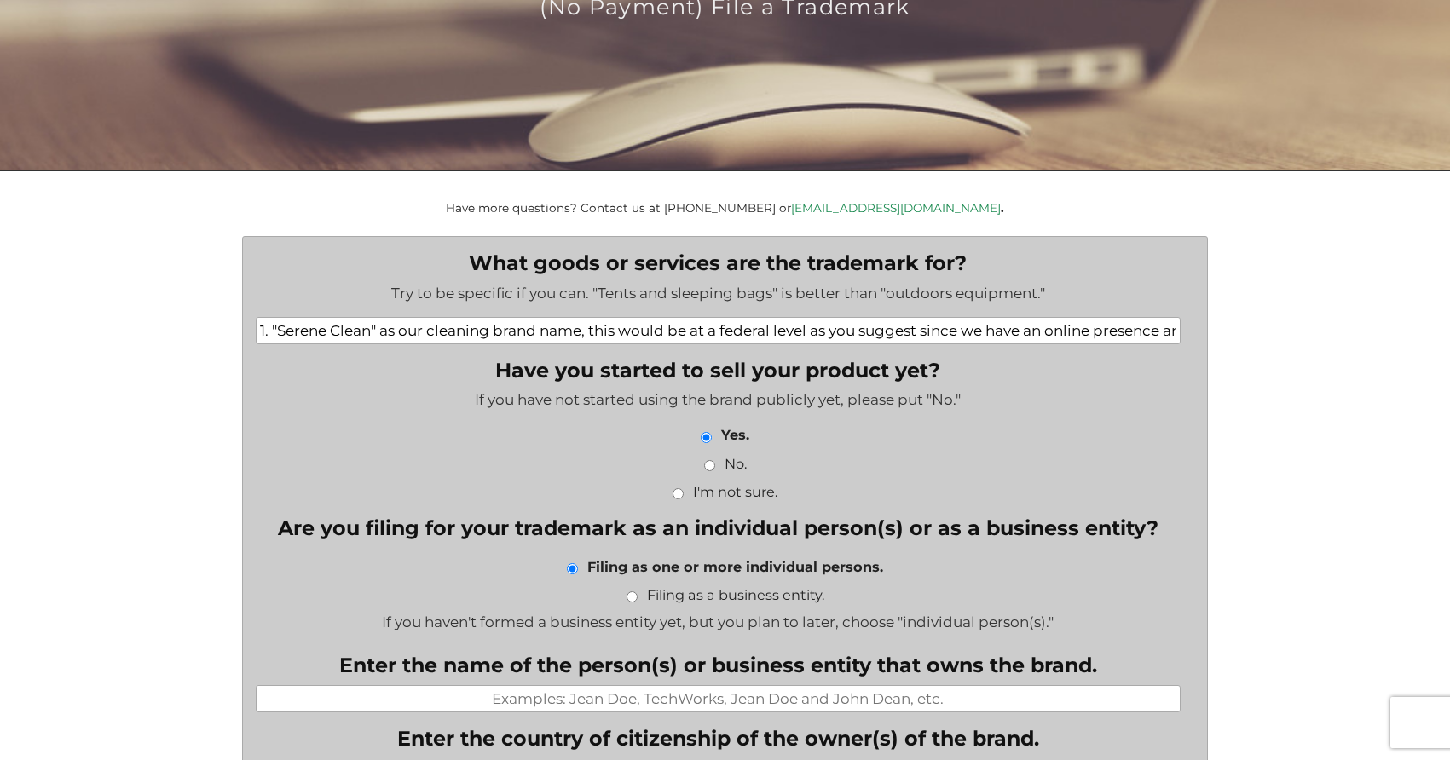
scroll to position [234, 0]
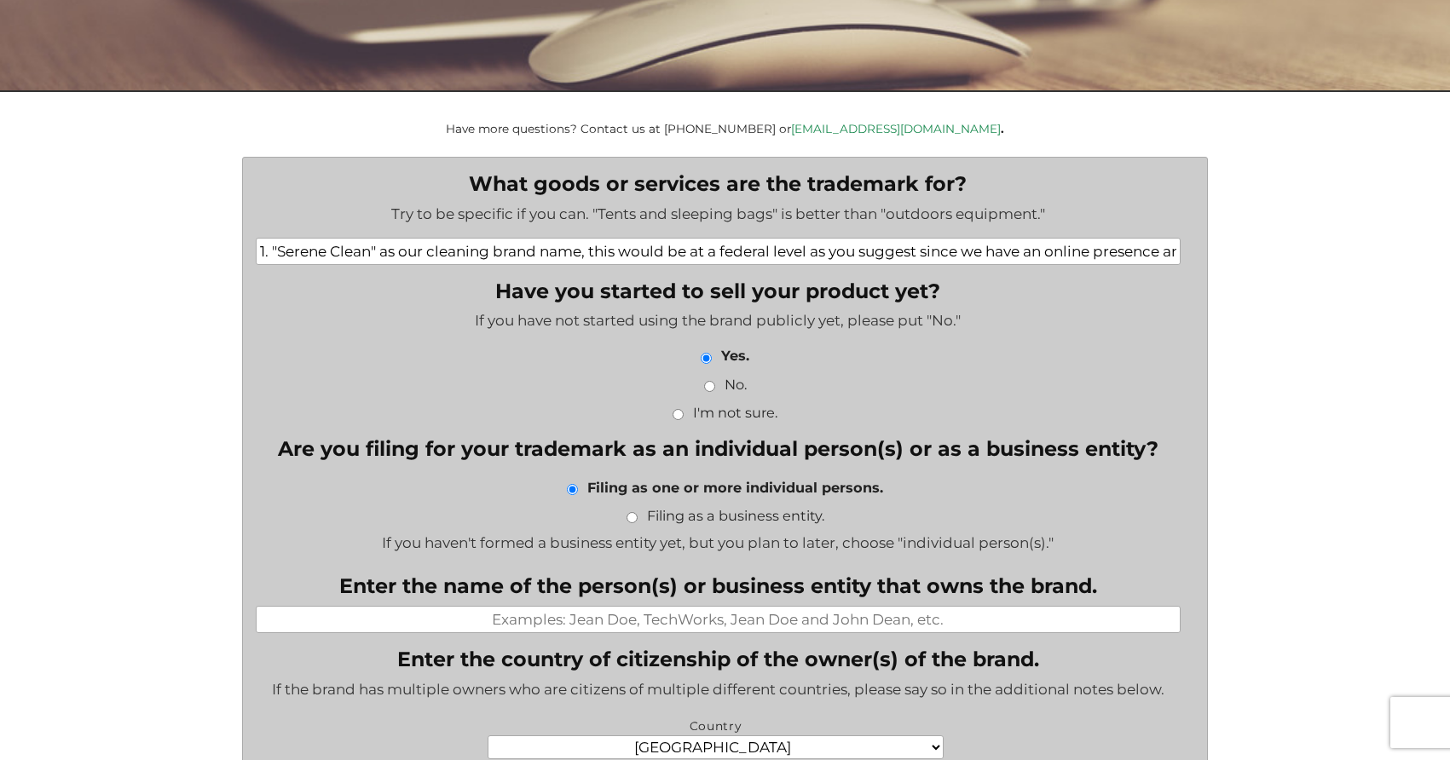
click at [632, 518] on input "Filing as a business entity." at bounding box center [632, 517] width 11 height 11
radio input "true"
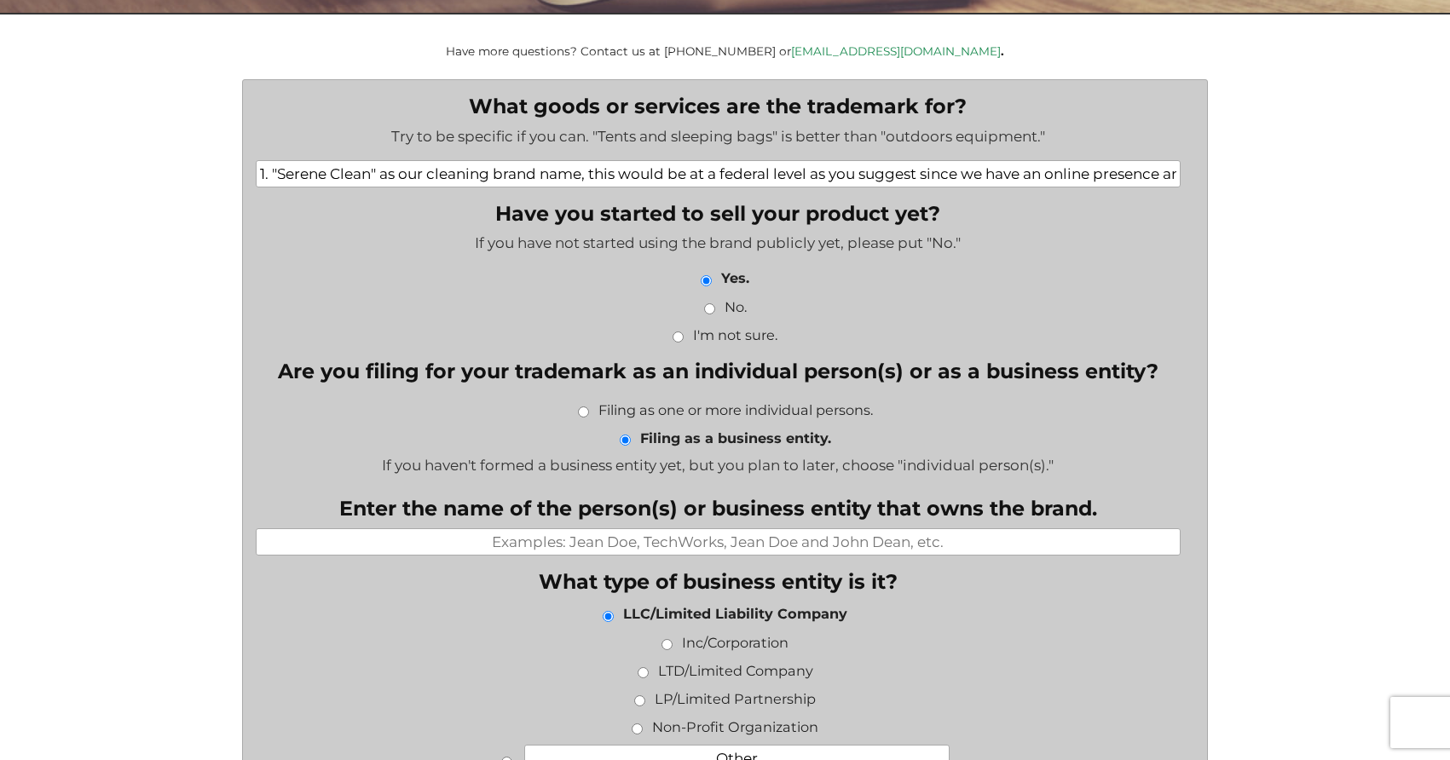
scroll to position [319, 0]
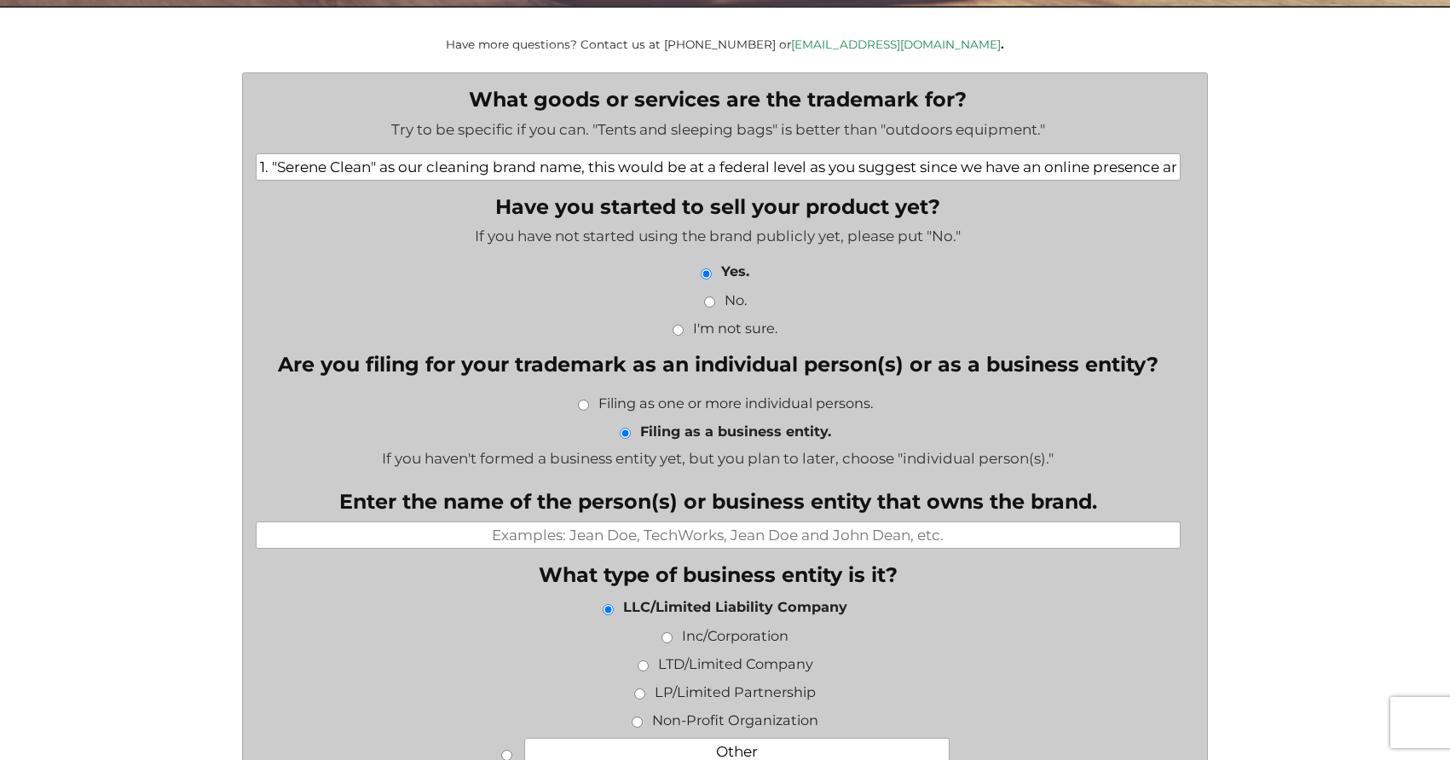
click at [673, 531] on input "Enter the name of the person(s) or business entity that owns the brand." at bounding box center [718, 535] width 925 height 27
paste input "Serene Clean, Stephanie Pipkin is the business founder and owner"
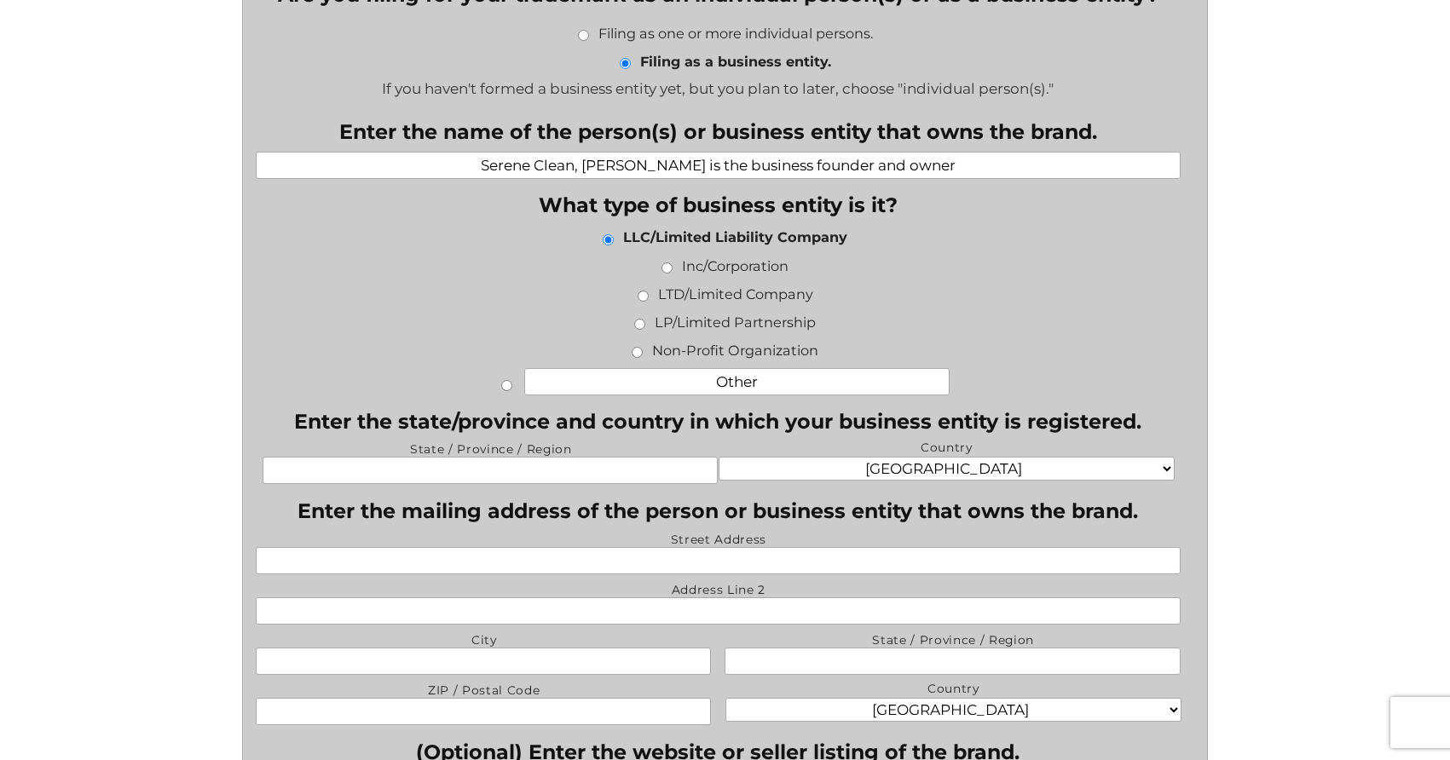
scroll to position [691, 0]
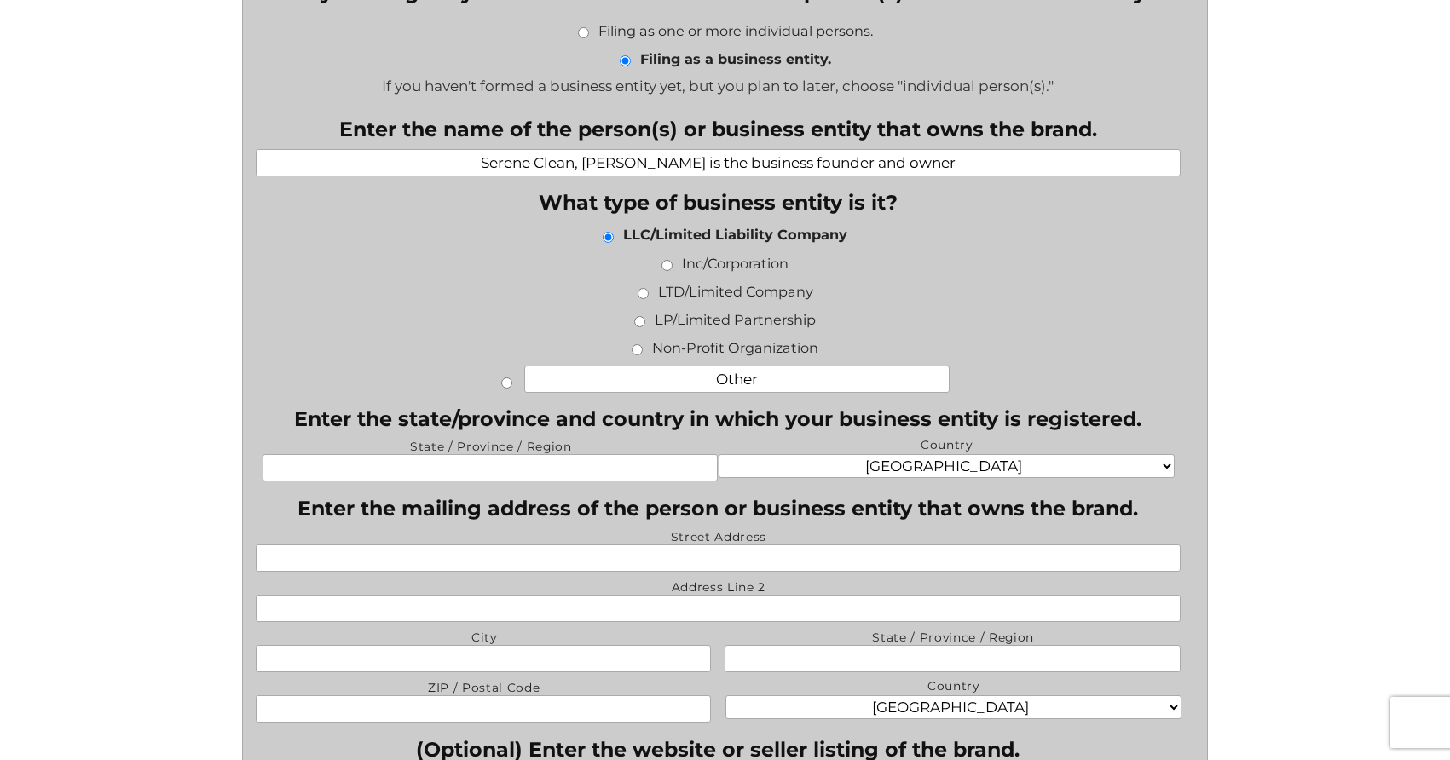
type input "Serene Clean, Stephanie Pipkin is the business founder and owner"
click at [604, 466] on input "State / Province / Region" at bounding box center [490, 467] width 455 height 27
type input "WI"
click at [679, 554] on input "Street Address" at bounding box center [718, 558] width 925 height 27
paste input "206 S Roosevelt Road"
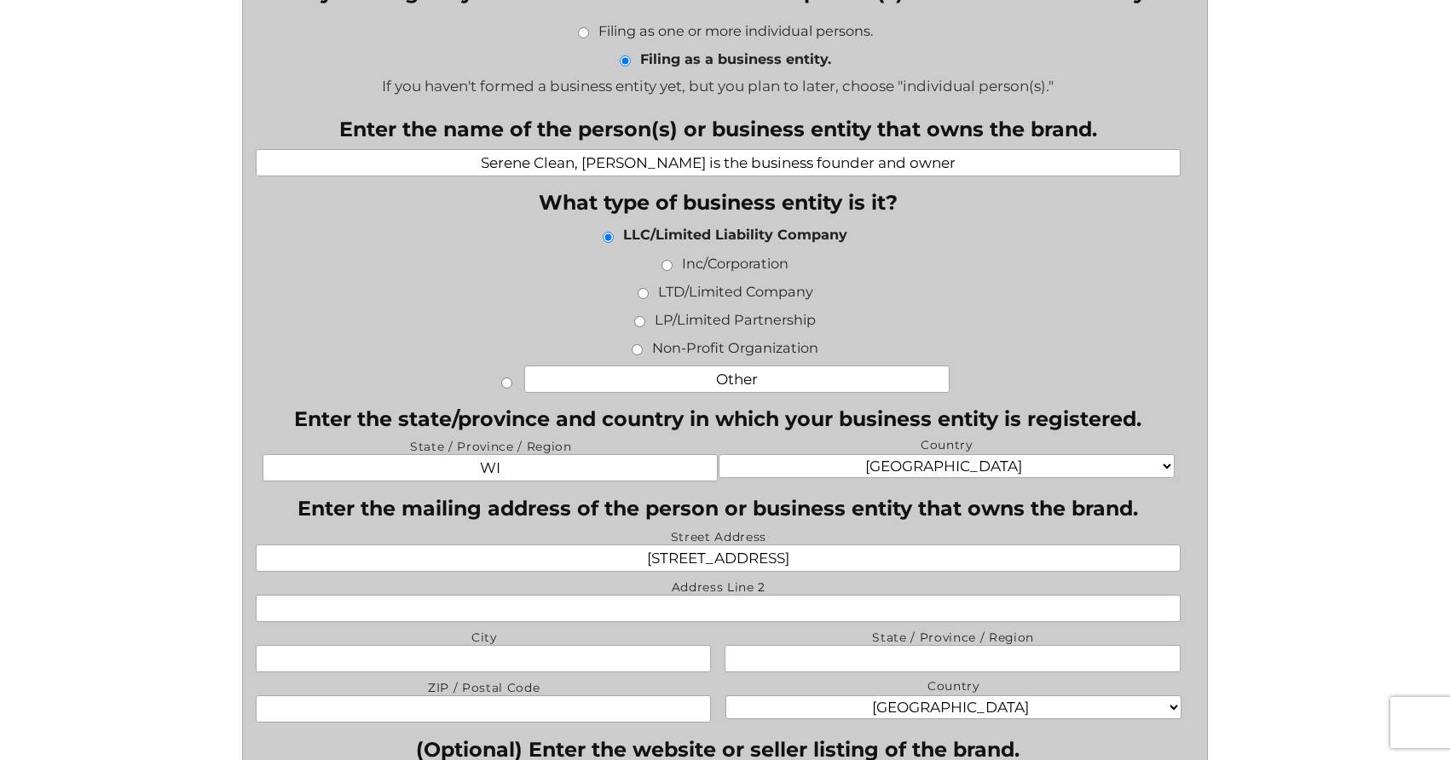
type input "206 S Roosevelt Road"
click at [705, 604] on input "Address Line 2" at bounding box center [718, 608] width 925 height 27
paste input "Suite 107"
type input "Suite 107"
drag, startPoint x: 492, startPoint y: 641, endPoint x: 490, endPoint y: 650, distance: 8.7
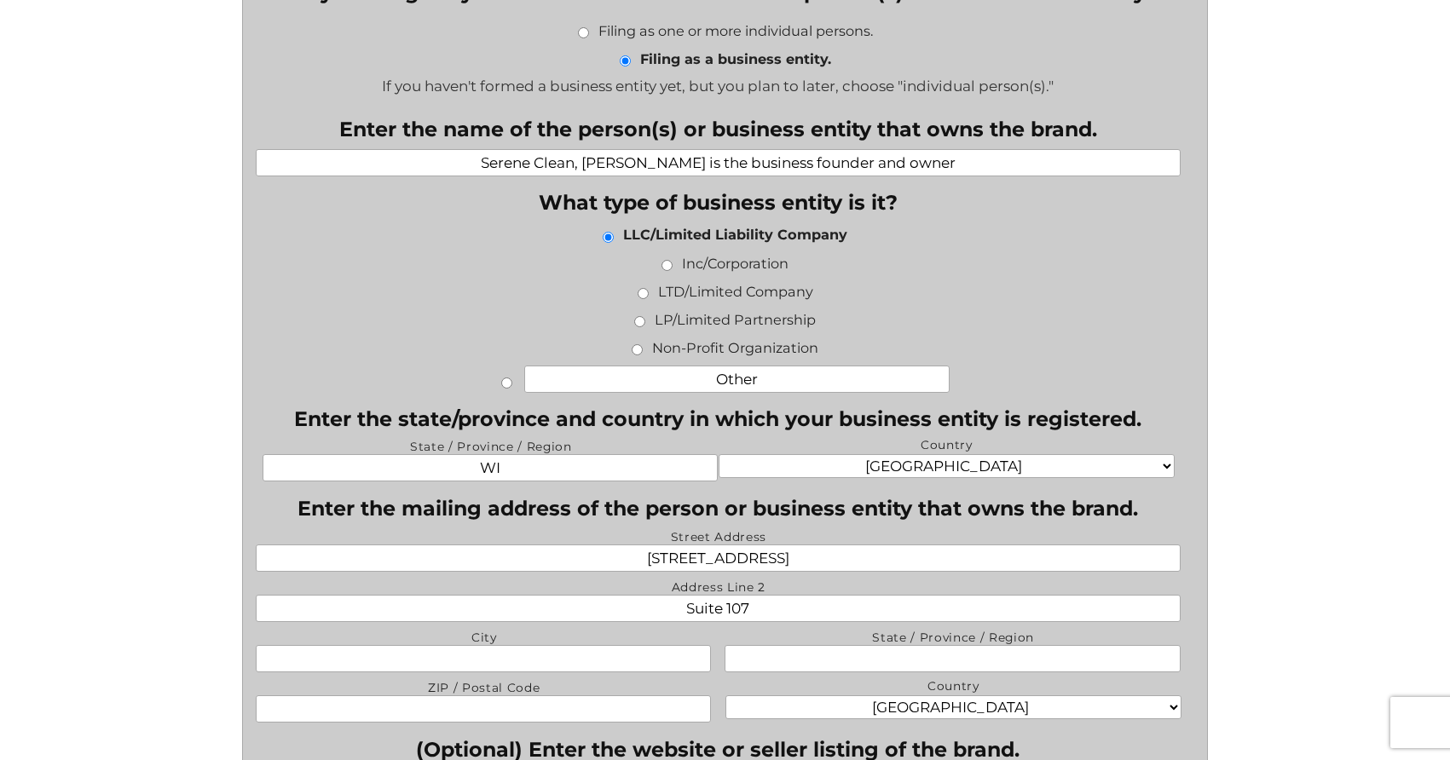
click at [492, 642] on label "City" at bounding box center [484, 638] width 454 height 14
click at [492, 645] on input "City" at bounding box center [483, 658] width 455 height 27
click at [490, 650] on input "City" at bounding box center [483, 658] width 455 height 27
type input "Black River Falls"
click at [896, 671] on input "State / Province / Region" at bounding box center [952, 658] width 455 height 27
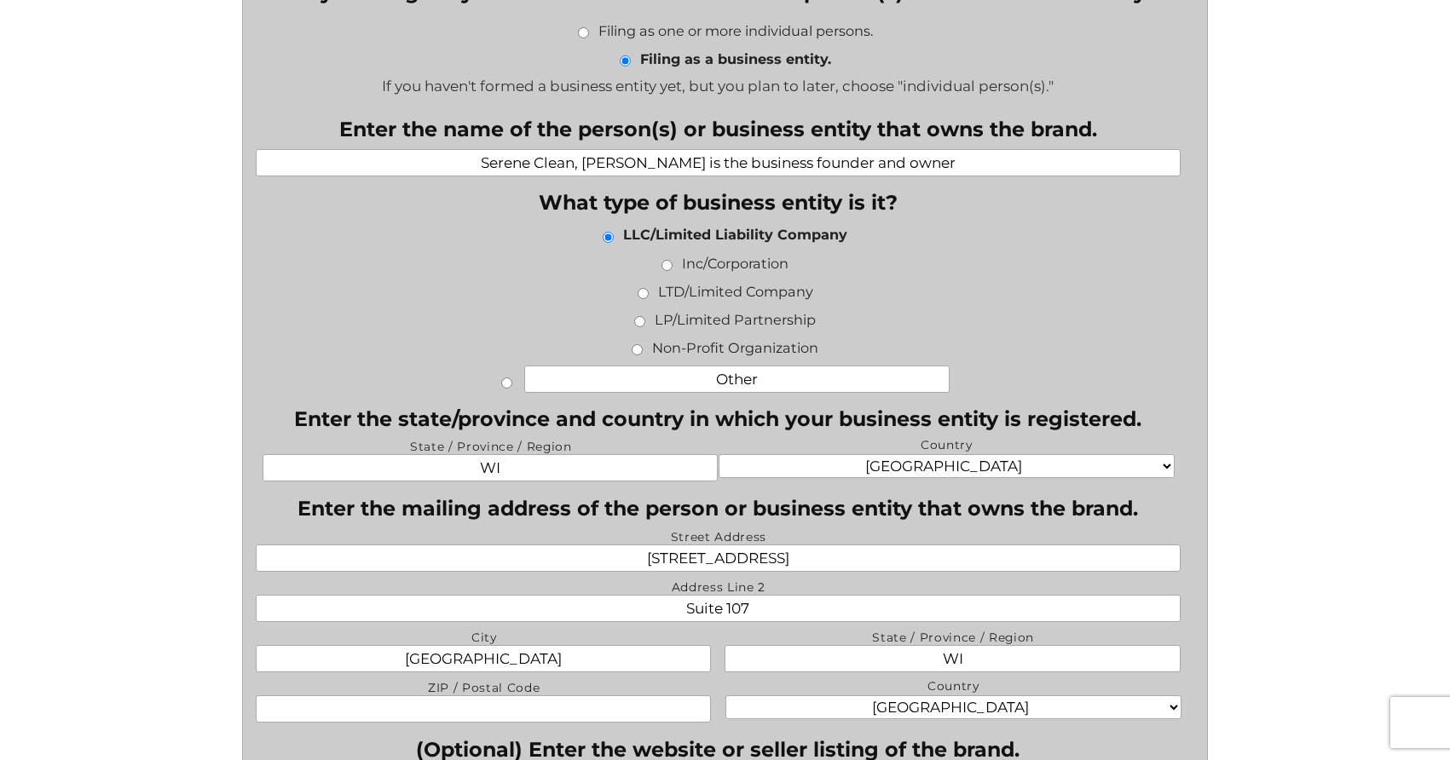
type input "WI"
click at [459, 703] on input "ZIP / Postal Code" at bounding box center [483, 709] width 455 height 27
paste input "54615"
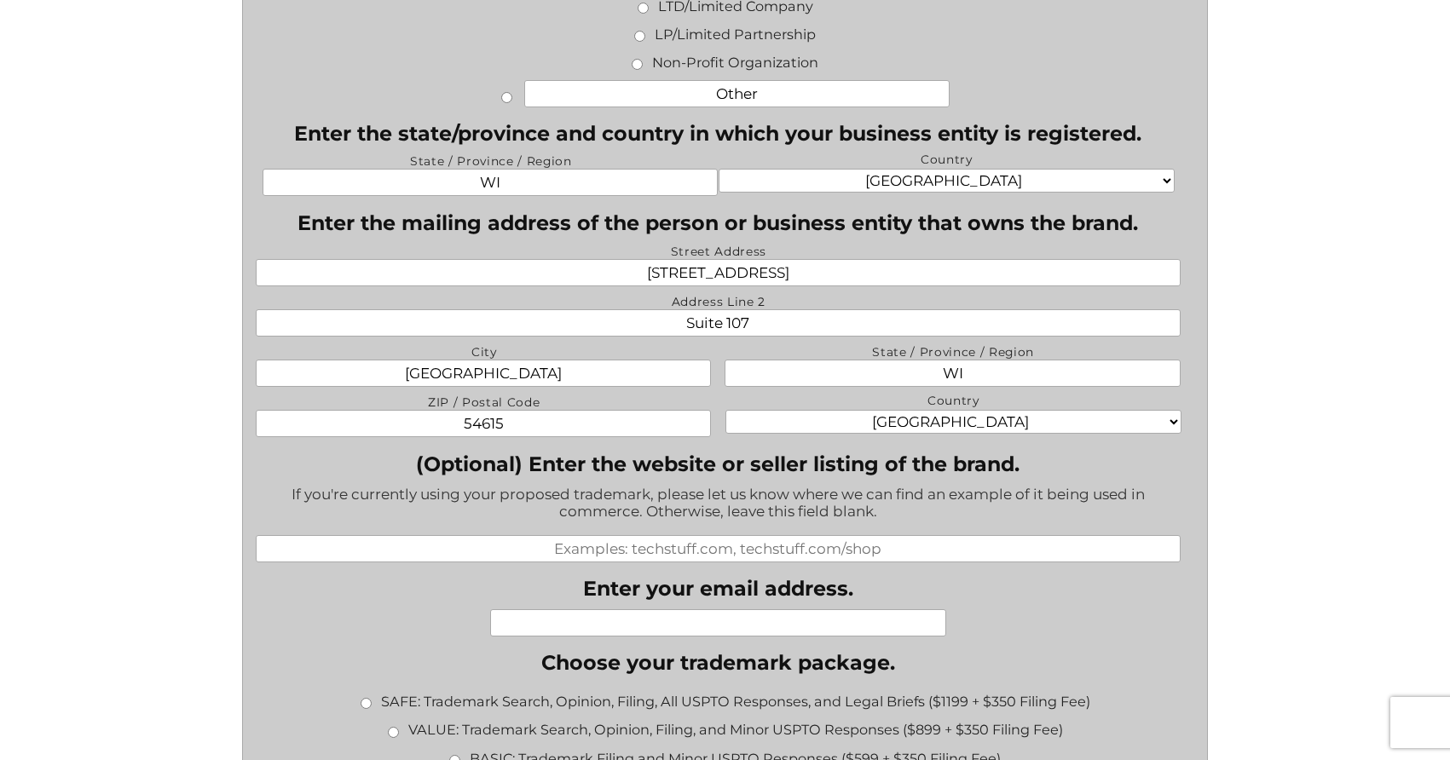
scroll to position [1025, 0]
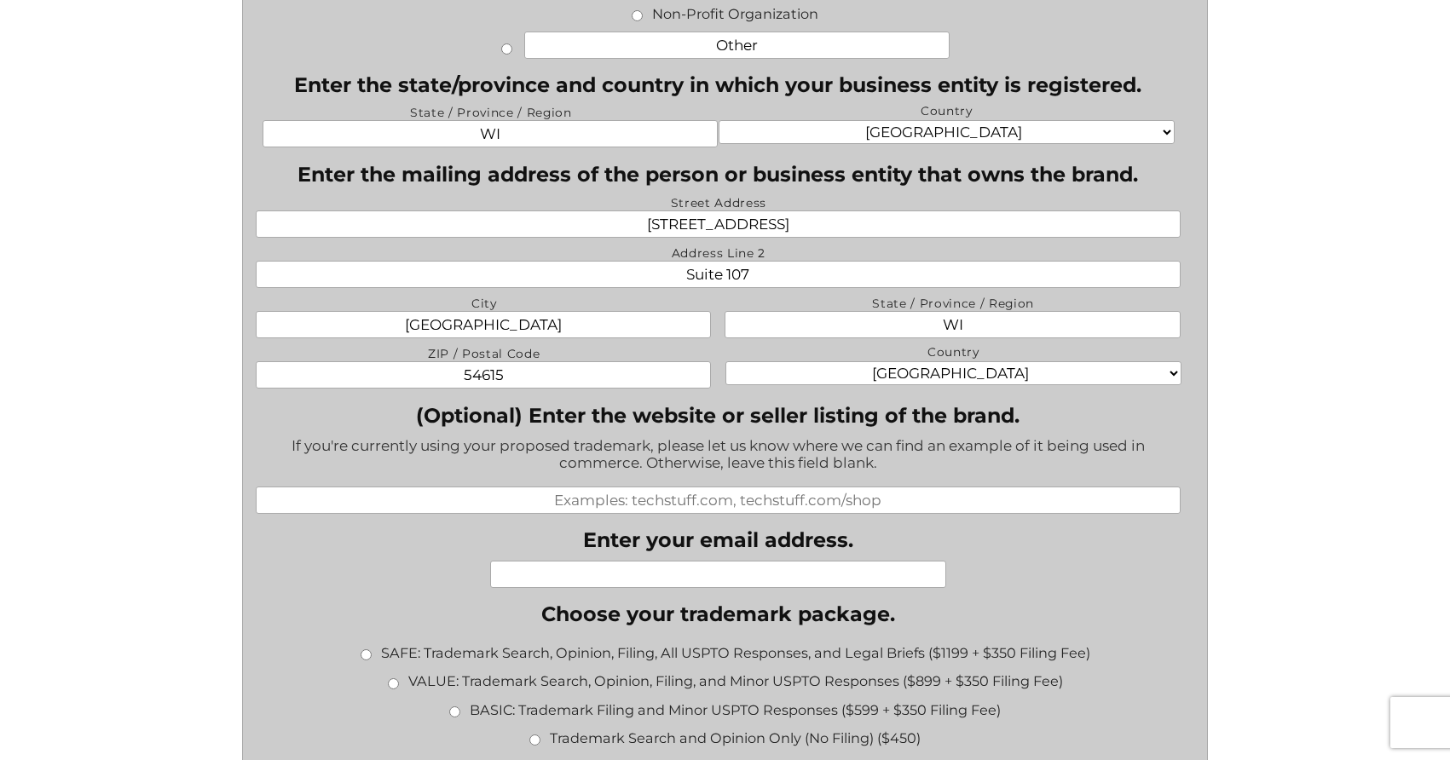
type input "54615"
click at [752, 498] on input "(Optional) Enter the website or seller listing of the brand." at bounding box center [718, 500] width 925 height 27
paste input "https://serene-clean.com/"
type input "https://serene-clean.com/"
click at [690, 577] on input "Enter your email address." at bounding box center [717, 574] width 455 height 27
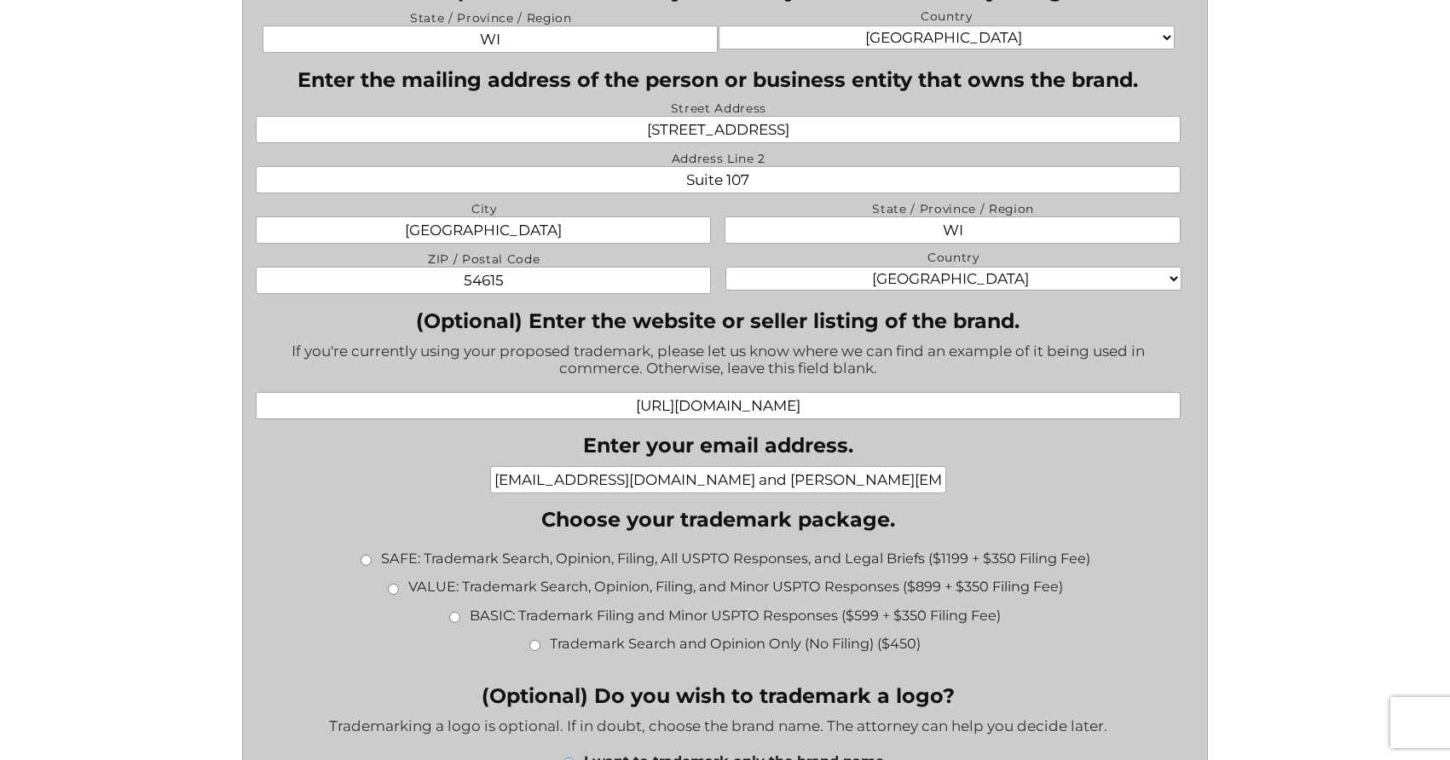
scroll to position [1131, 0]
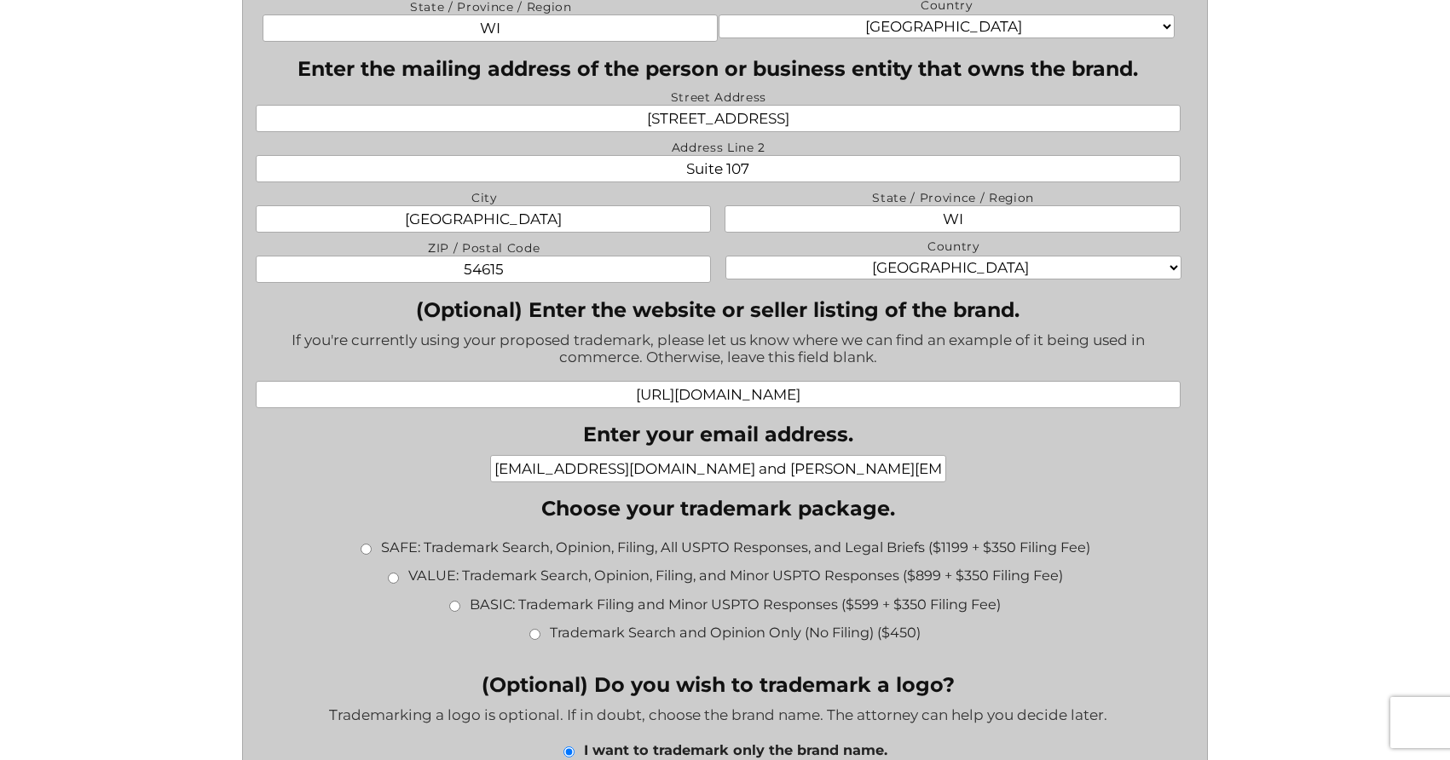
type input "vimurray@gmail.com and stephanie@serene-clean.com"
click at [395, 578] on input "VALUE: Trademark Search, Opinion, Filing, and Minor USPTO Responses ($899 + $35…" at bounding box center [393, 578] width 11 height 11
radio input "true"
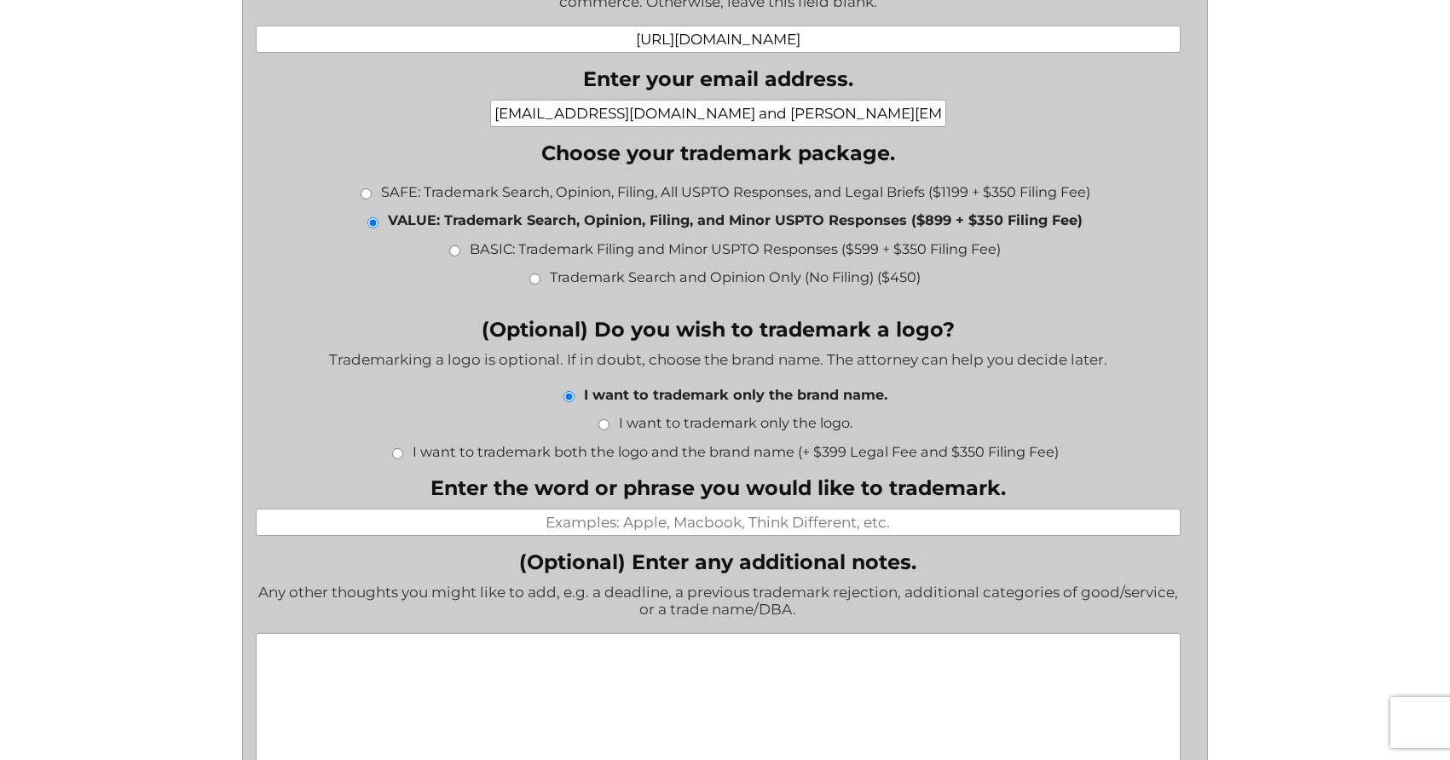
scroll to position [1489, 0]
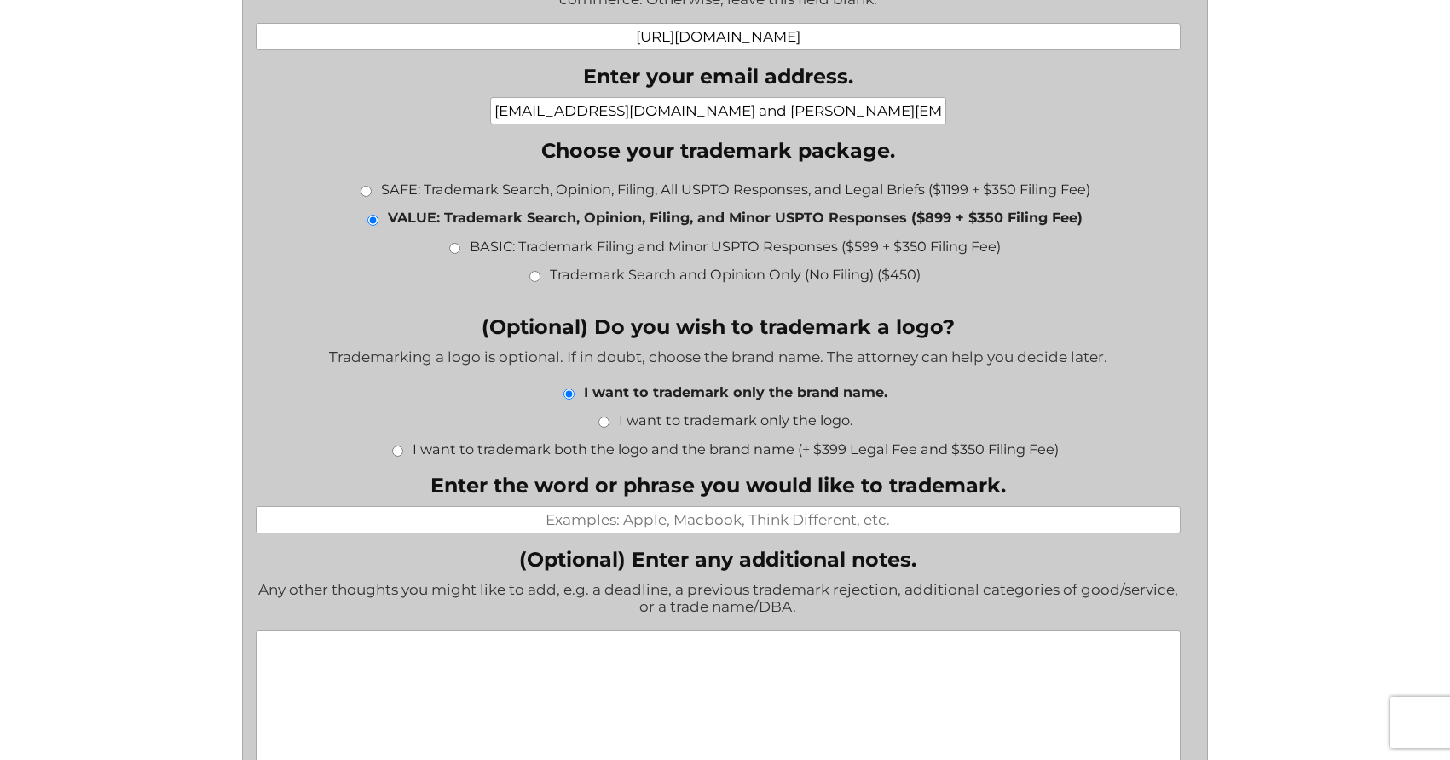
click at [632, 517] on input "Enter the word or phrase you would like to trademark." at bounding box center [718, 519] width 925 height 27
click at [686, 520] on input "Reclaim Your Calm" at bounding box center [718, 519] width 925 height 27
type input "S"
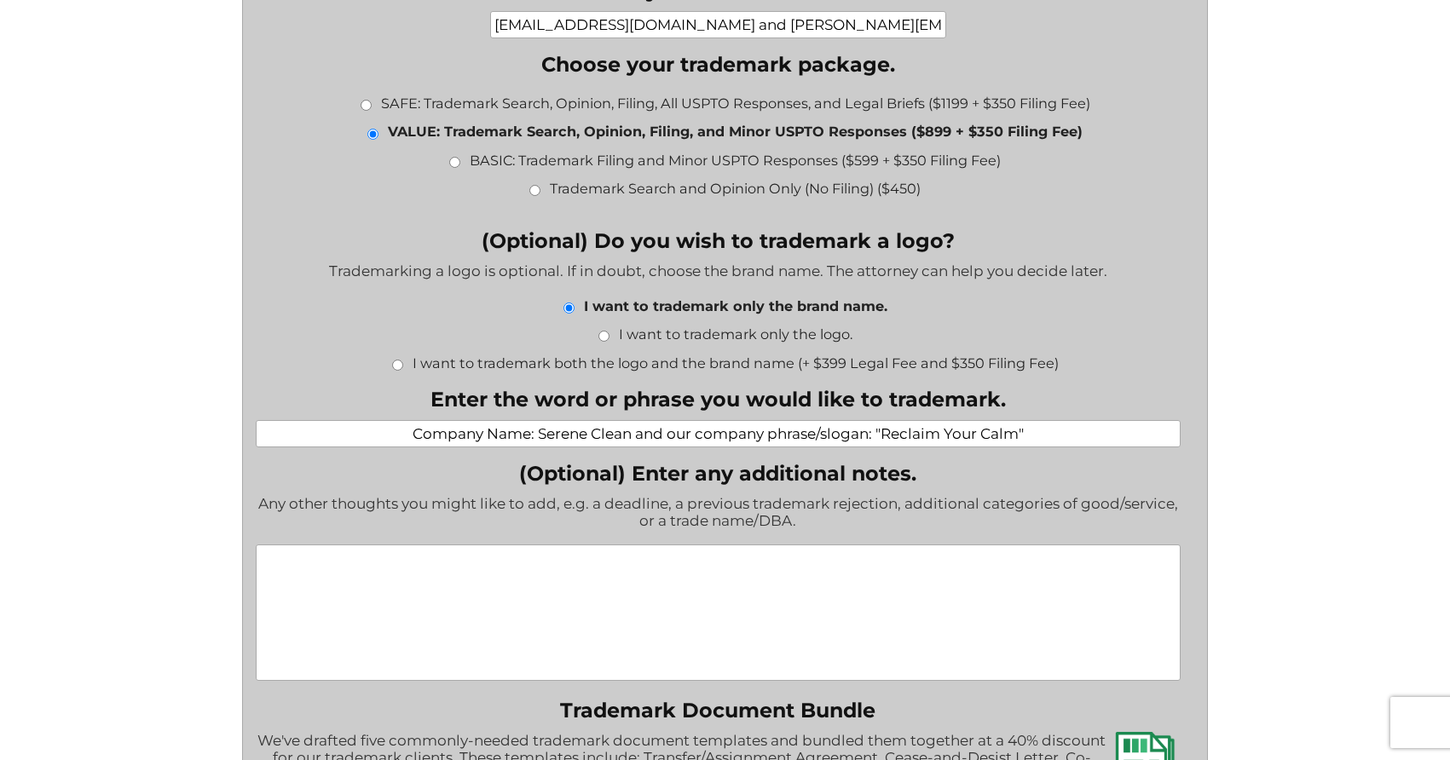
scroll to position [1608, 0]
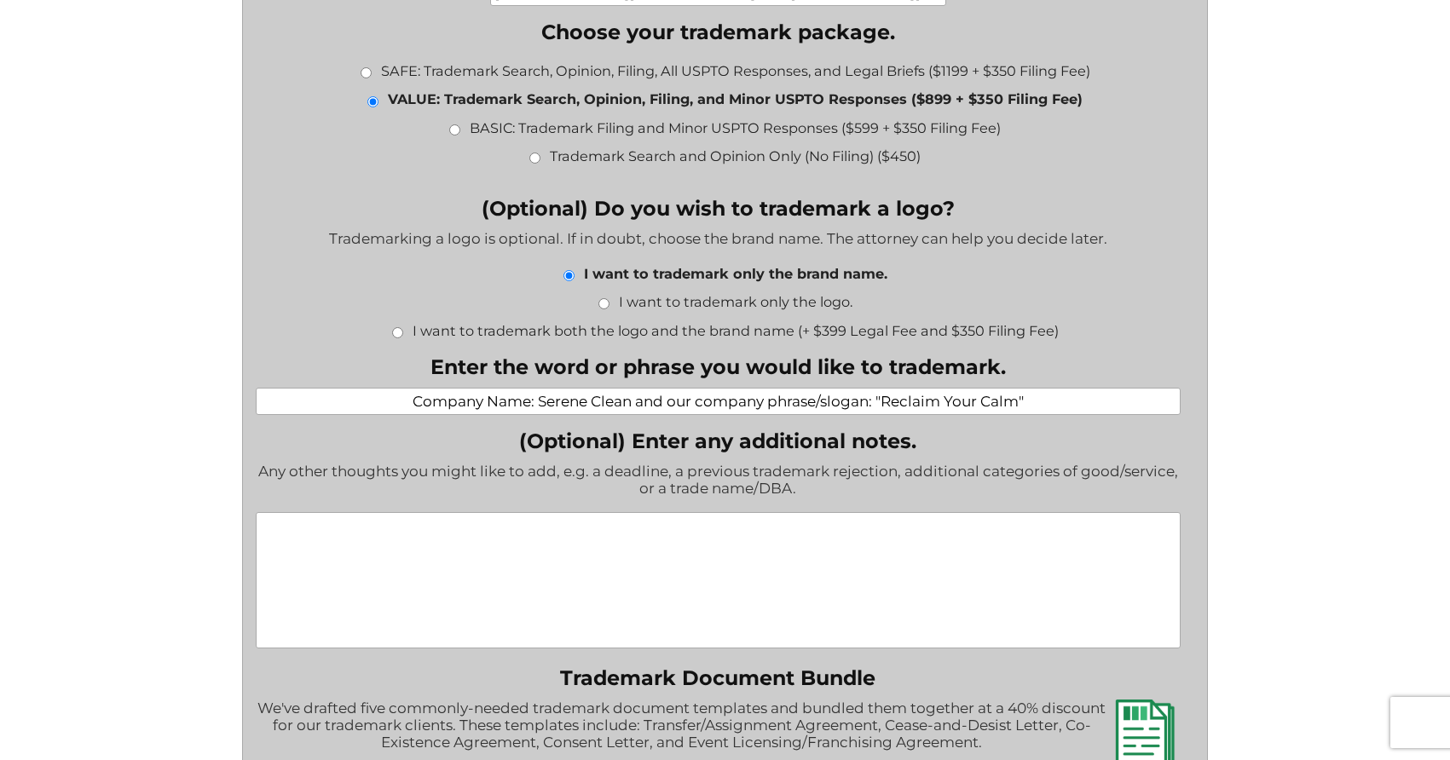
type input "Company Name: Serene Clean and our company phrase/slogan: "Reclaim Your Calm""
click at [596, 561] on textarea "(Optional) Enter any additional notes." at bounding box center [718, 580] width 925 height 136
paste textarea "Awhile back, Jeremy and I exchanged emails and he suggested 1/2 options for the…"
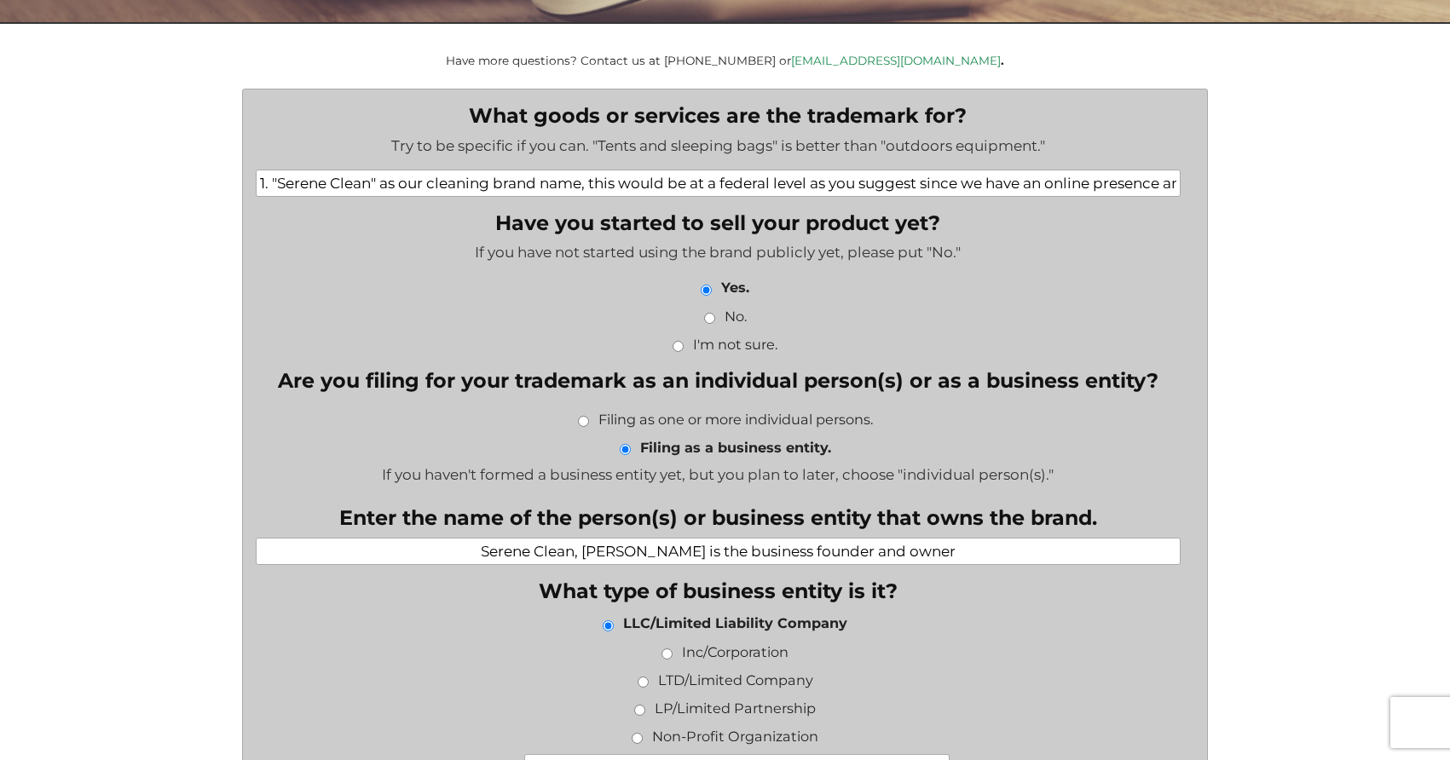
scroll to position [286, 0]
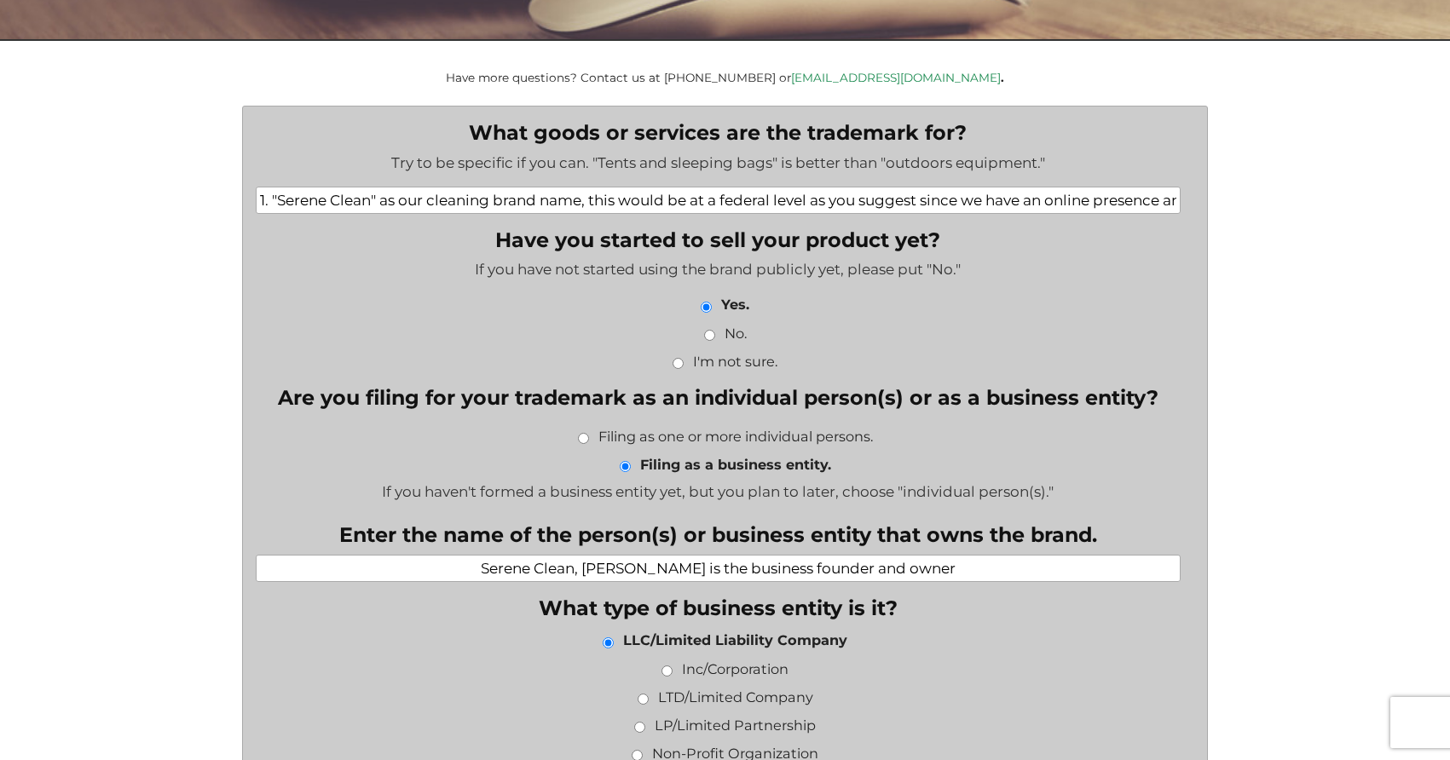
type textarea "Awhile back, Jeremy and I exchanged emails and he suggested 1/2 options for the…"
click at [586, 203] on input "1. "Serene Clean" as our cleaning brand name, this would be at a federal level …" at bounding box center [718, 200] width 925 height 27
drag, startPoint x: 546, startPoint y: 202, endPoint x: 1179, endPoint y: 205, distance: 632.5
click at [1179, 205] on input "1. "Serene Clean" as our cleaning brand name, this would be at a federal level …" at bounding box center [718, 200] width 925 height 27
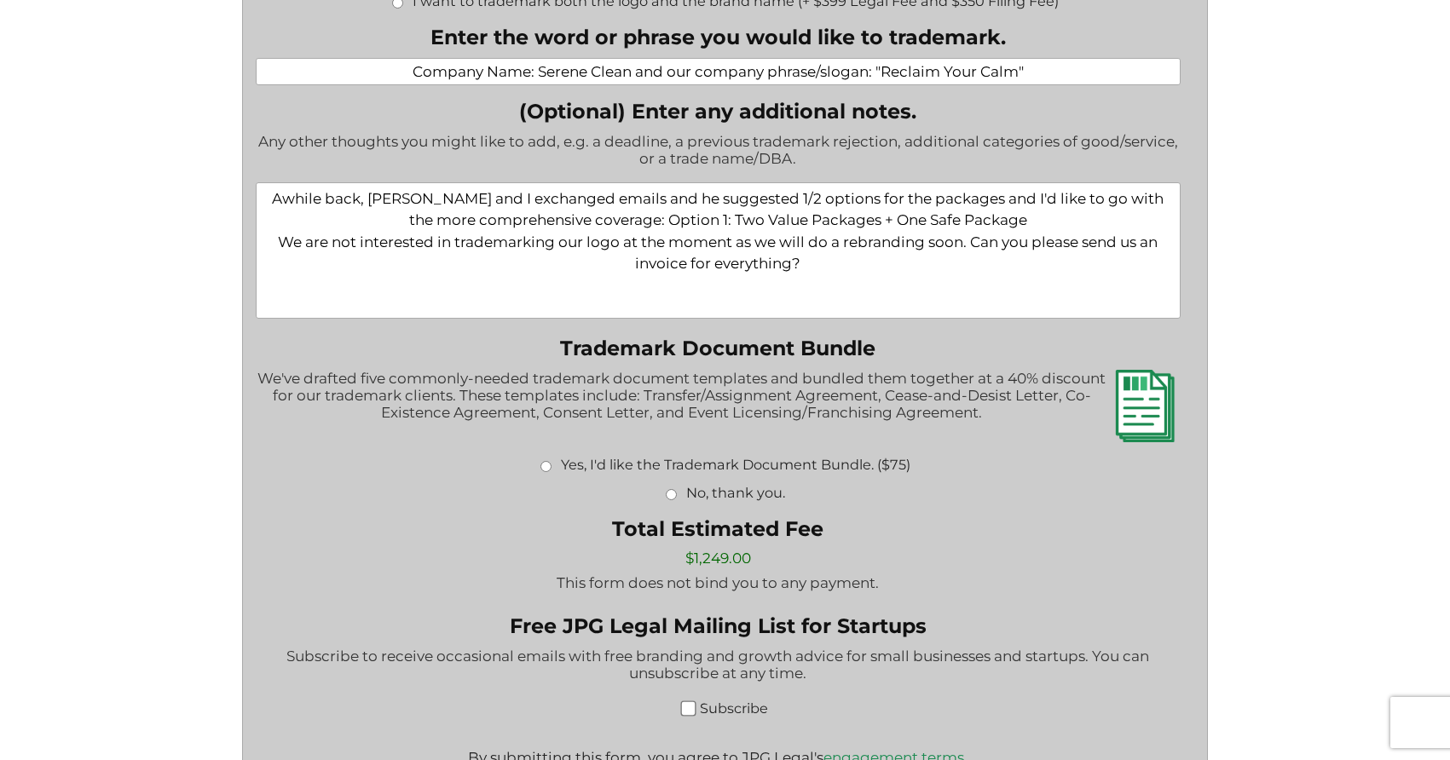
scroll to position [0, 0]
click at [840, 281] on textarea "Awhile back, Jeremy and I exchanged emails and he suggested 1/2 options for the…" at bounding box center [718, 250] width 925 height 136
click at [673, 499] on input "No, thank you." at bounding box center [671, 494] width 11 height 11
radio input "true"
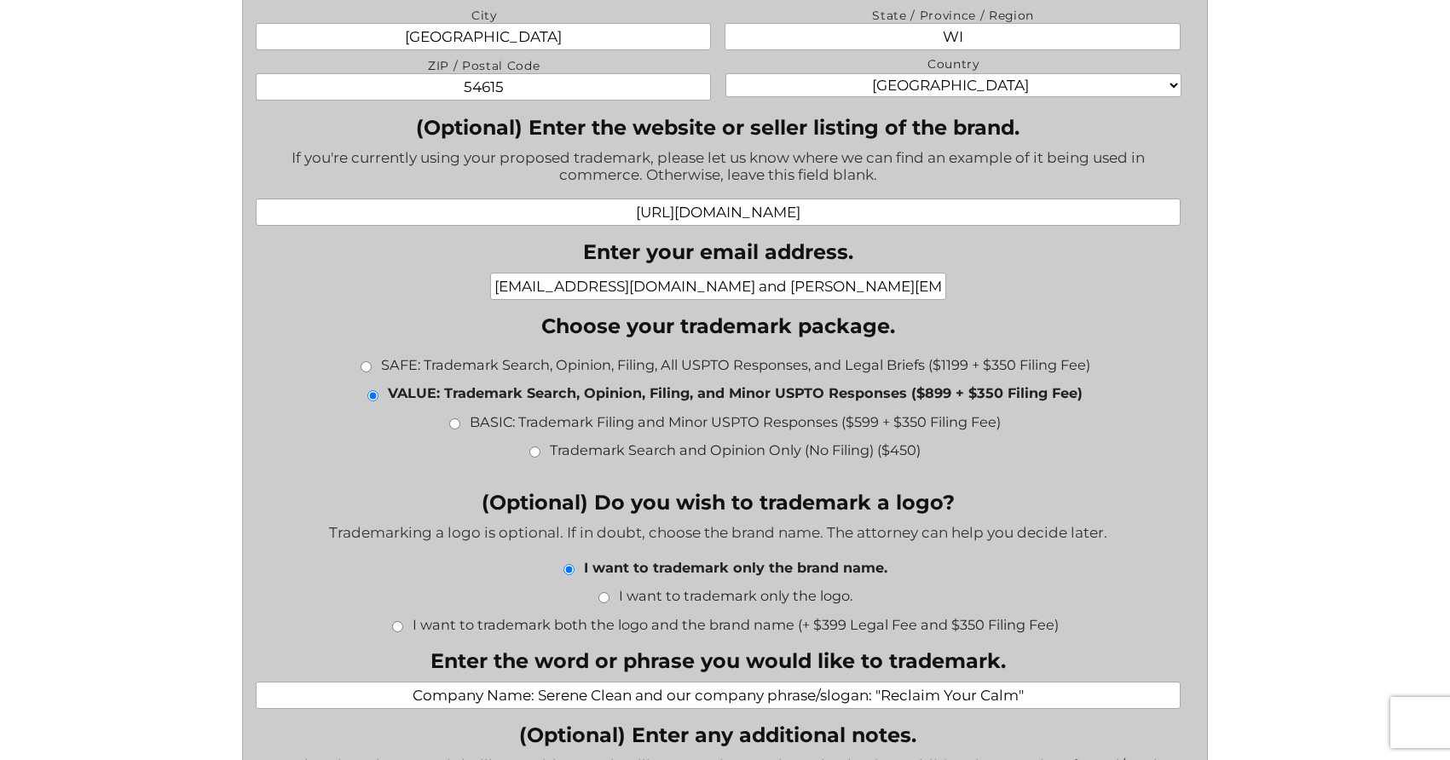
scroll to position [1298, 0]
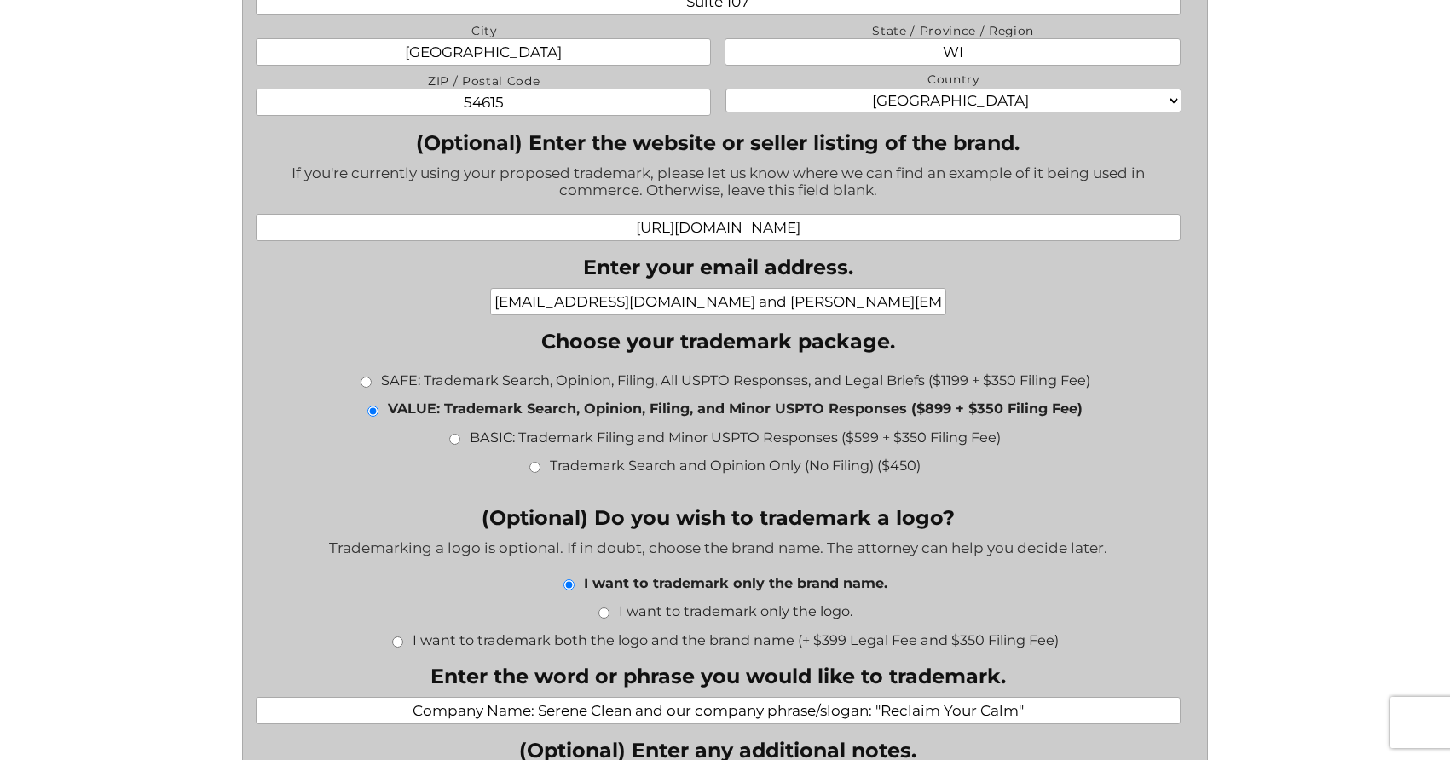
drag, startPoint x: 664, startPoint y: 312, endPoint x: 691, endPoint y: 297, distance: 30.9
click at [664, 312] on input "vimurray@gmail.com and stephanie@serene-clean.com" at bounding box center [717, 301] width 455 height 27
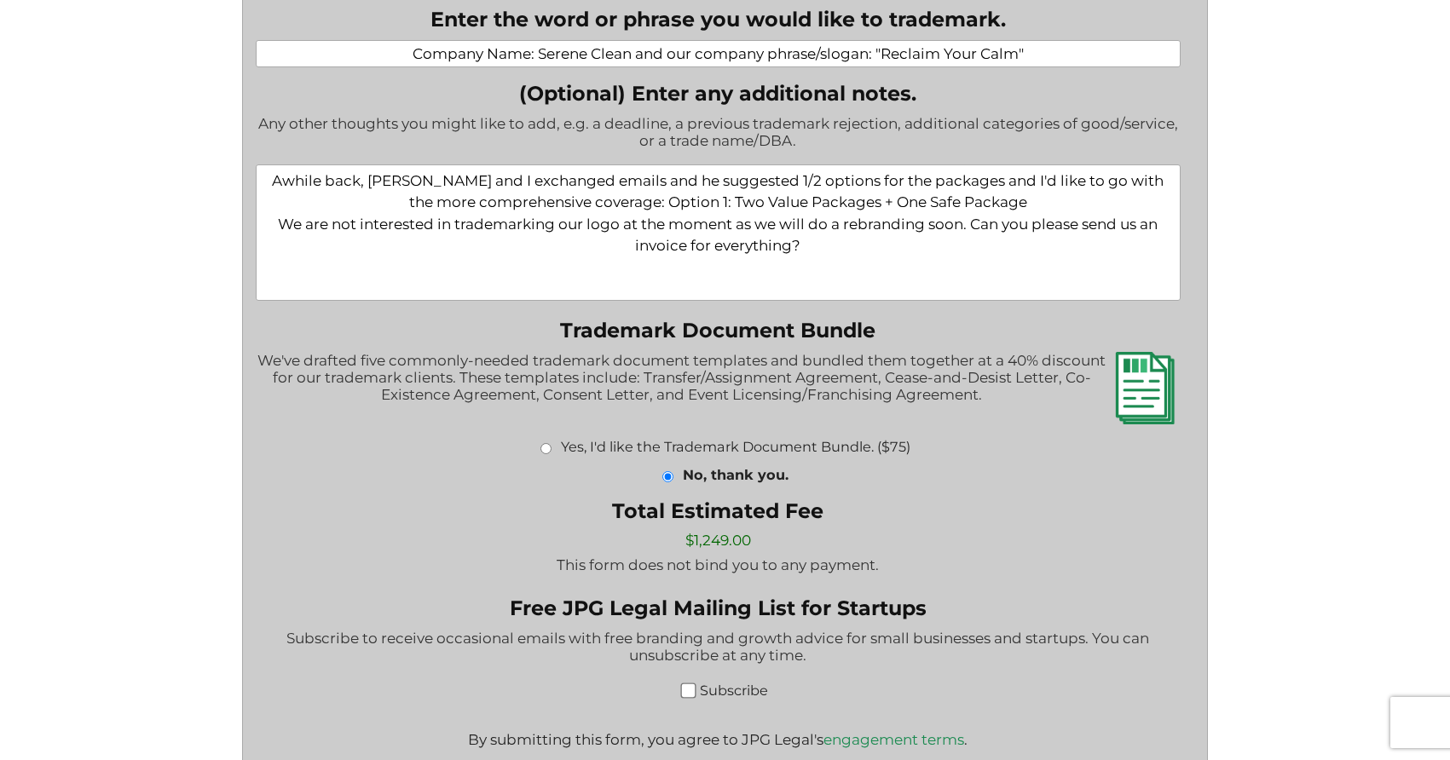
scroll to position [2048, 0]
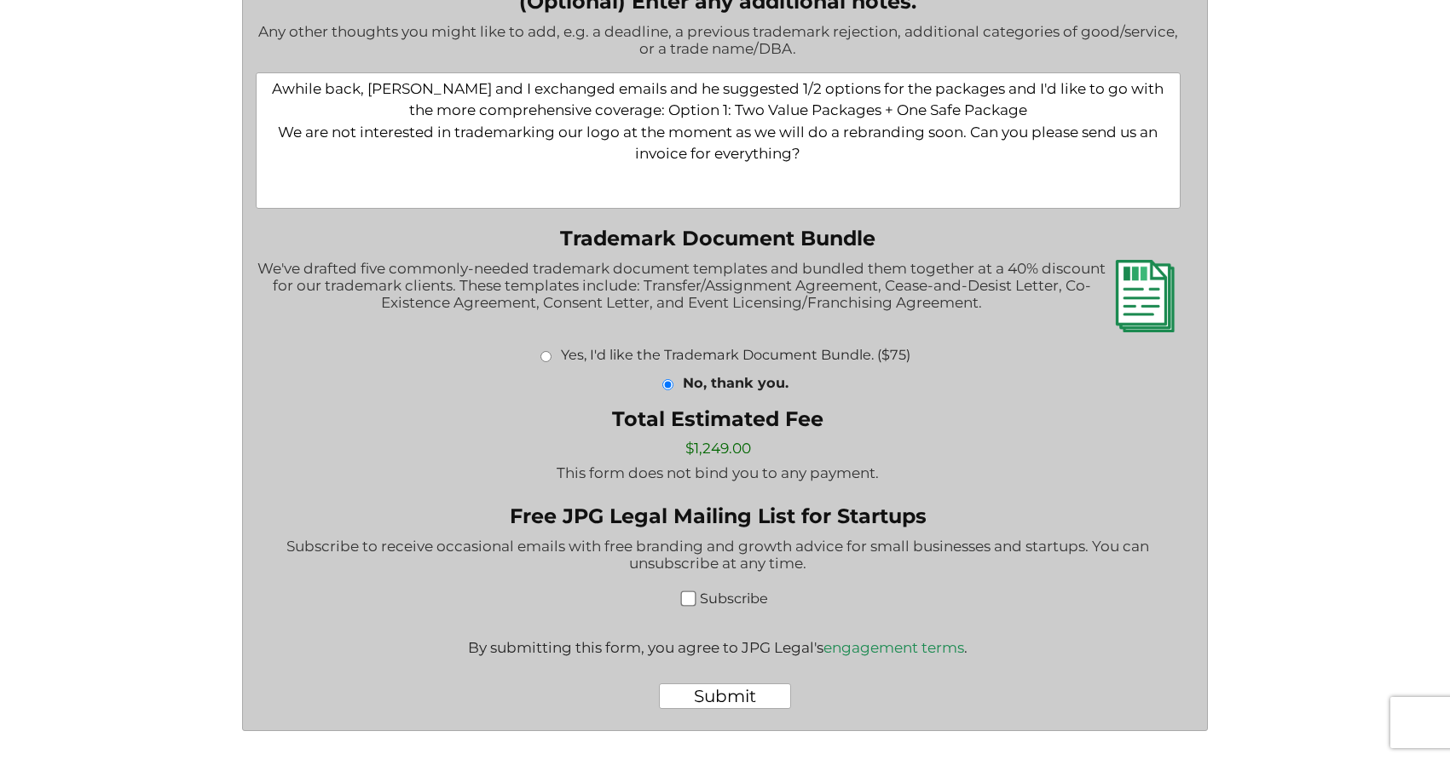
click at [724, 692] on input "Submit" at bounding box center [725, 697] width 132 height 26
click at [687, 700] on input "Submit" at bounding box center [725, 697] width 132 height 26
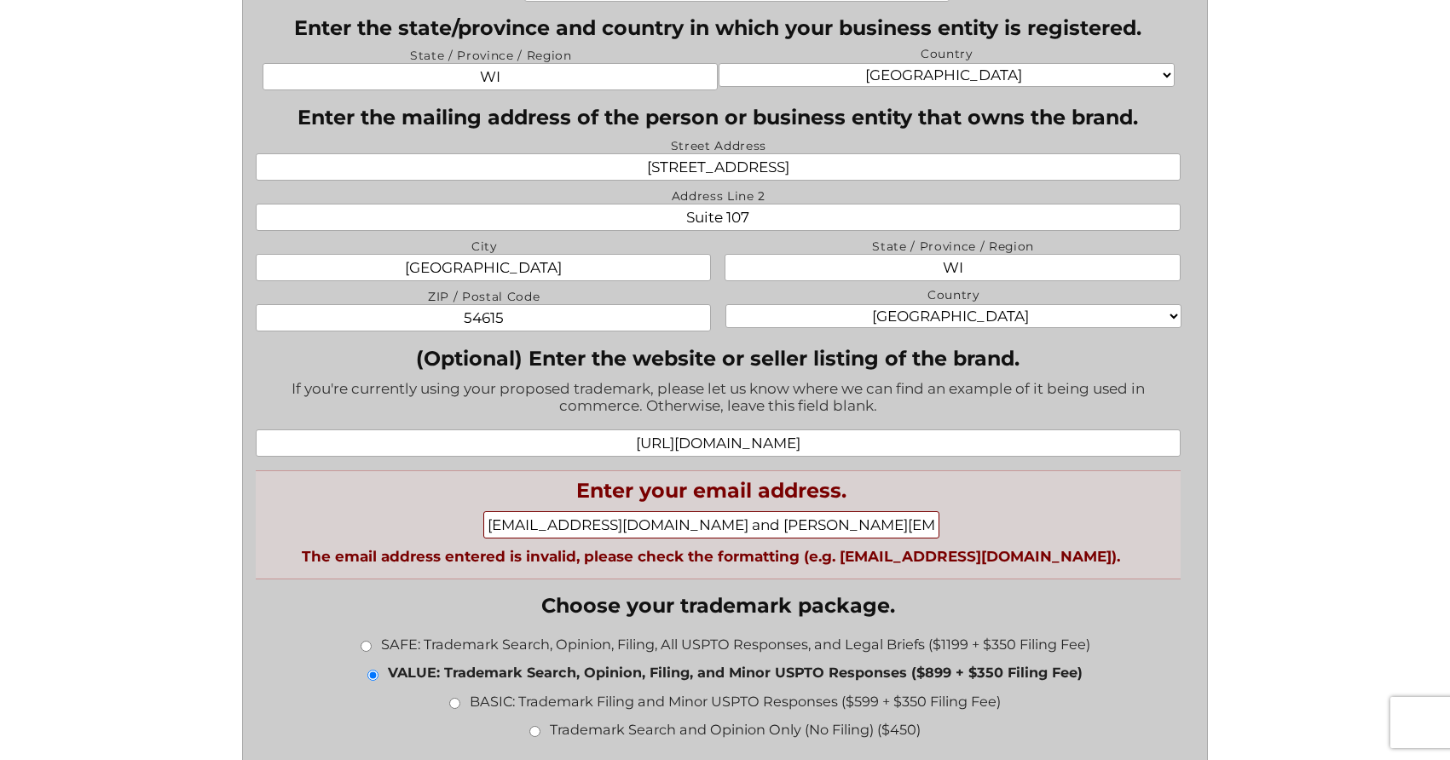
scroll to position [1263, 0]
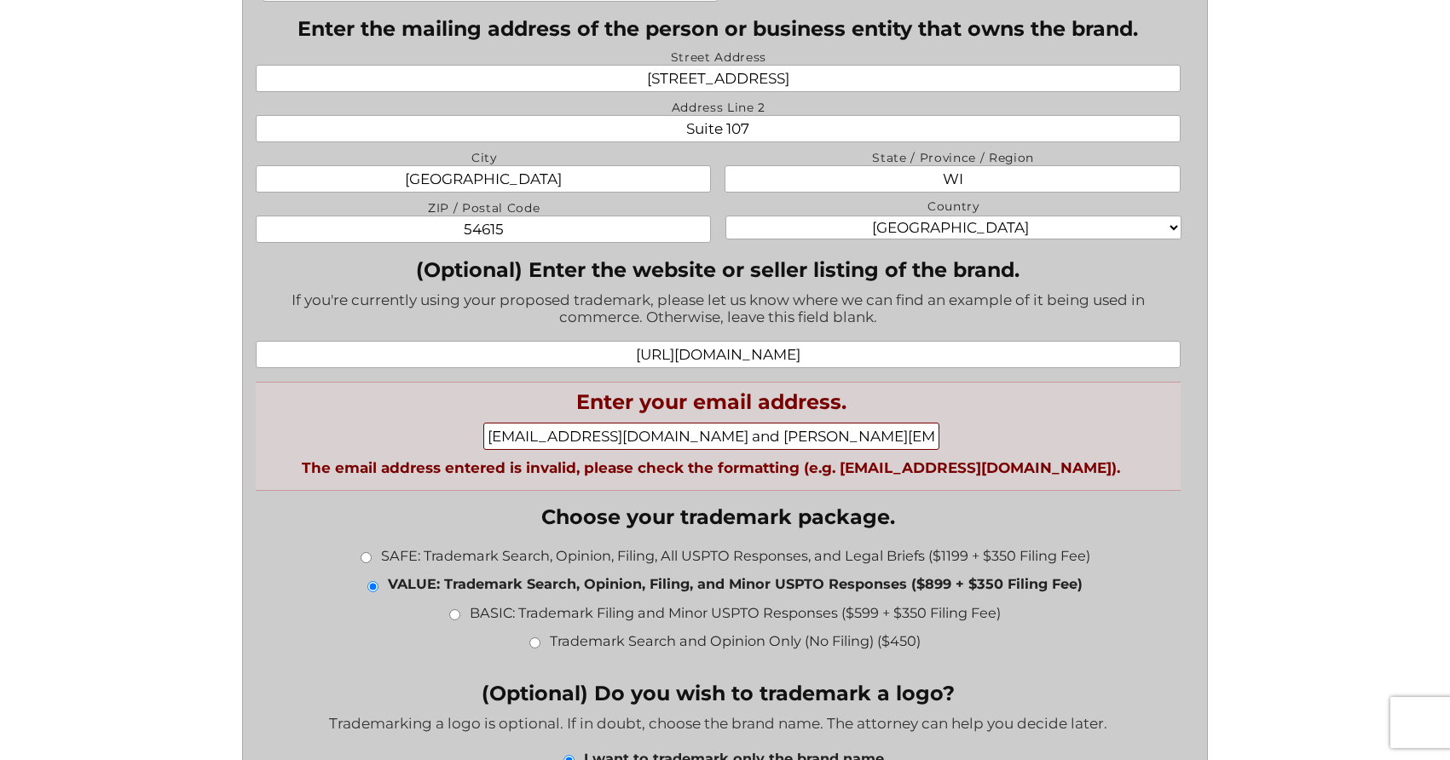
drag, startPoint x: 693, startPoint y: 449, endPoint x: 699, endPoint y: 436, distance: 14.1
click at [694, 448] on input "vimurray@gmail.com and stephanie@serene-clean.com" at bounding box center [710, 436] width 455 height 27
drag, startPoint x: 664, startPoint y: 439, endPoint x: 974, endPoint y: 448, distance: 310.4
click at [974, 448] on div "vimurray@gmail.com and stephanie@serene-clean.com" at bounding box center [711, 437] width 911 height 29
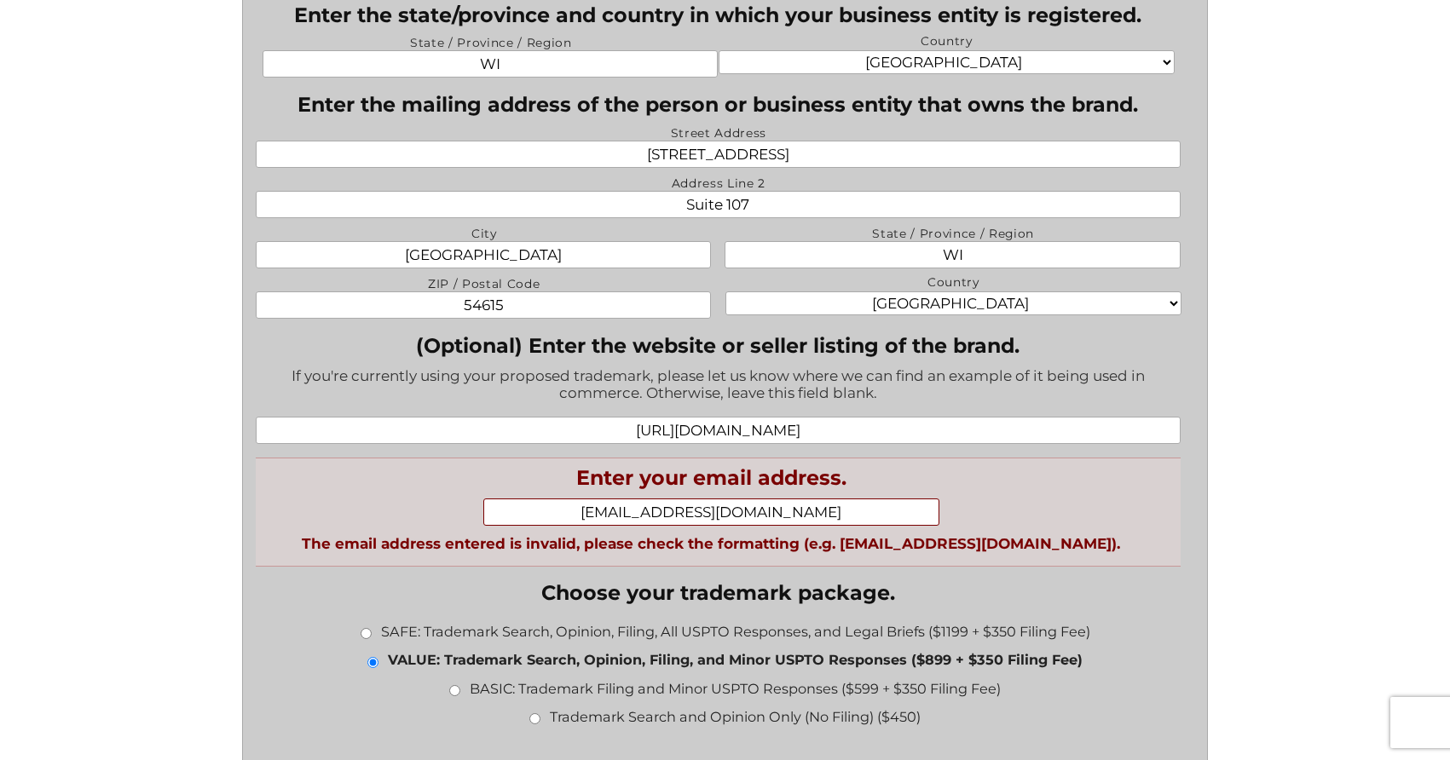
scroll to position [1066, 0]
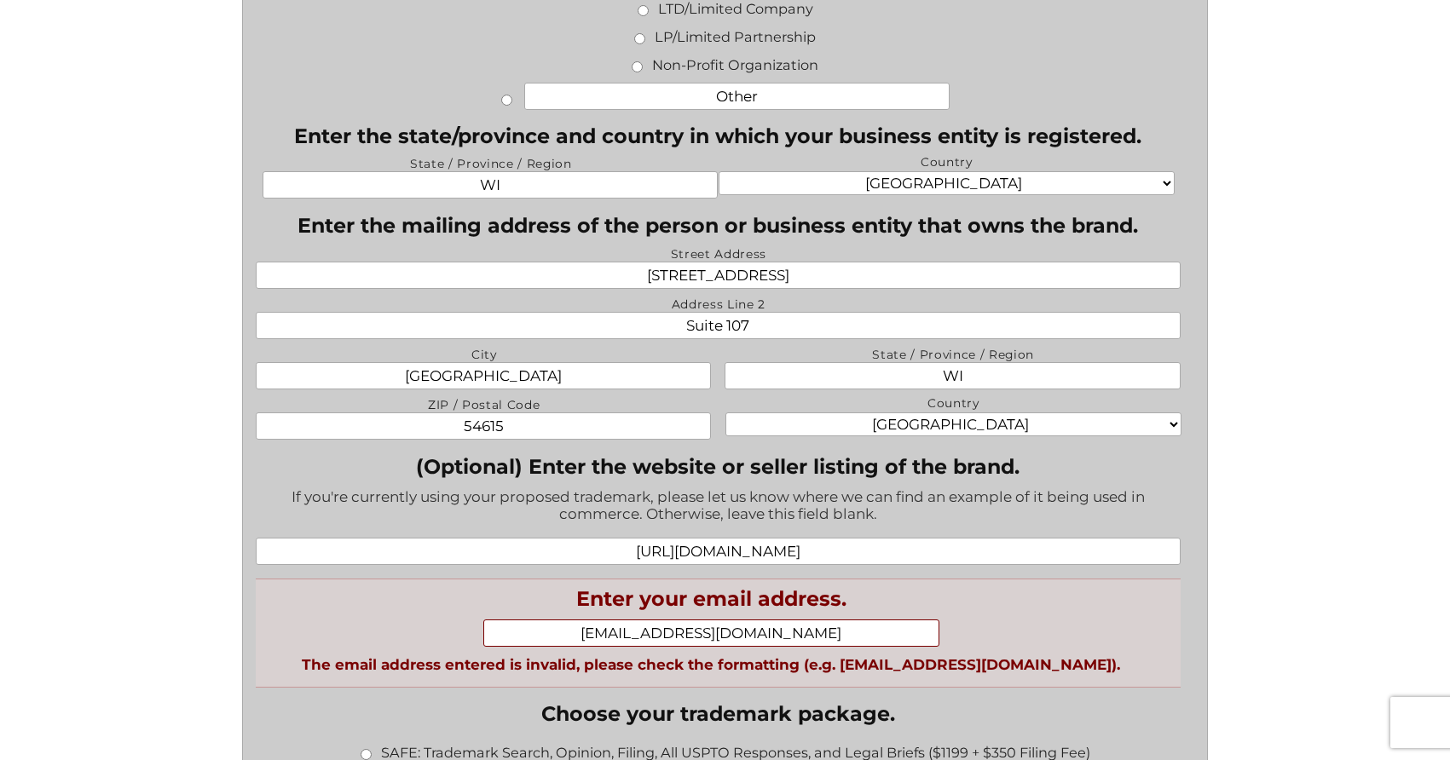
click at [699, 637] on input "[EMAIL_ADDRESS][DOMAIN_NAME]" at bounding box center [710, 633] width 455 height 27
click at [699, 637] on input "vimurray@gmail.com" at bounding box center [710, 633] width 455 height 27
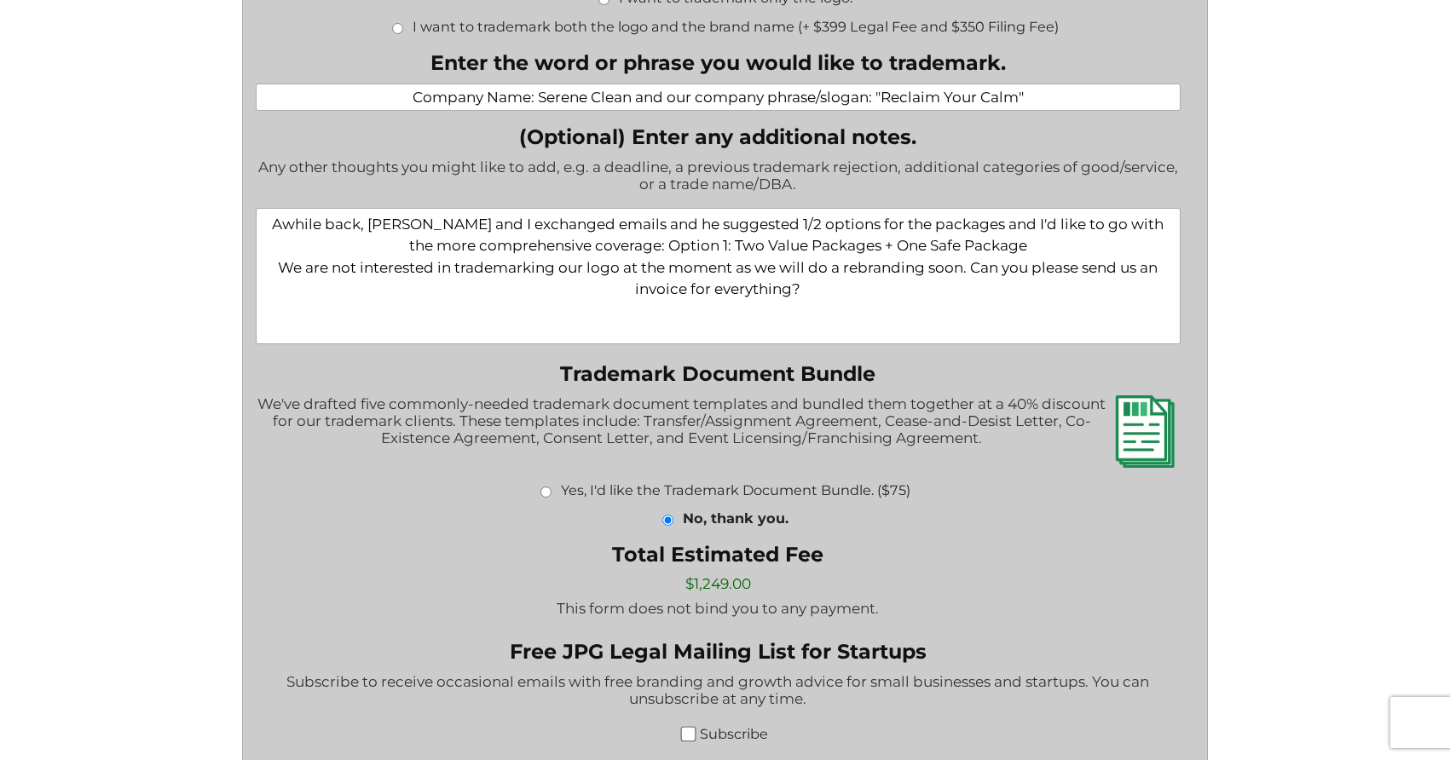
scroll to position [2188, 0]
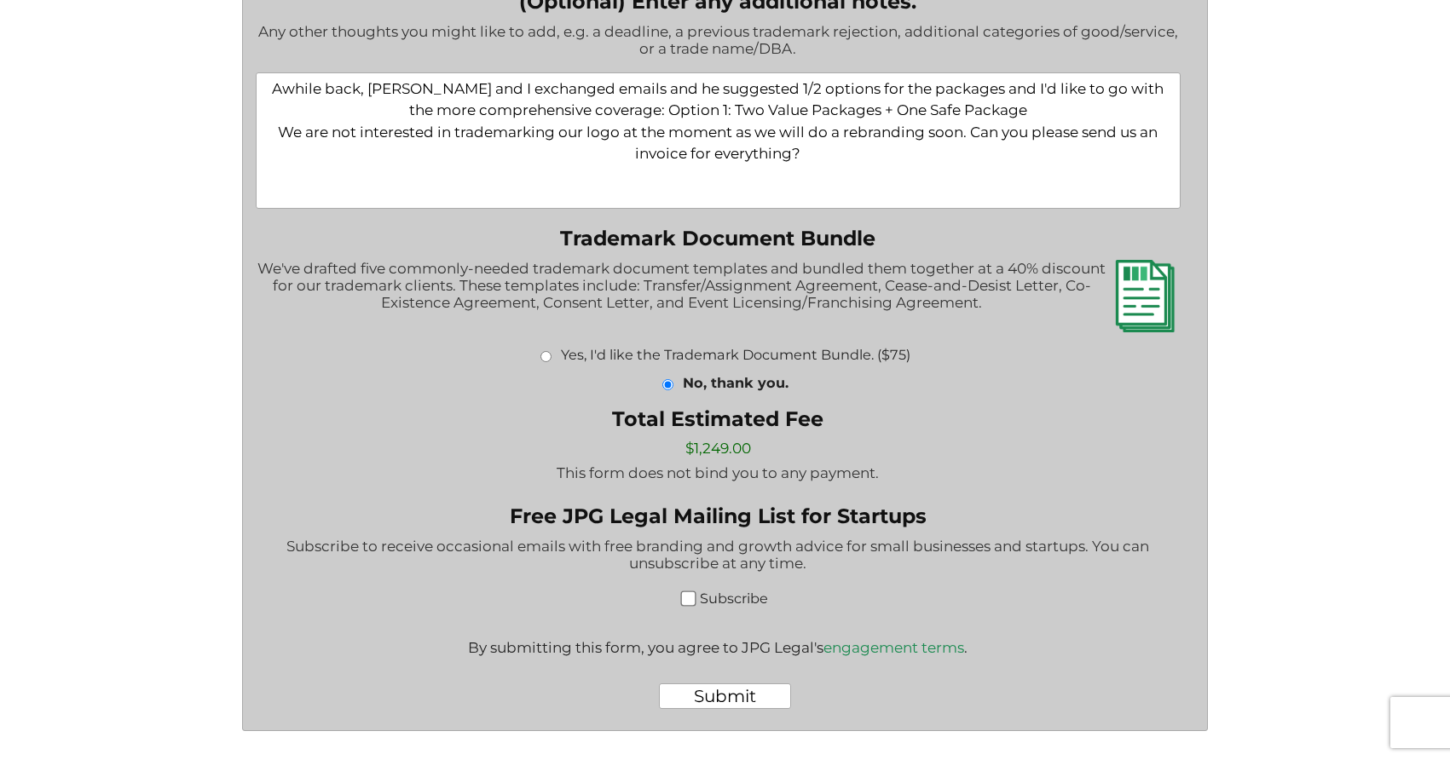
type input "stephanie@serene-clean.com"
click at [738, 698] on input "Submit" at bounding box center [725, 697] width 132 height 26
